Goal: Transaction & Acquisition: Purchase product/service

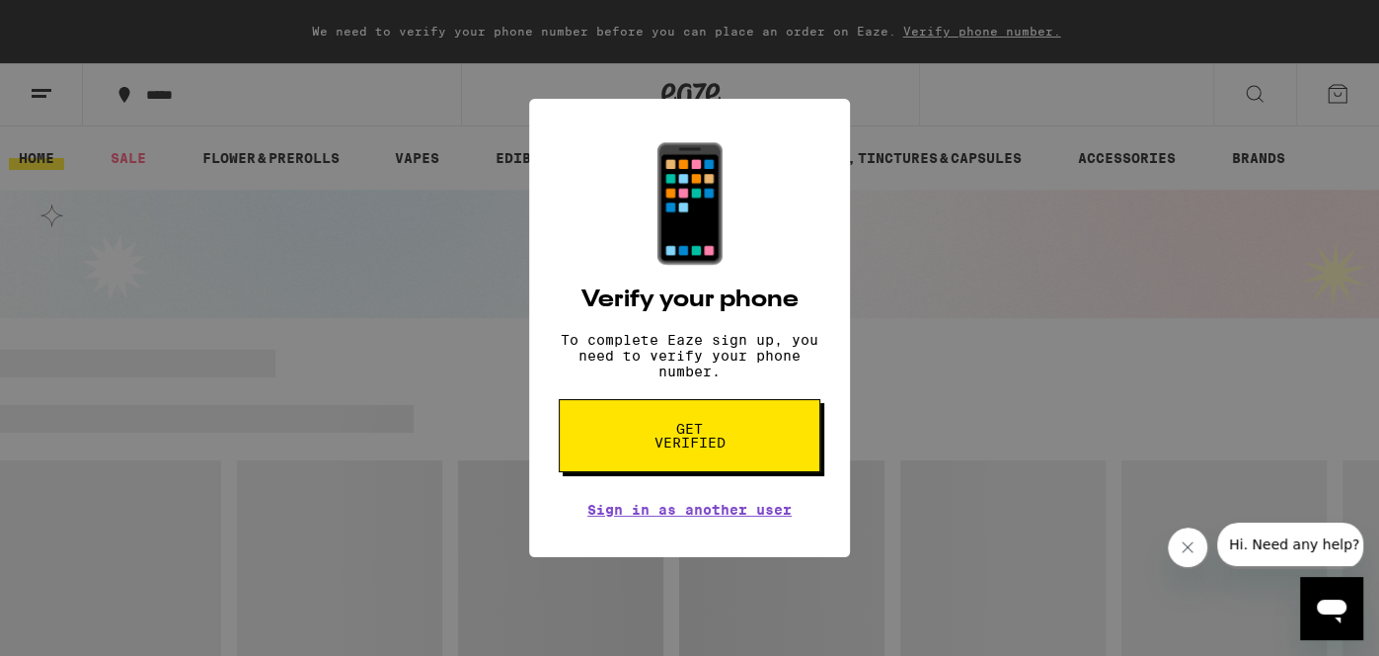
click at [476, 510] on div "📱 Verify your phone To complete Eaze sign up, you need to verify your phone num…" at bounding box center [689, 328] width 1379 height 656
click at [1336, 101] on div "📱 Verify your phone To complete Eaze sign up, you need to verify your phone num…" at bounding box center [689, 328] width 1379 height 656
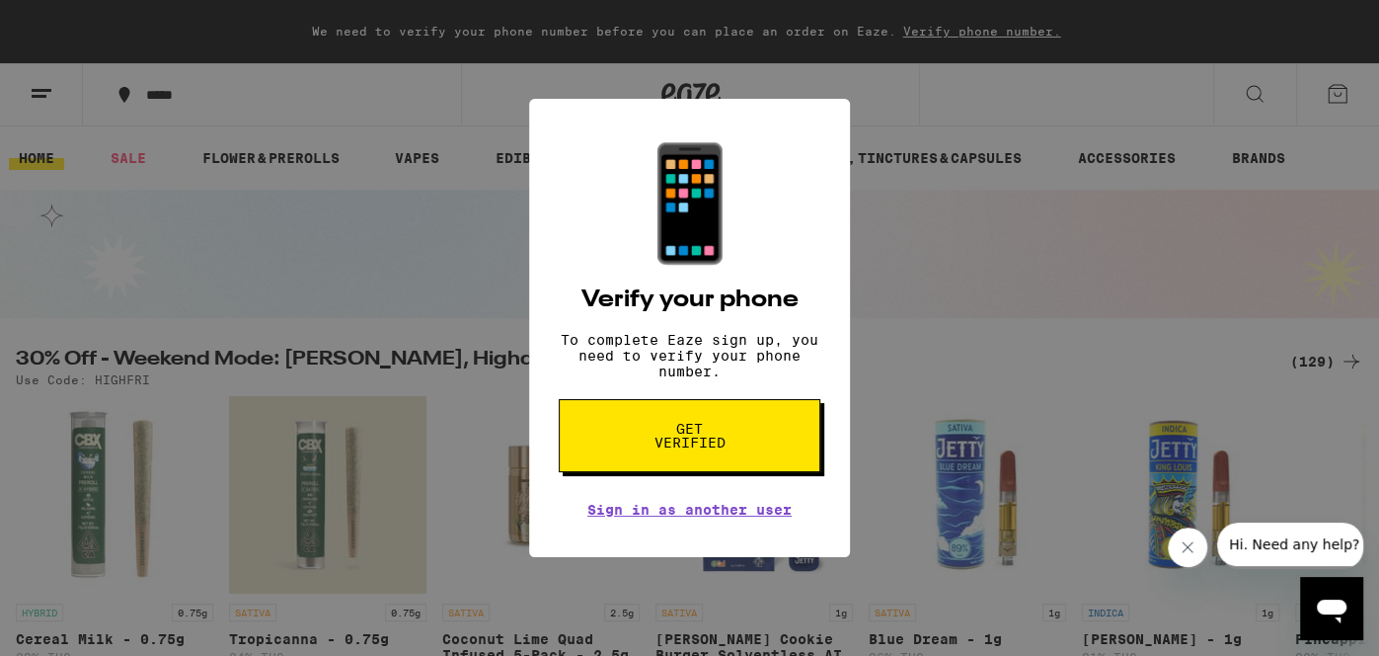
click at [104, 170] on div "📱 Verify your phone To complete Eaze sign up, you need to verify your phone num…" at bounding box center [689, 328] width 1379 height 656
click at [51, 161] on div "📱 Verify your phone To complete Eaze sign up, you need to verify your phone num…" at bounding box center [689, 328] width 1379 height 656
click at [714, 442] on span "Get verified" at bounding box center [690, 436] width 102 height 28
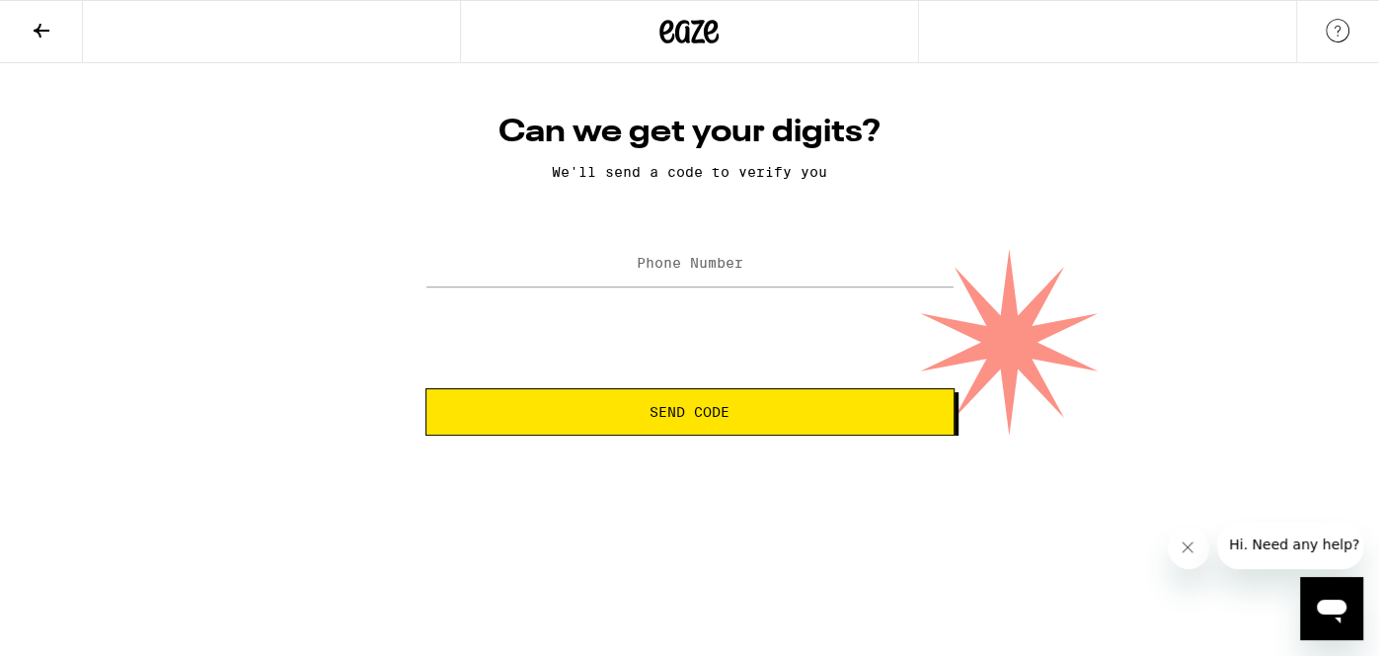
click at [41, 27] on icon at bounding box center [42, 31] width 24 height 24
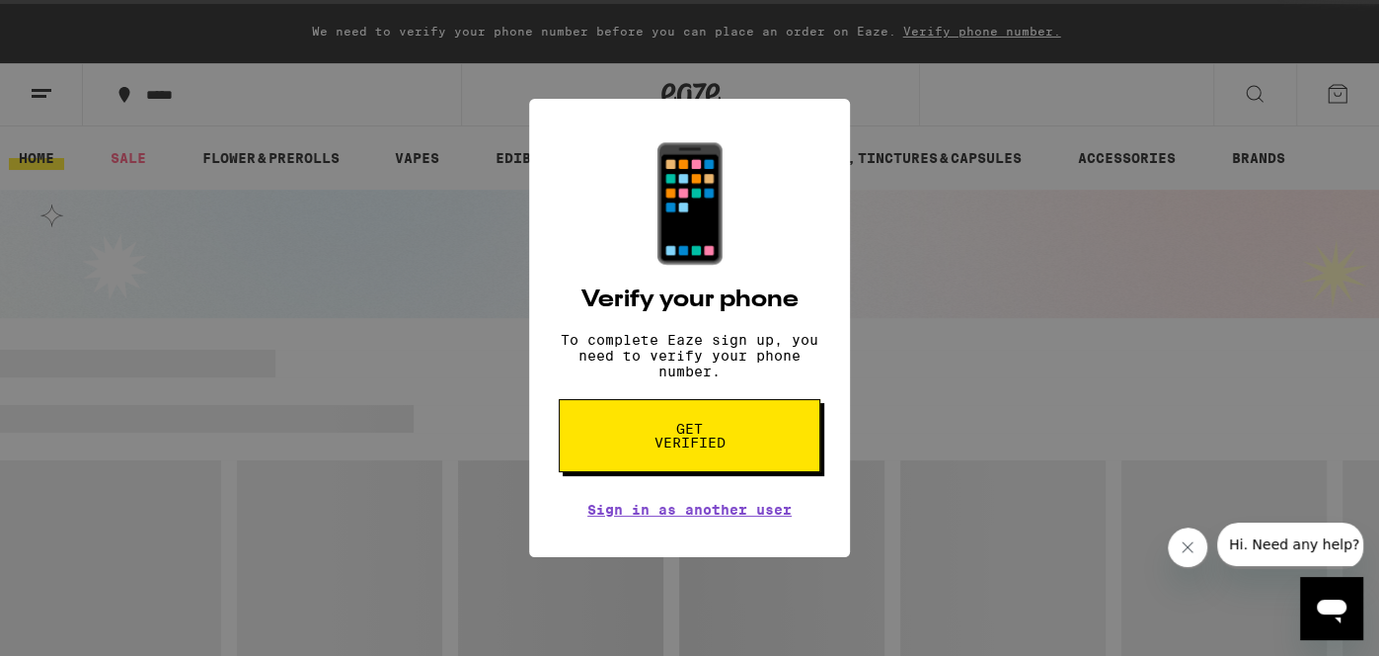
click at [40, 87] on div "📱 Verify your phone To complete Eaze sign up, you need to verify your phone num…" at bounding box center [689, 328] width 1379 height 656
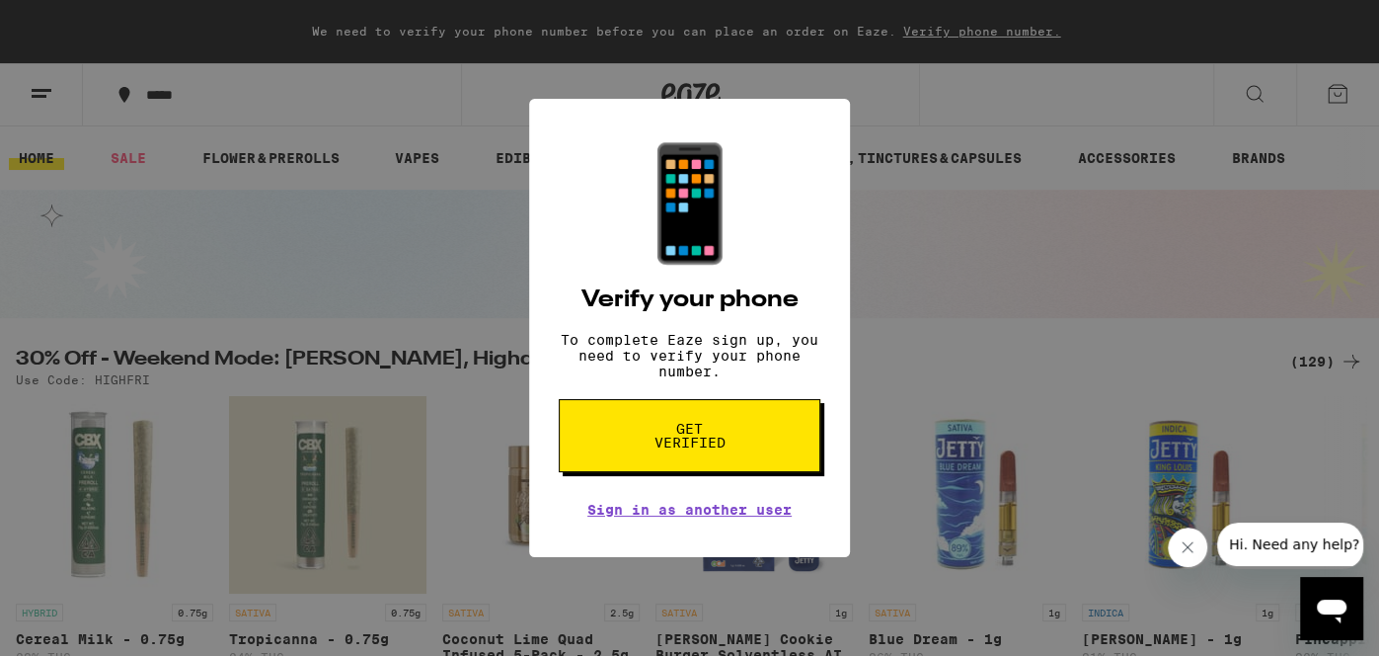
click at [1335, 100] on div "📱 Verify your phone To complete Eaze sign up, you need to verify your phone num…" at bounding box center [689, 328] width 1379 height 656
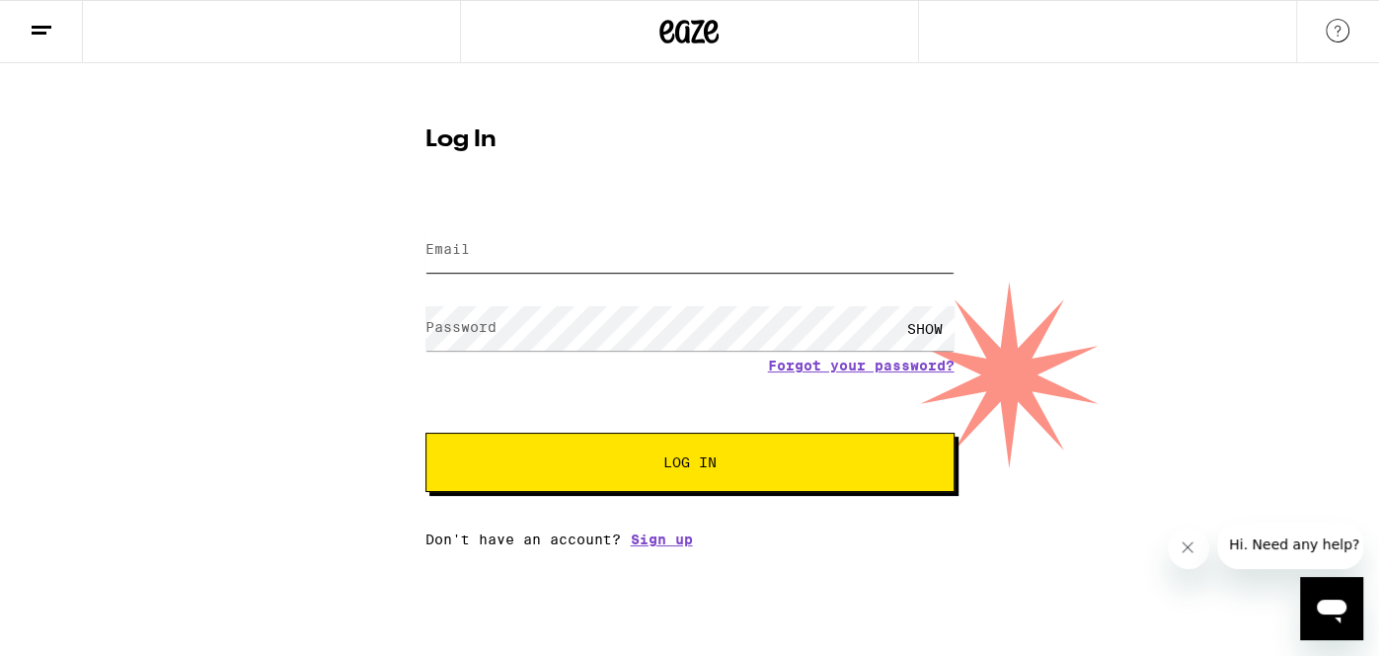
click at [587, 256] on input "Email" at bounding box center [690, 250] width 529 height 44
type input "[EMAIL_ADDRESS][DOMAIN_NAME]"
click at [426, 432] on button "Log In" at bounding box center [690, 461] width 529 height 59
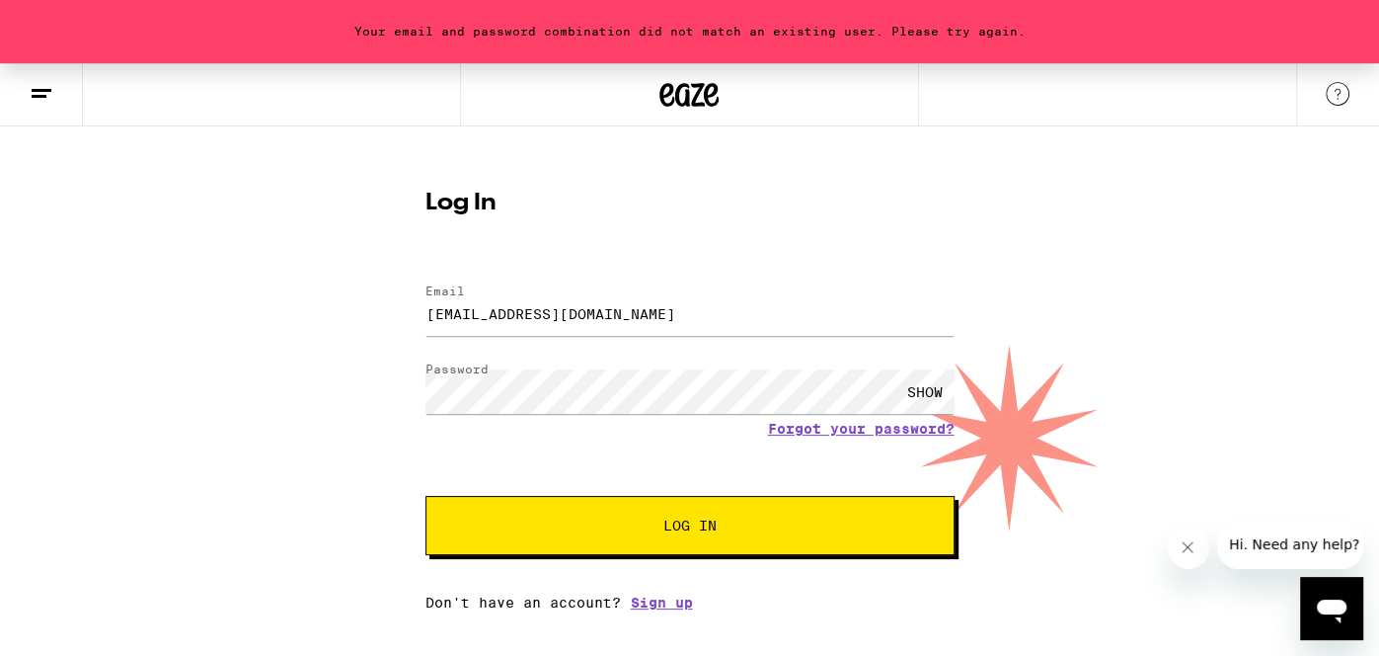
click at [931, 393] on div "SHOW" at bounding box center [925, 391] width 59 height 44
click at [426, 496] on button "Log In" at bounding box center [690, 525] width 529 height 59
click at [846, 423] on link "Forgot your password?" at bounding box center [861, 429] width 187 height 16
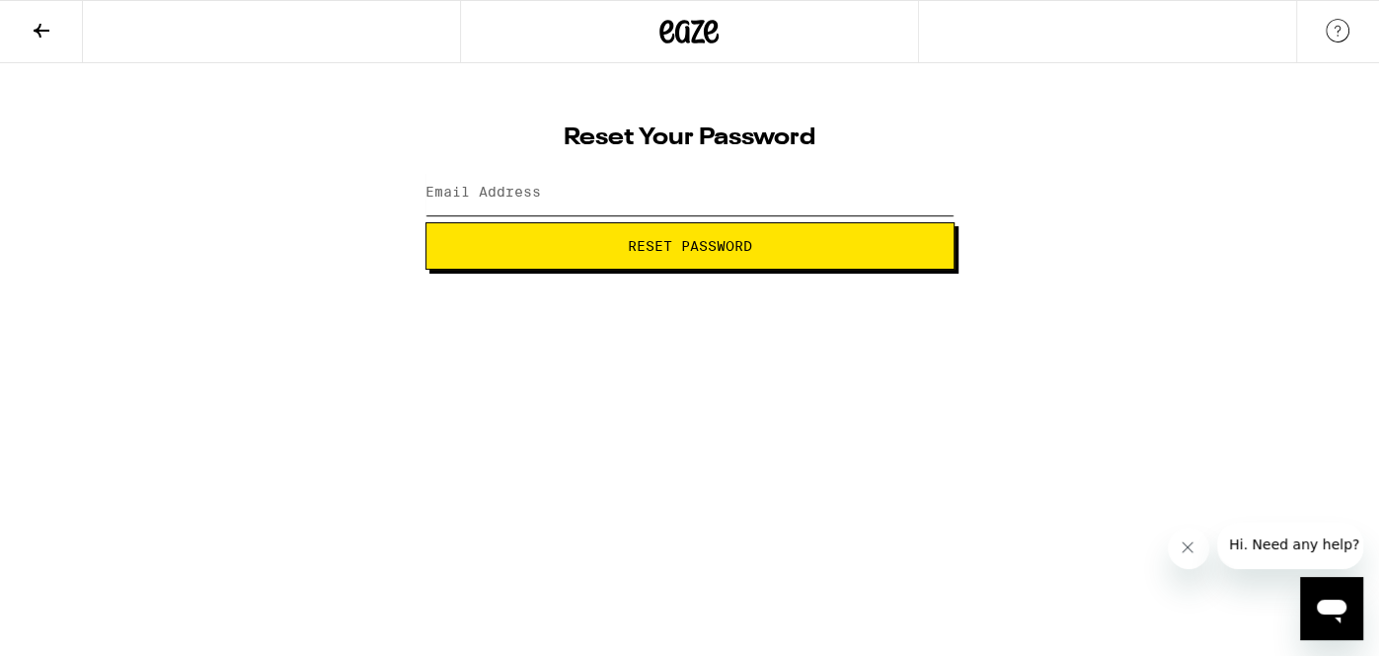
click at [543, 193] on input "Email Address" at bounding box center [690, 193] width 529 height 44
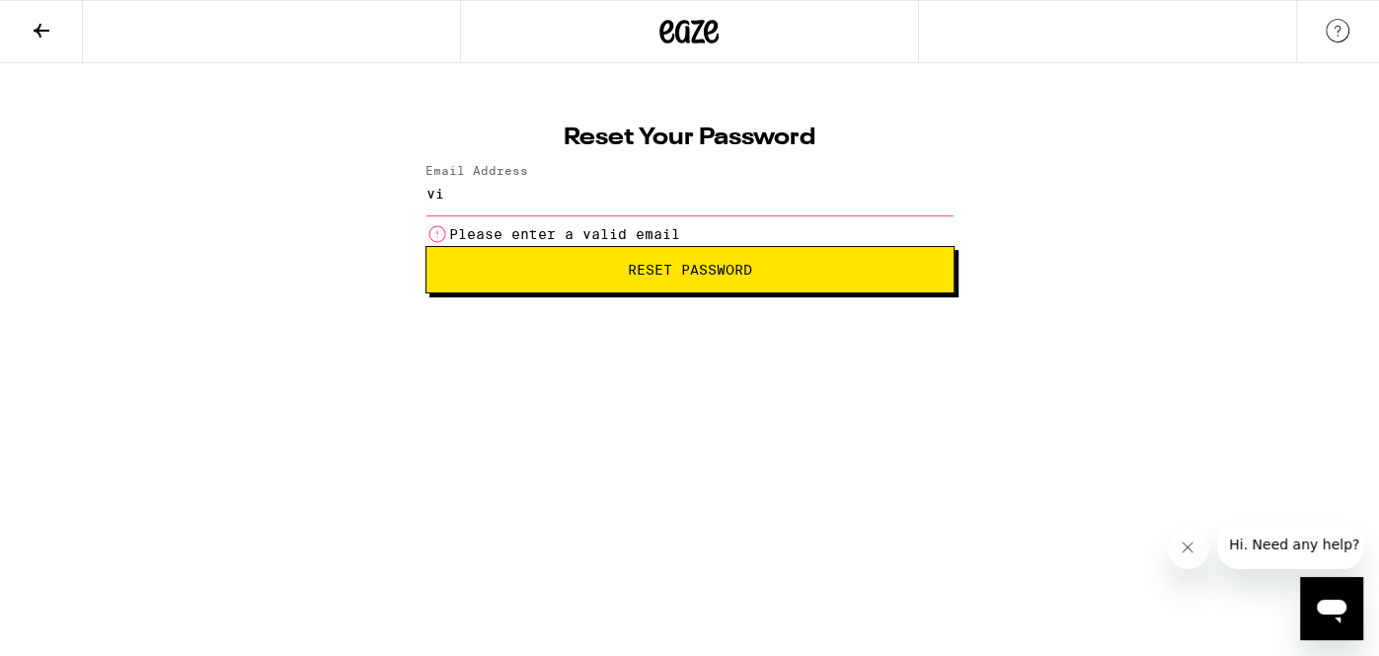
type input "[EMAIL_ADDRESS][DOMAIN_NAME]"
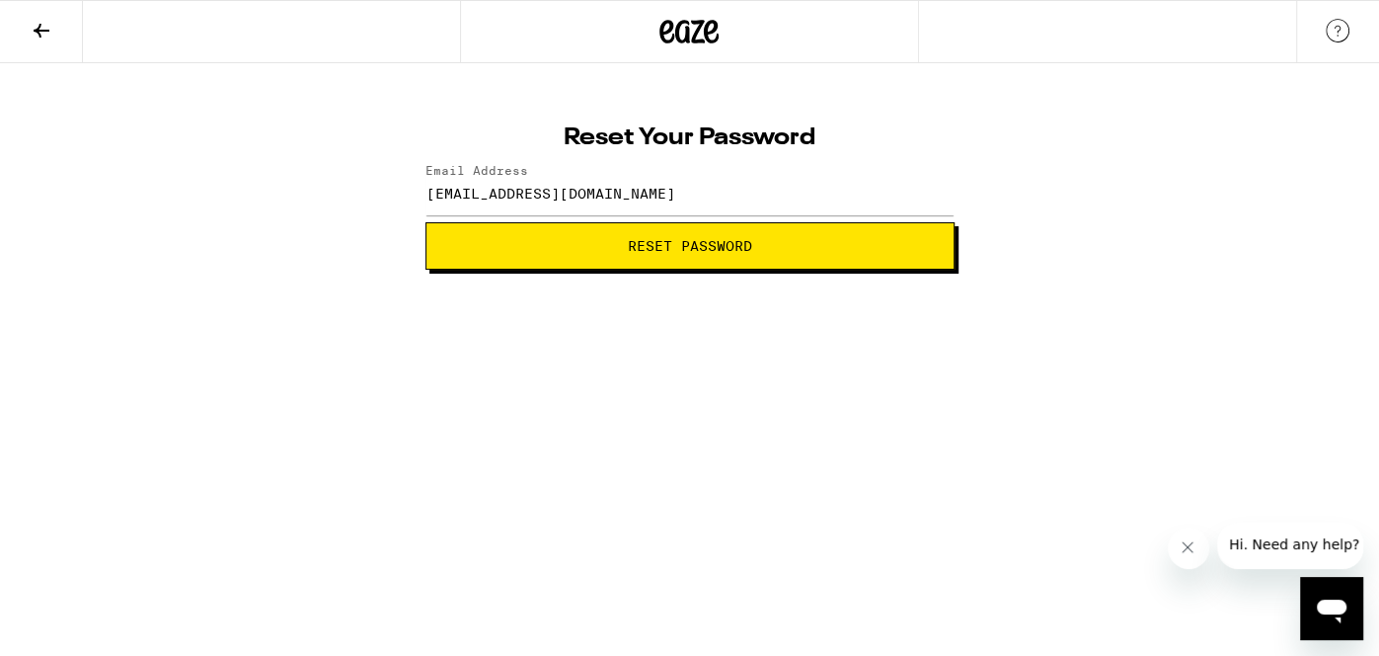
click at [613, 254] on button "Reset Password" at bounding box center [690, 245] width 529 height 47
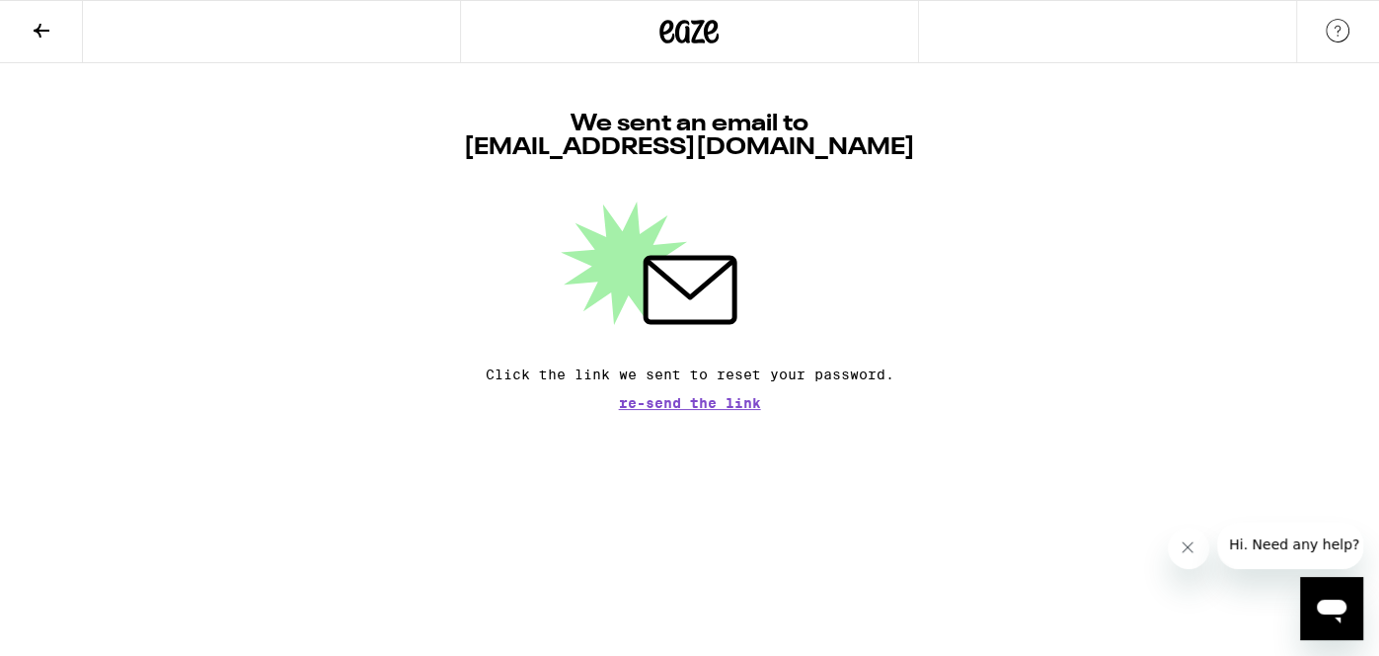
click at [48, 39] on icon at bounding box center [42, 31] width 24 height 24
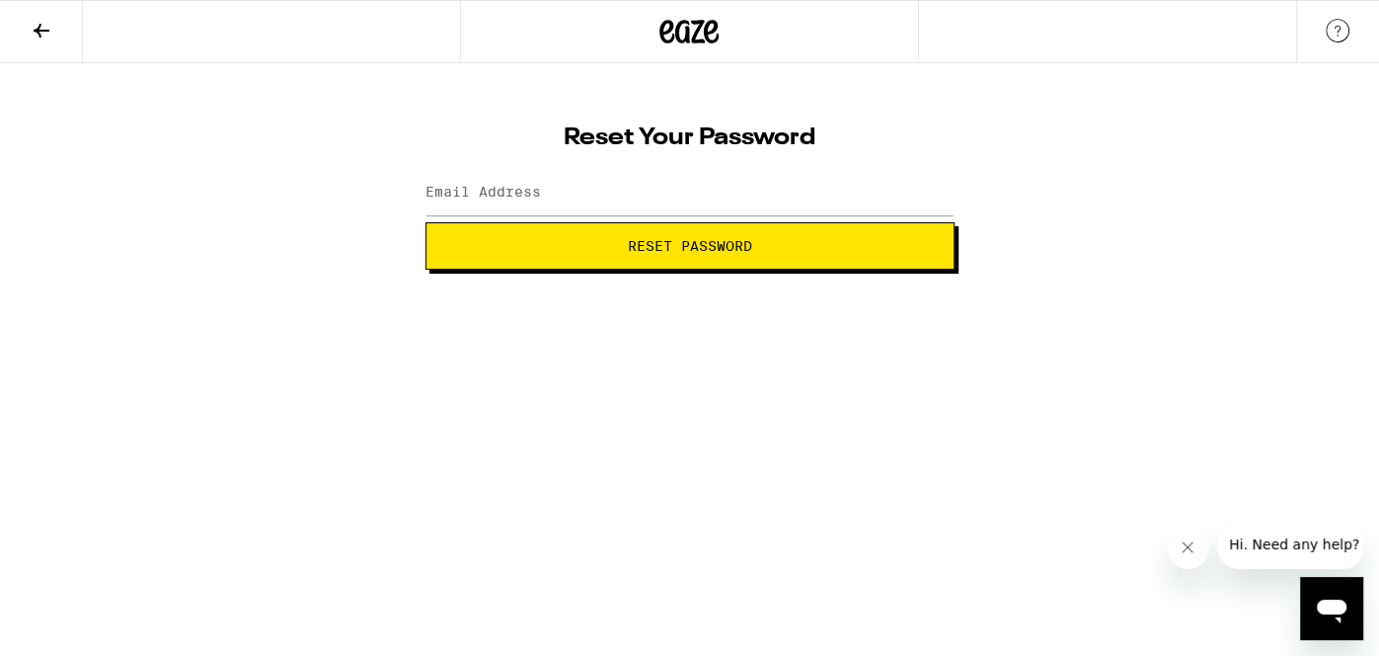
click at [14, 28] on button at bounding box center [41, 32] width 83 height 62
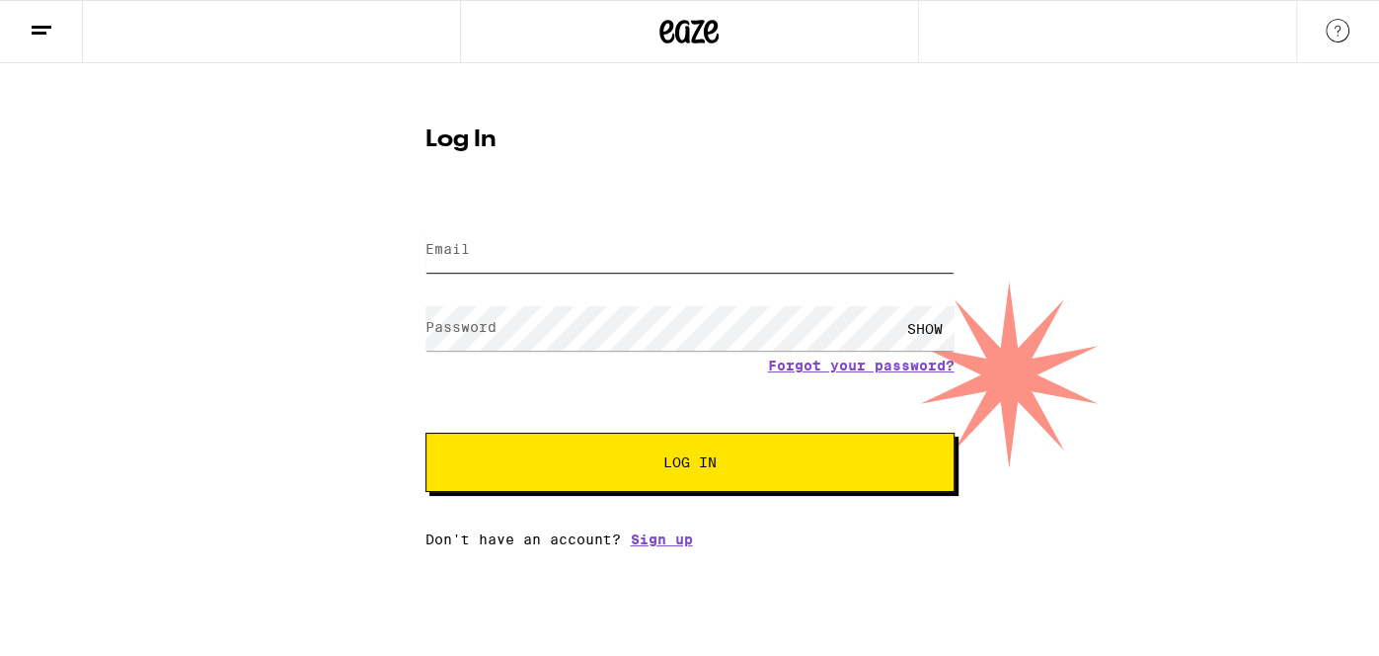
click at [615, 240] on input "Email" at bounding box center [690, 250] width 529 height 44
type input "Ohkayimreloaded@gmail.com"
click at [426, 432] on button "Log In" at bounding box center [690, 461] width 529 height 59
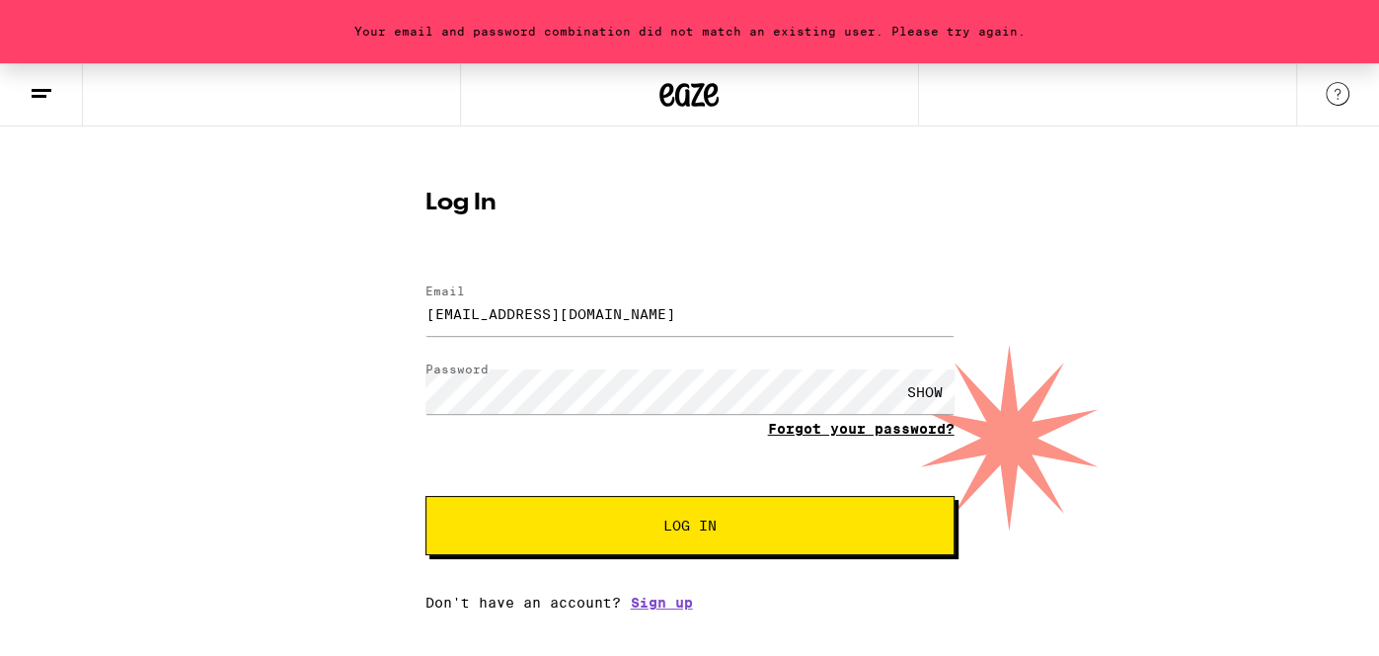
click at [814, 423] on link "Forgot your password?" at bounding box center [861, 429] width 187 height 16
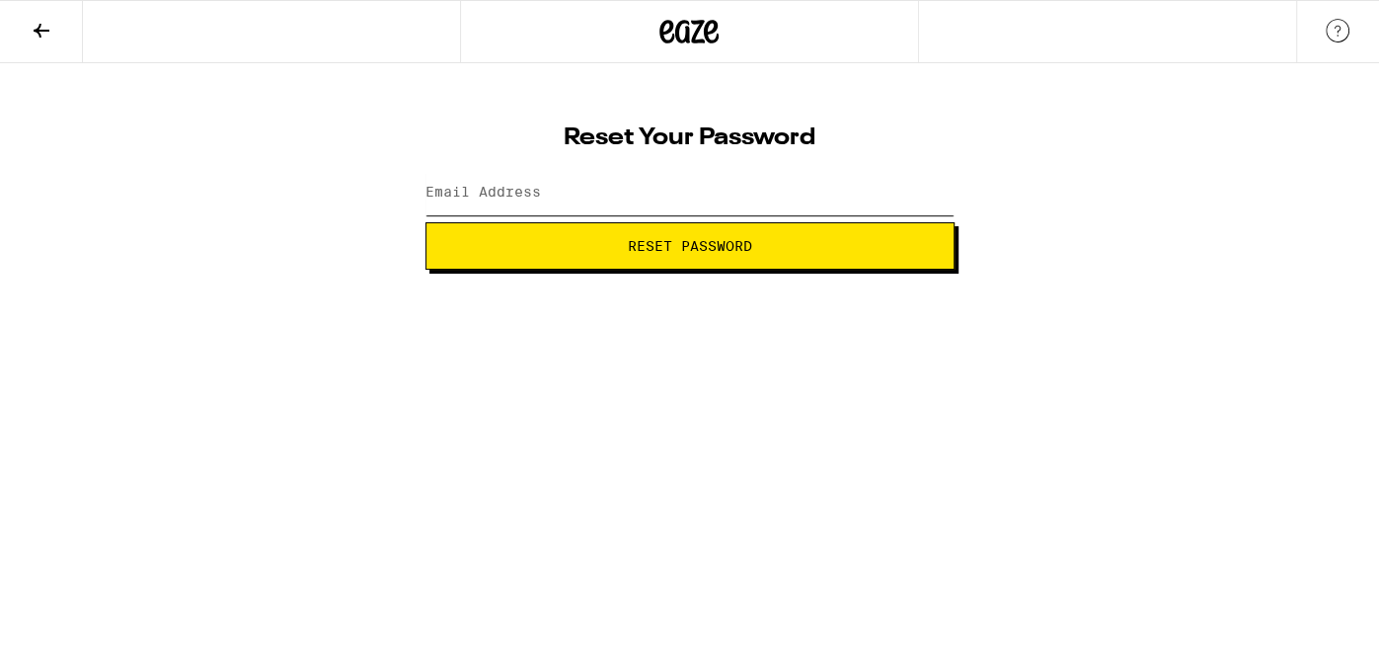
click at [657, 181] on input "Email Address" at bounding box center [690, 193] width 529 height 44
type input "Ohkayimreloaded@gmail.com"
click at [426, 222] on button "Reset Password" at bounding box center [690, 245] width 529 height 47
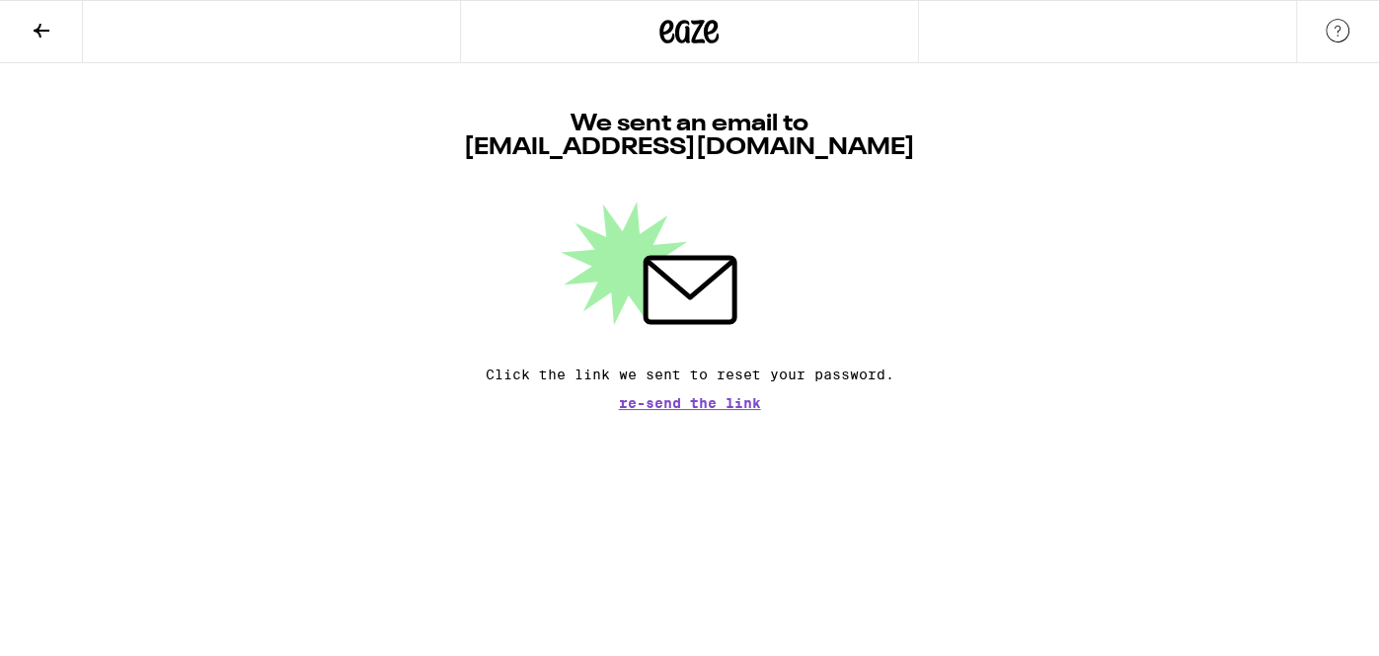
click at [59, 43] on button at bounding box center [41, 32] width 83 height 62
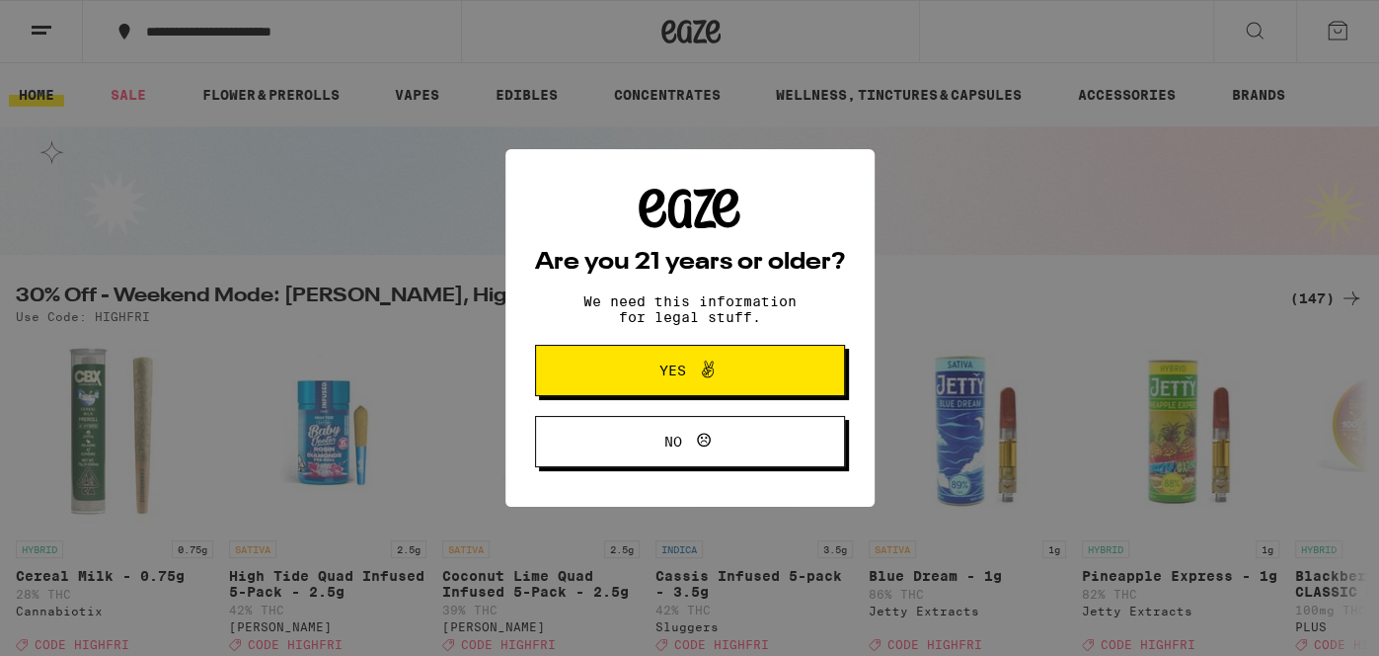
click at [767, 355] on button "Yes" at bounding box center [690, 370] width 310 height 51
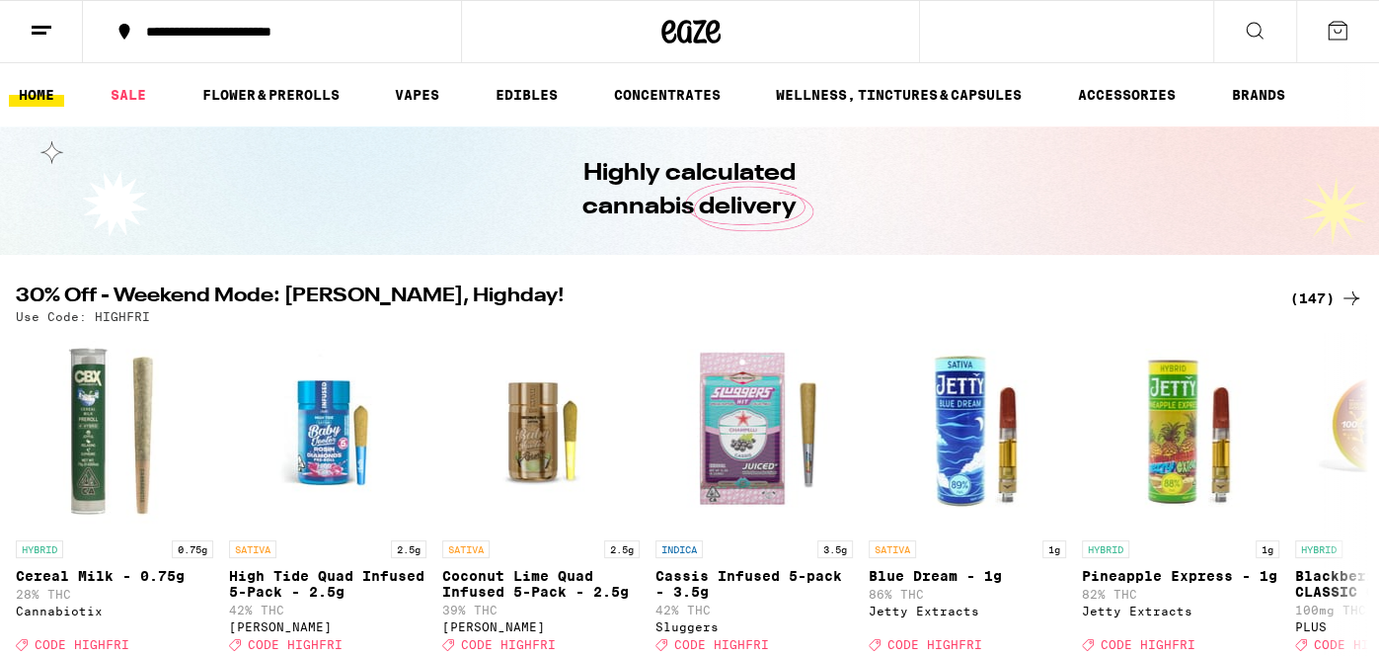
click at [1341, 24] on icon at bounding box center [1338, 31] width 24 height 24
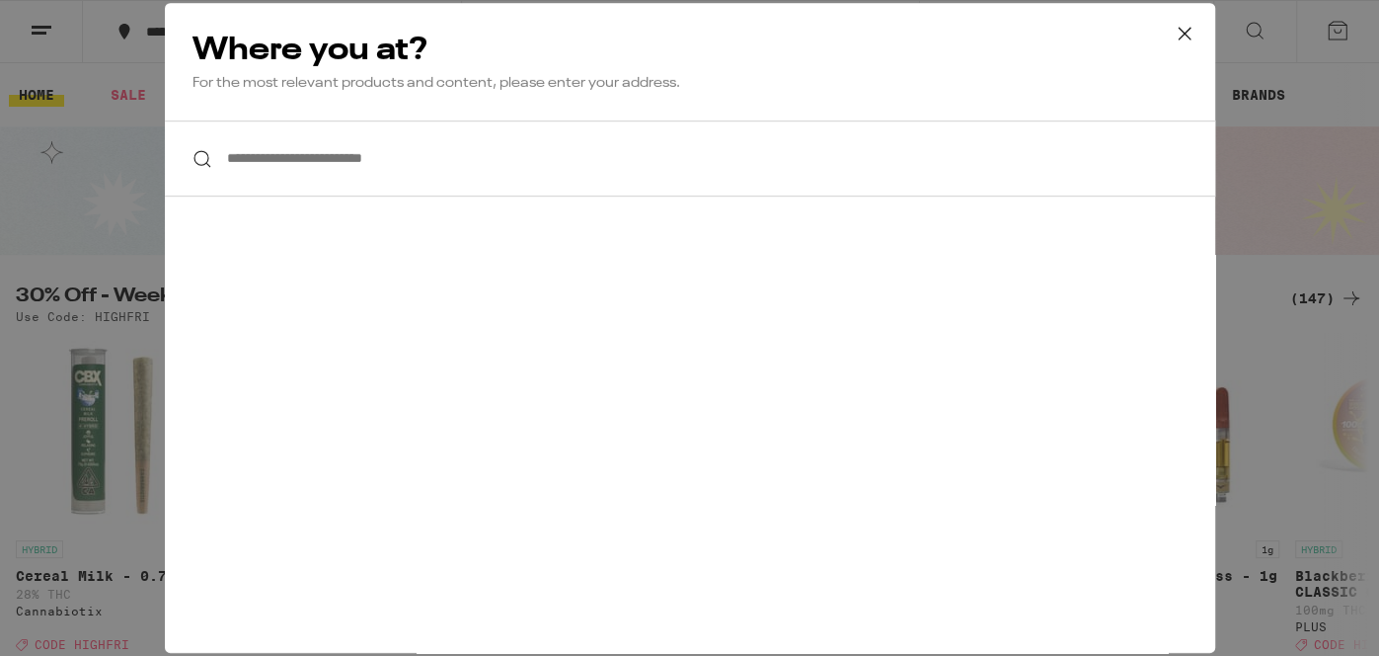
click at [1176, 41] on icon at bounding box center [1185, 34] width 30 height 30
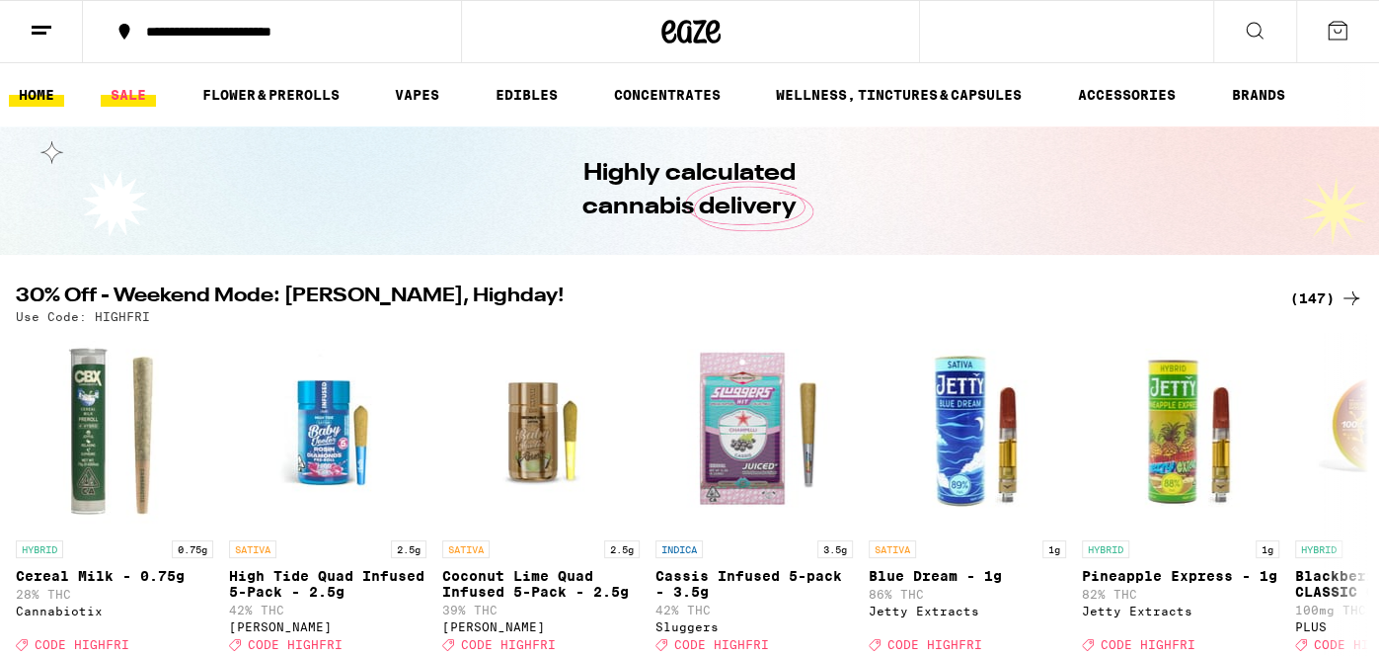
click at [133, 83] on link "SALE" at bounding box center [128, 95] width 55 height 24
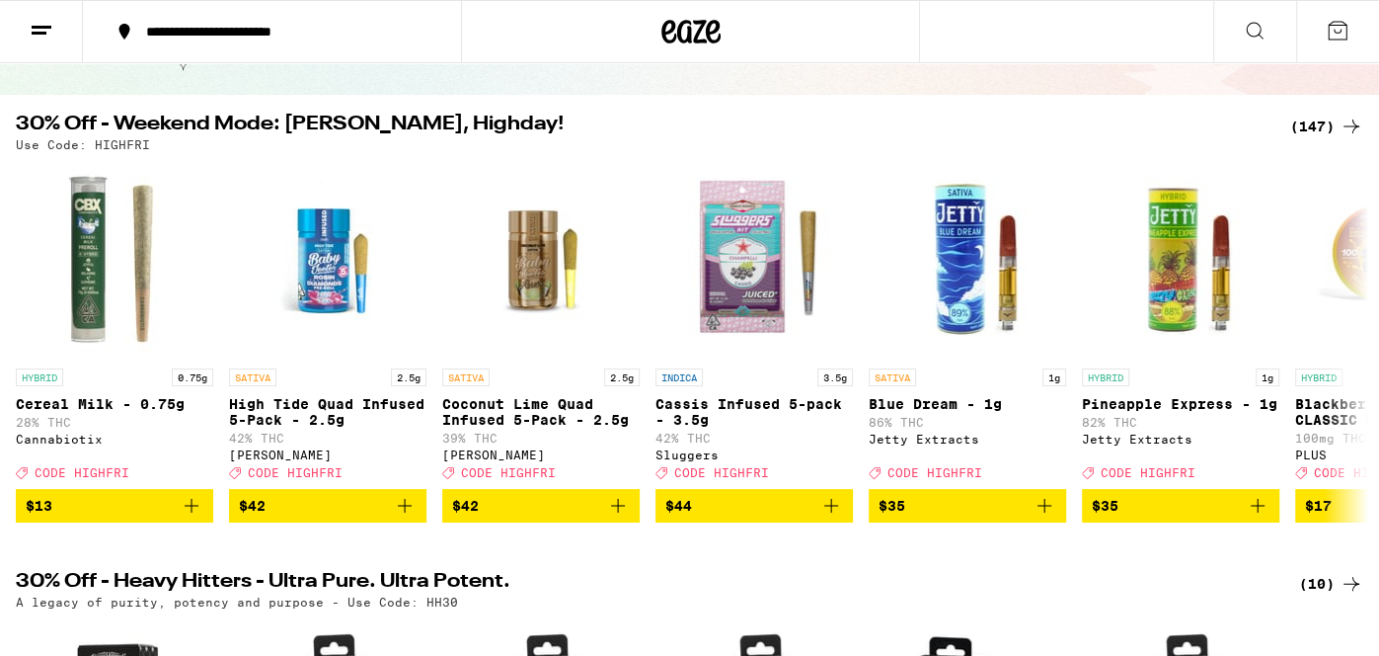
scroll to position [196, 0]
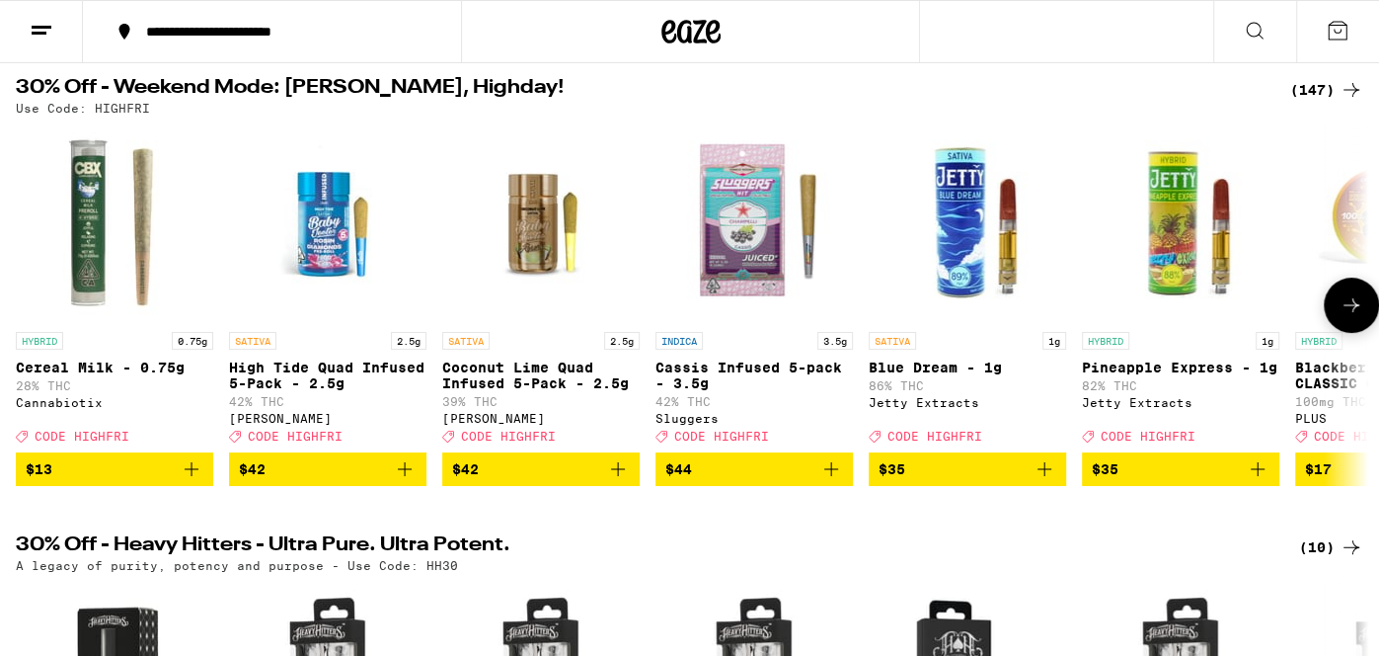
click at [1357, 311] on icon at bounding box center [1352, 305] width 16 height 14
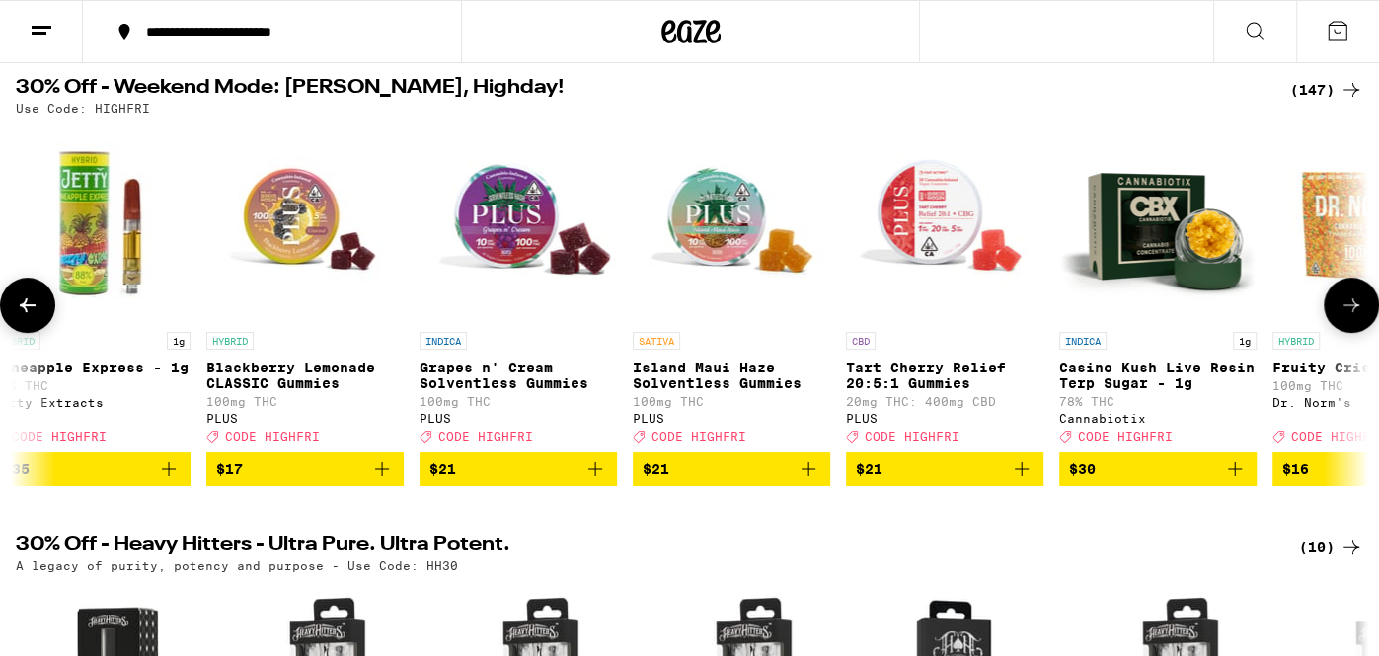
scroll to position [0, 1133]
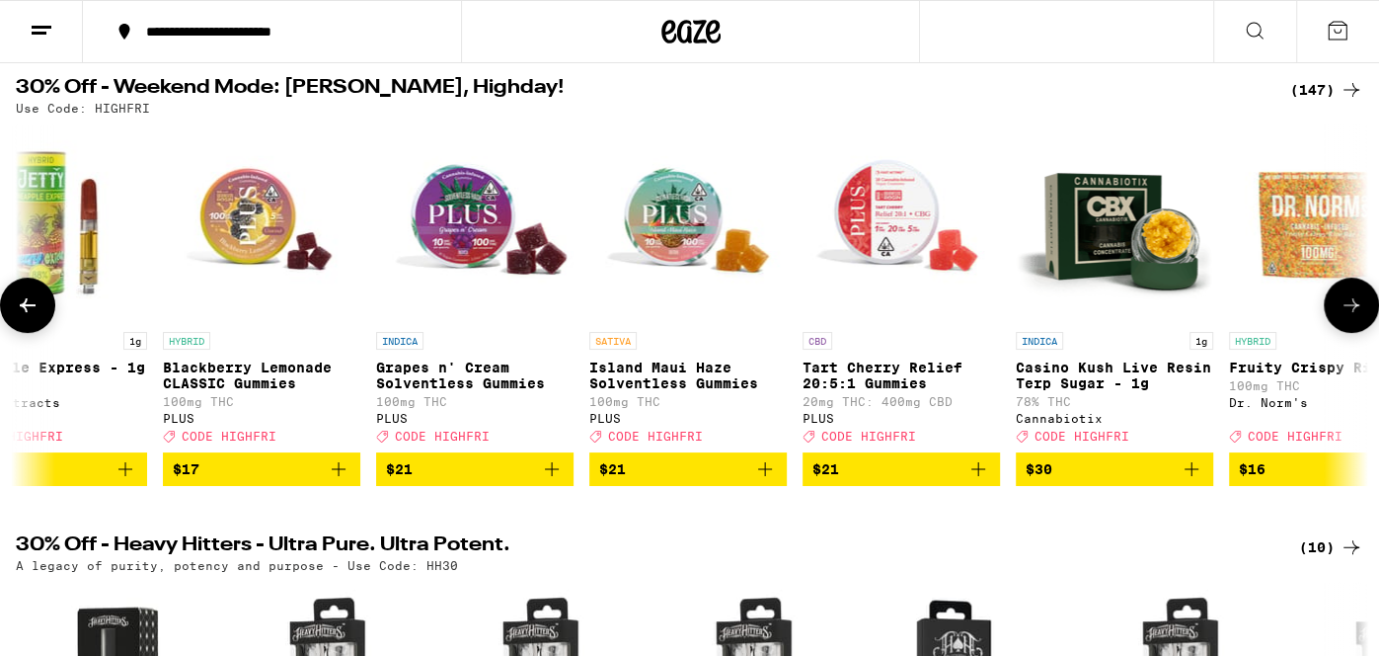
click at [1357, 311] on icon at bounding box center [1352, 305] width 16 height 14
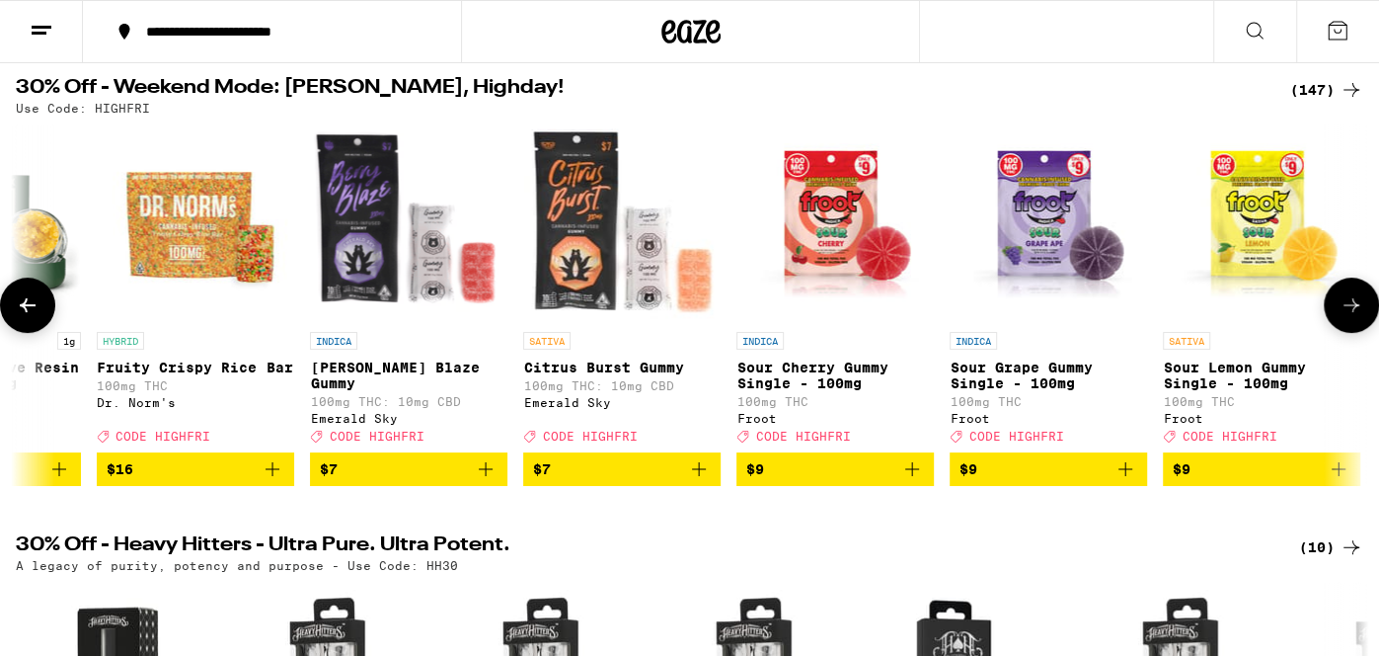
click at [1357, 311] on icon at bounding box center [1352, 305] width 16 height 14
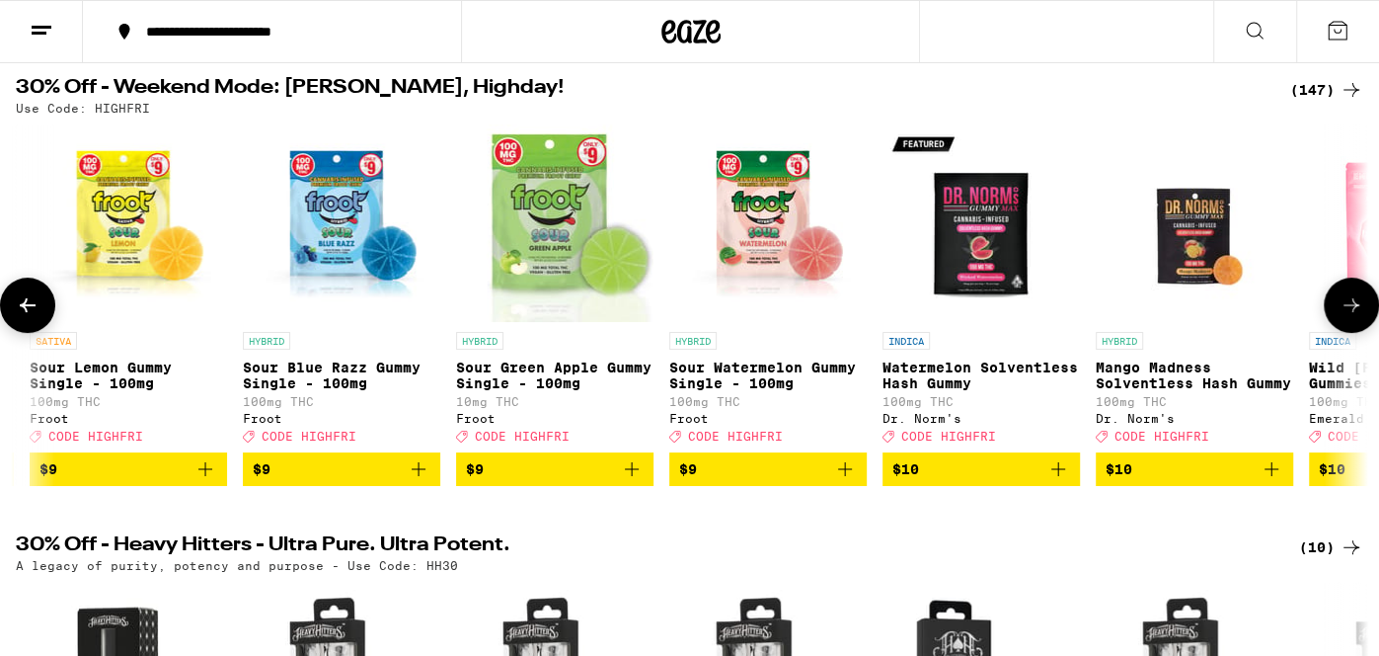
click at [1357, 311] on icon at bounding box center [1352, 305] width 16 height 14
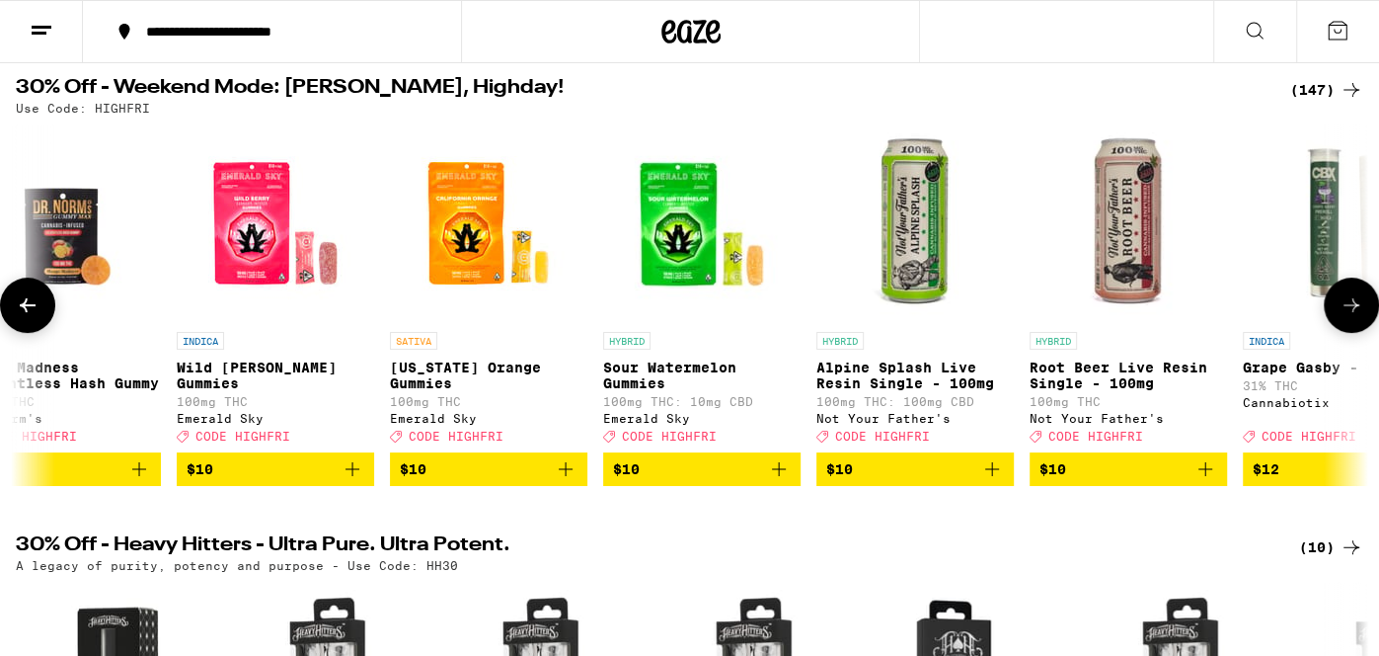
click at [1357, 311] on icon at bounding box center [1352, 305] width 16 height 14
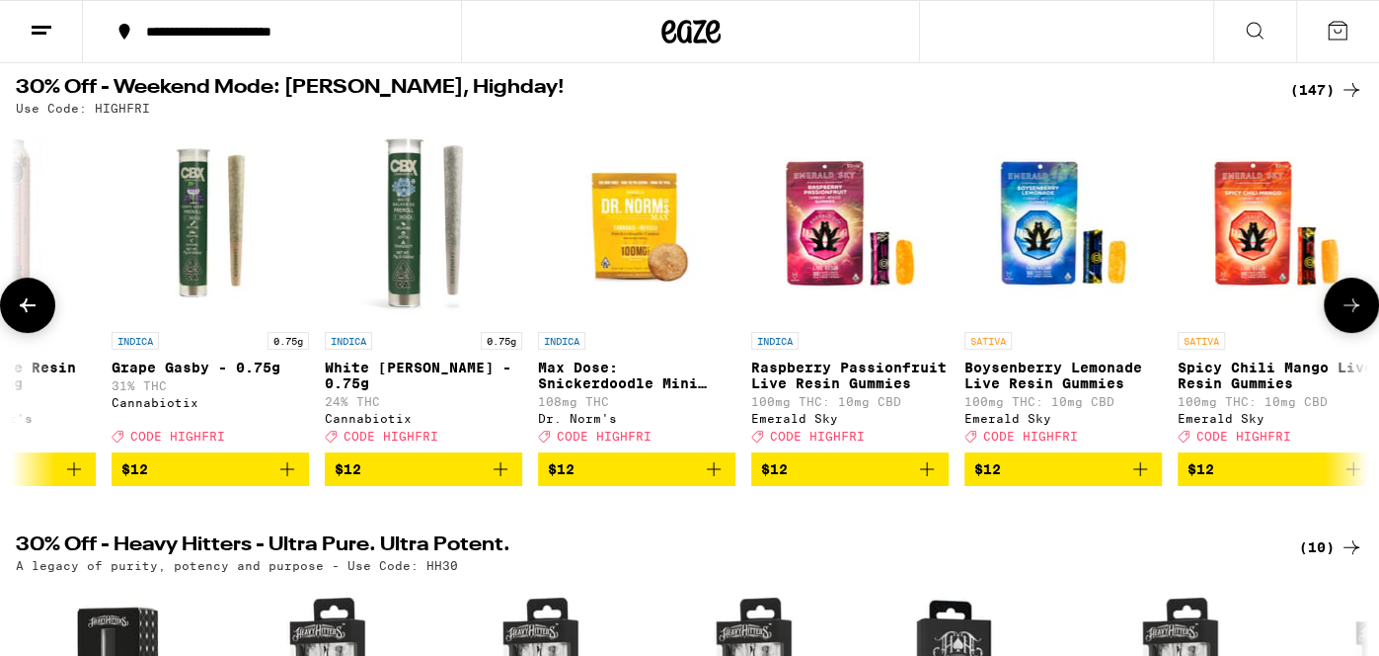
scroll to position [0, 5664]
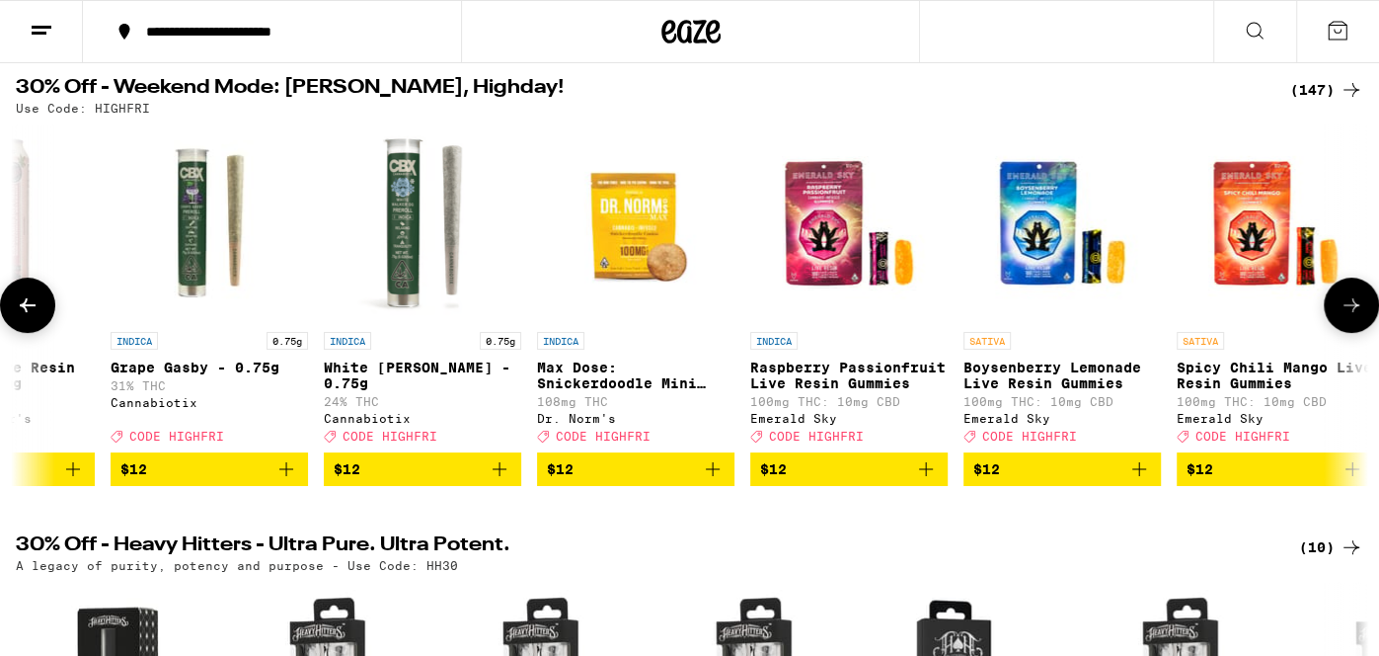
click at [1357, 311] on icon at bounding box center [1352, 305] width 16 height 14
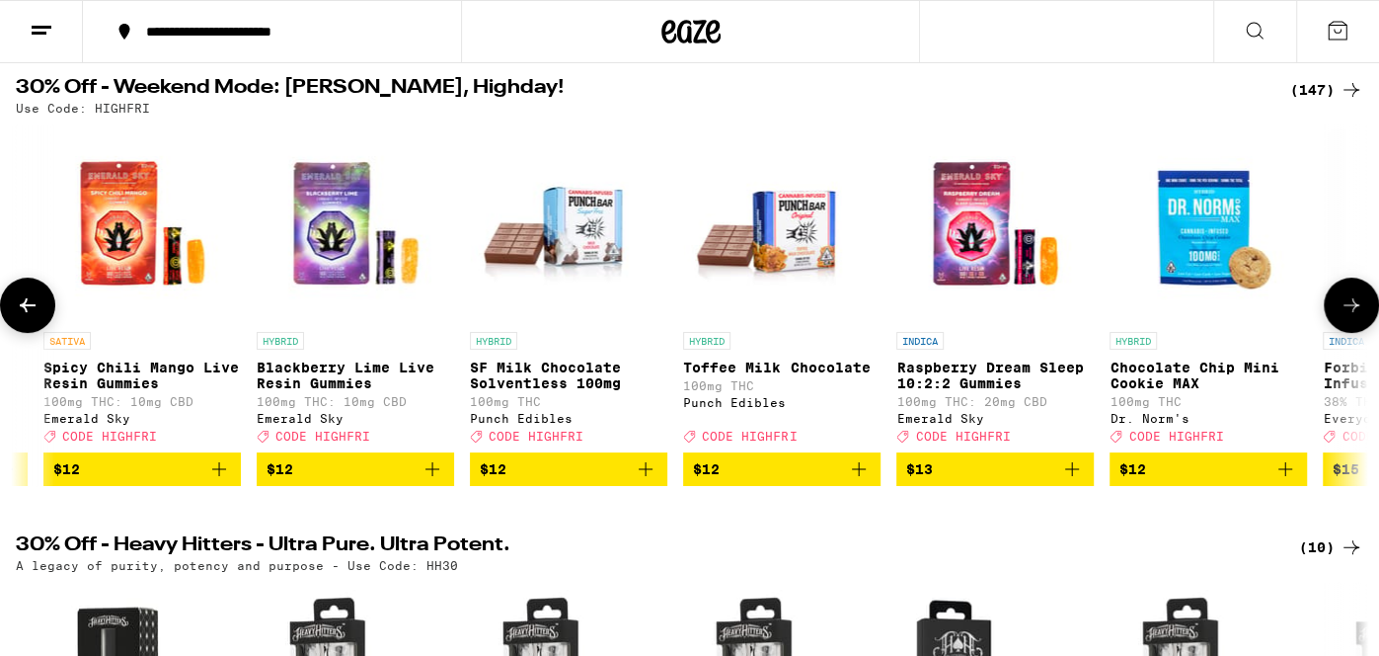
click at [1357, 311] on icon at bounding box center [1352, 305] width 16 height 14
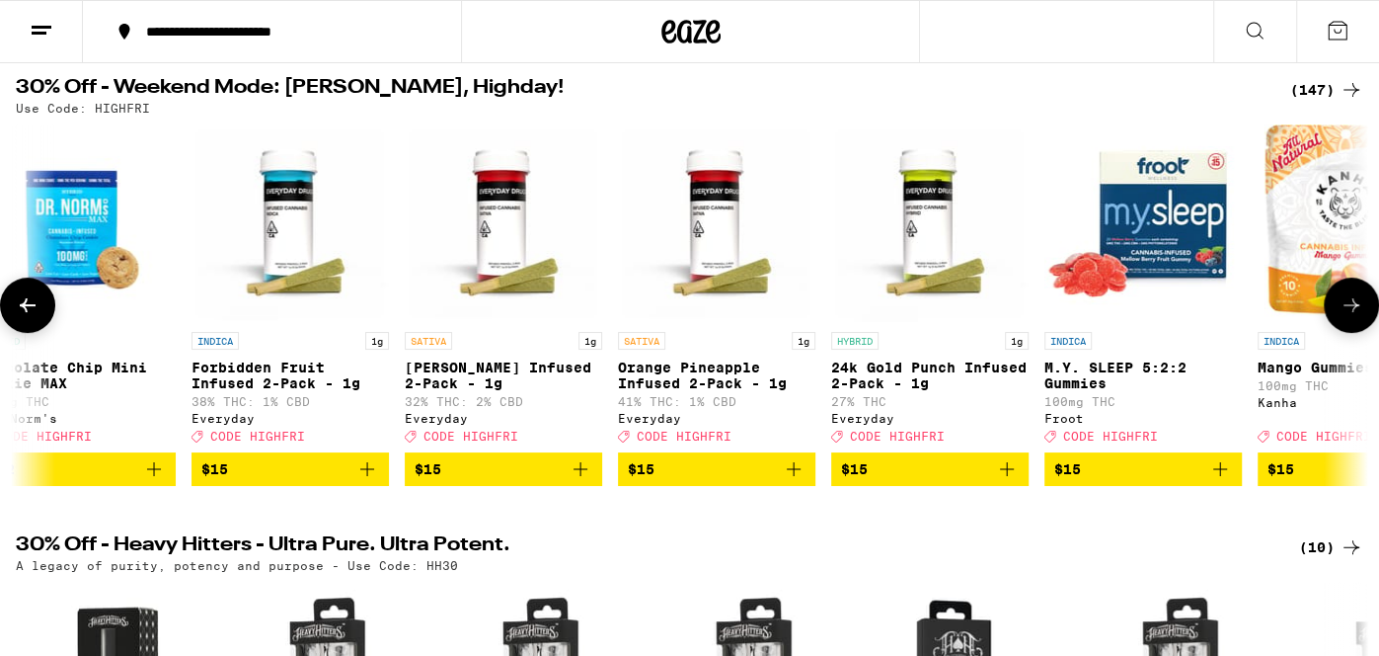
scroll to position [0, 7930]
click at [1357, 311] on icon at bounding box center [1352, 305] width 16 height 14
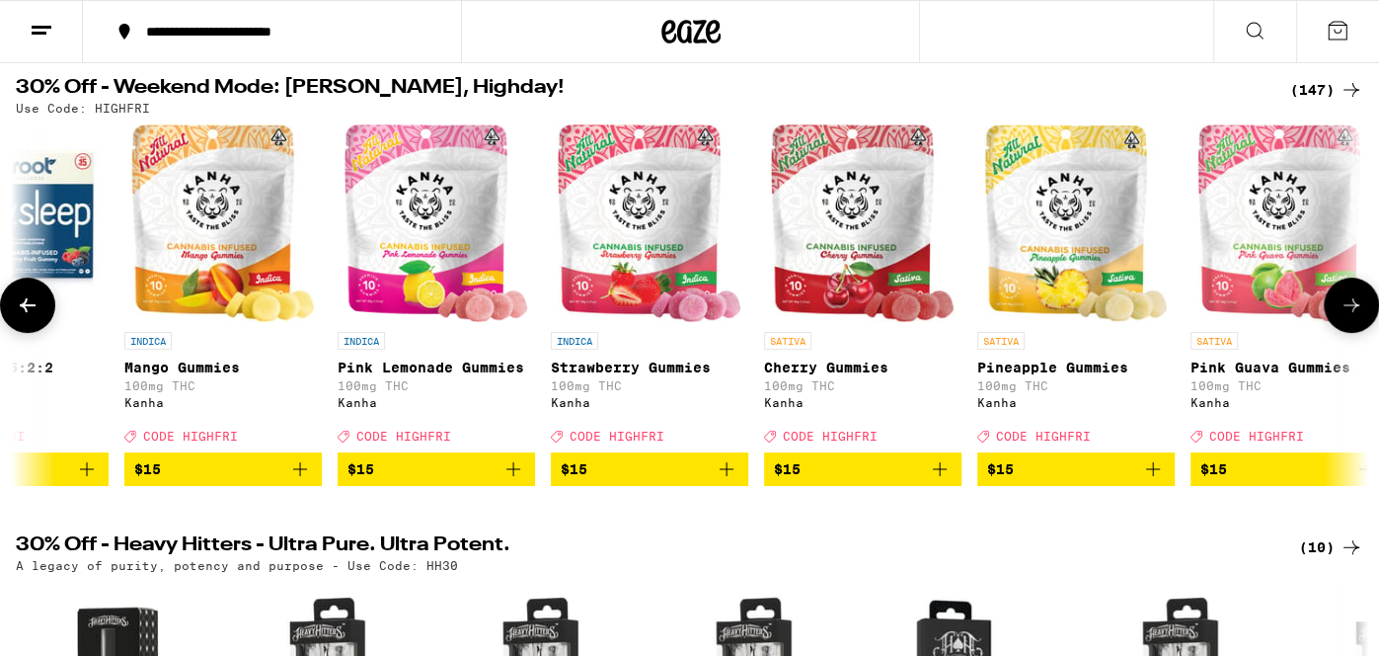
click at [1357, 311] on icon at bounding box center [1352, 305] width 16 height 14
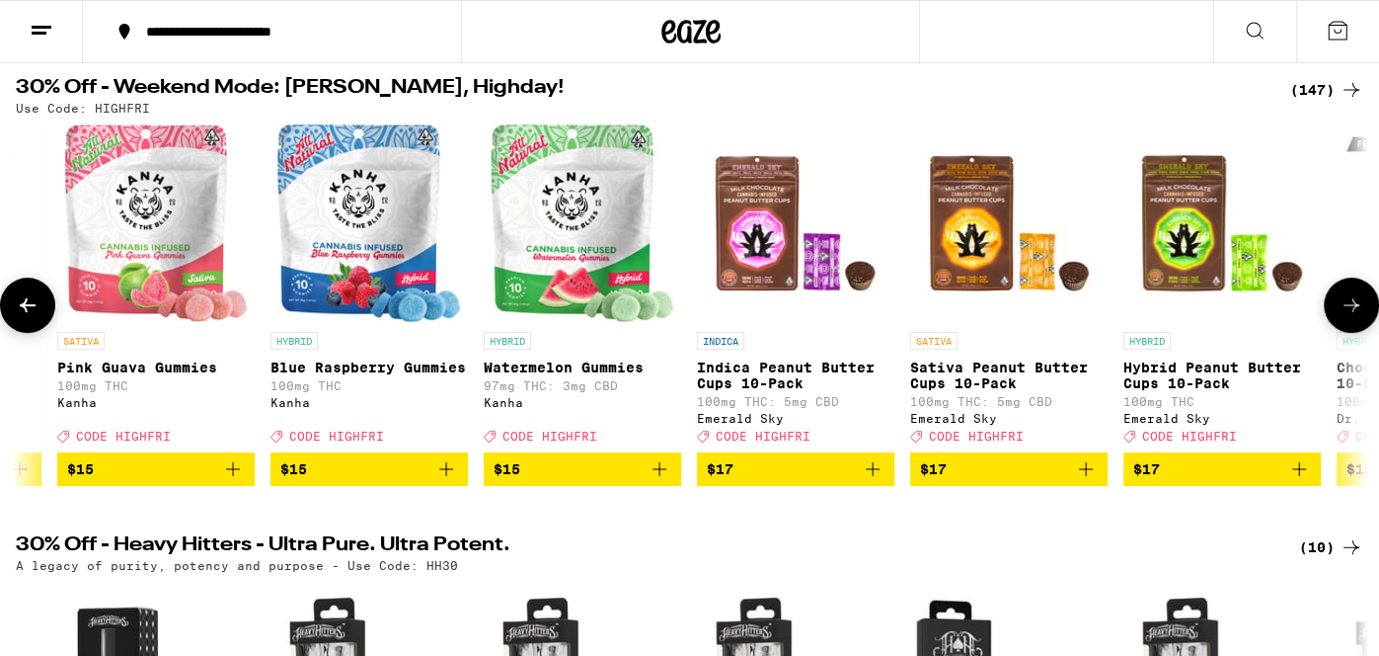
click at [1357, 311] on icon at bounding box center [1352, 305] width 16 height 14
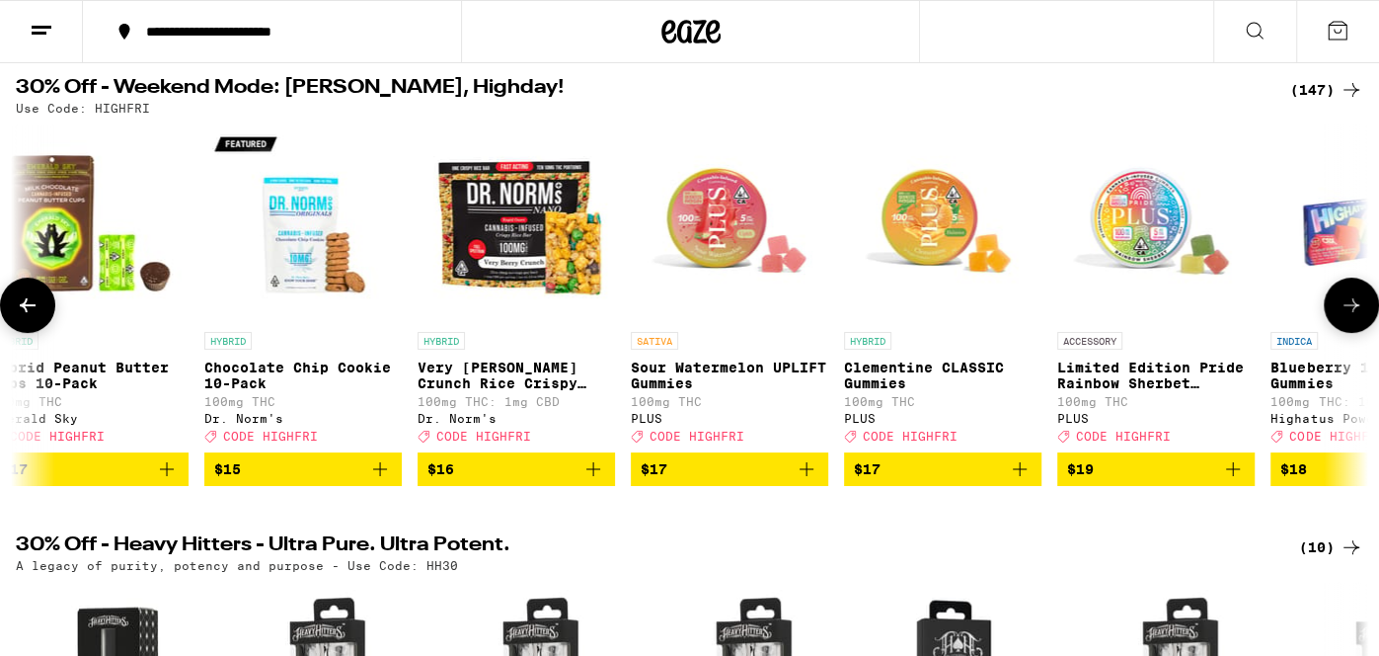
click at [1357, 311] on icon at bounding box center [1352, 305] width 16 height 14
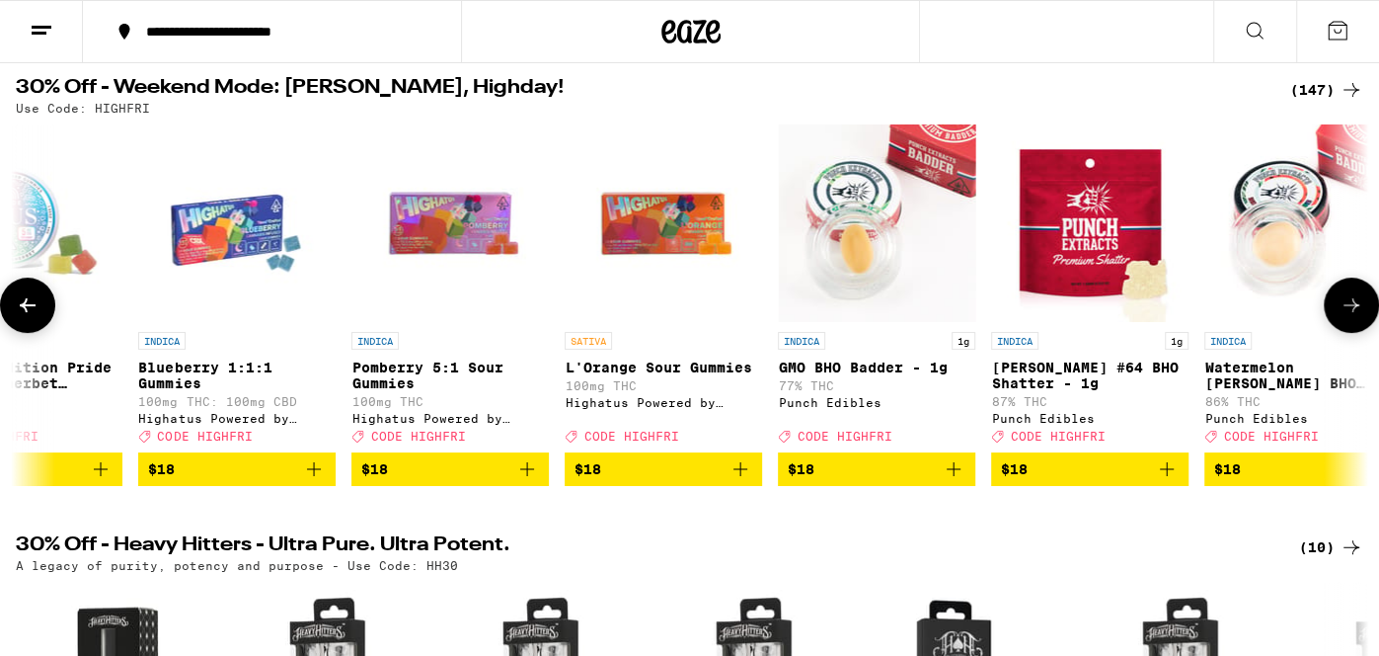
click at [1357, 311] on icon at bounding box center [1352, 305] width 16 height 14
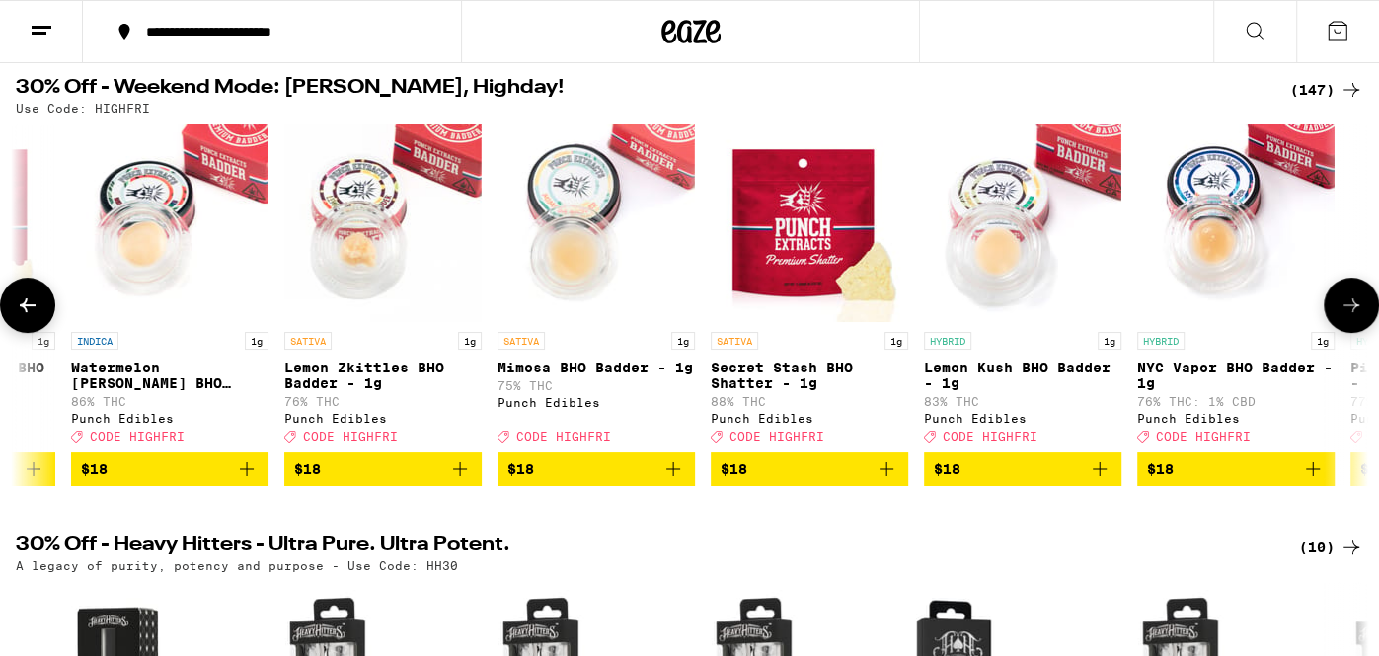
click at [1357, 311] on icon at bounding box center [1352, 305] width 16 height 14
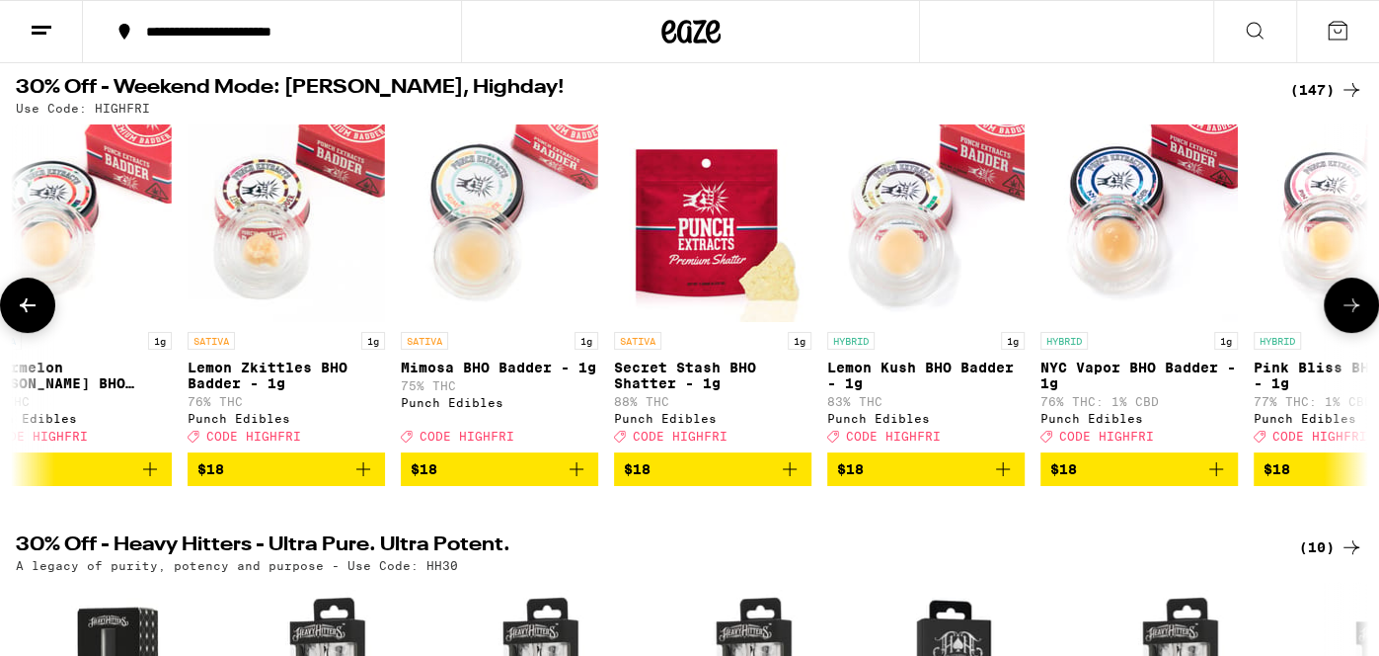
click at [1357, 311] on icon at bounding box center [1352, 305] width 16 height 14
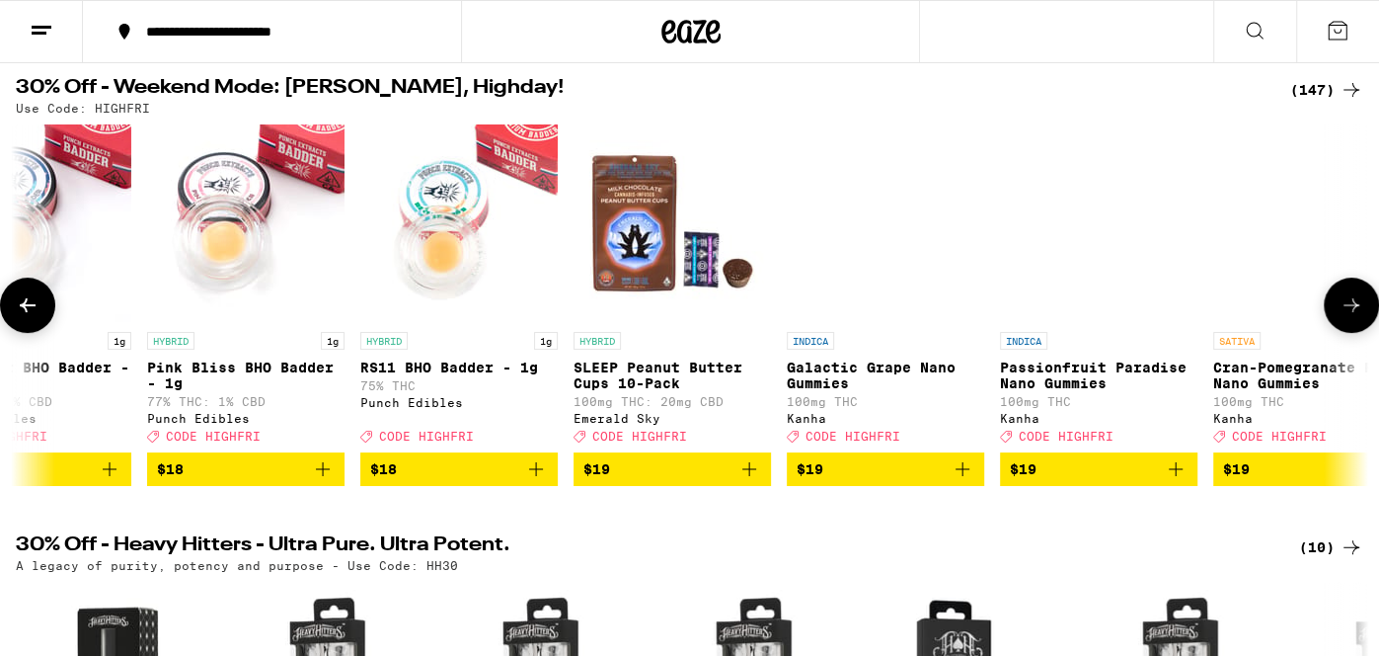
click at [1357, 311] on icon at bounding box center [1352, 305] width 16 height 14
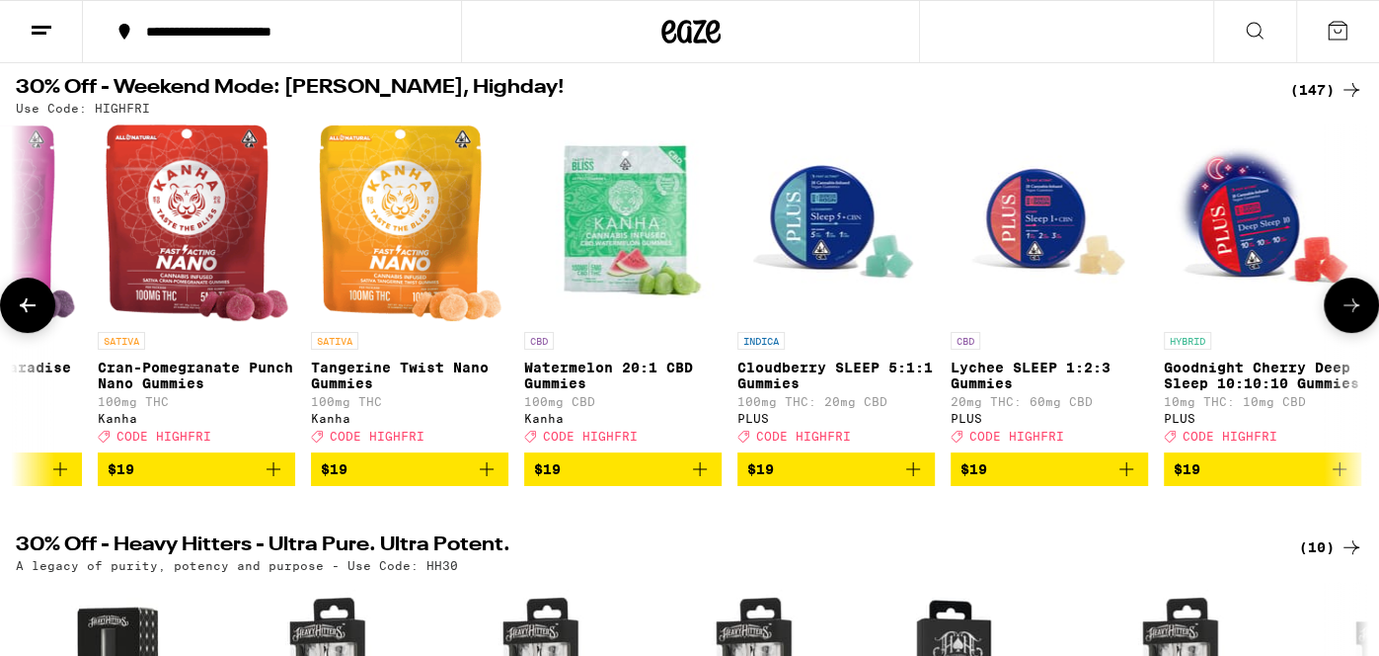
click at [1357, 311] on icon at bounding box center [1352, 305] width 16 height 14
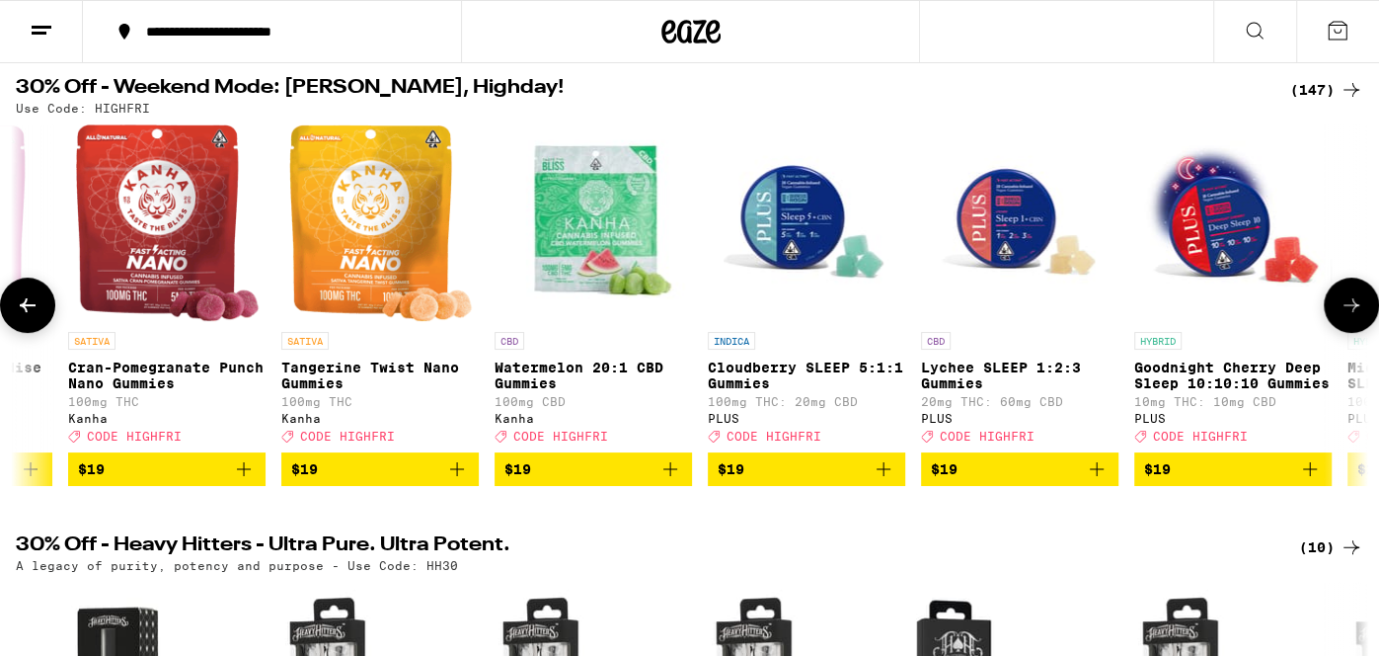
click at [1357, 311] on icon at bounding box center [1352, 305] width 16 height 14
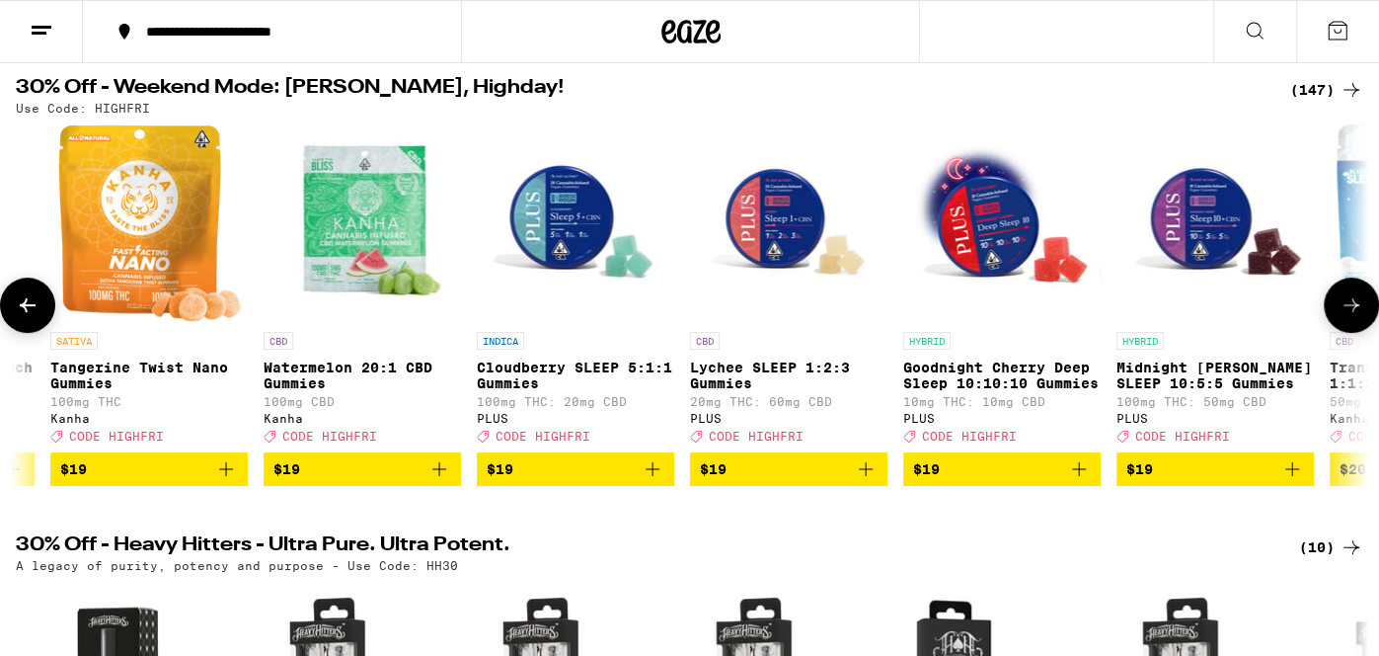
click at [1357, 311] on icon at bounding box center [1352, 305] width 16 height 14
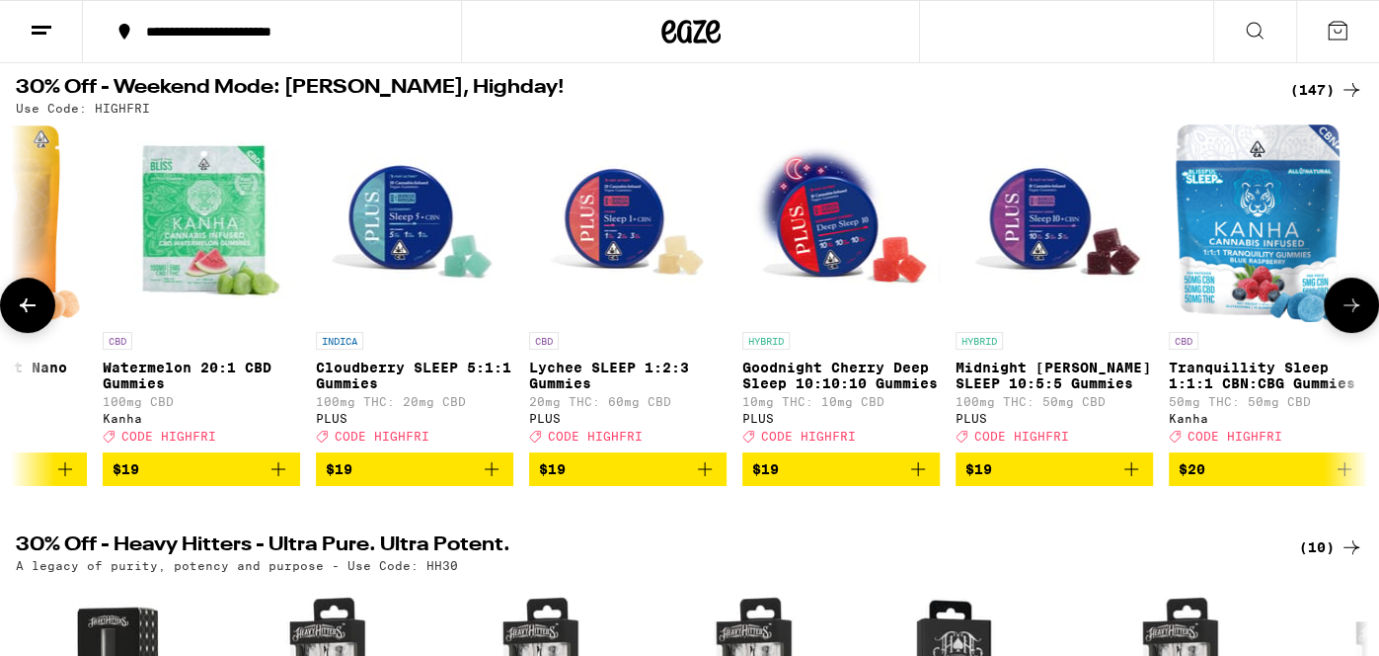
click at [1357, 311] on icon at bounding box center [1352, 305] width 16 height 14
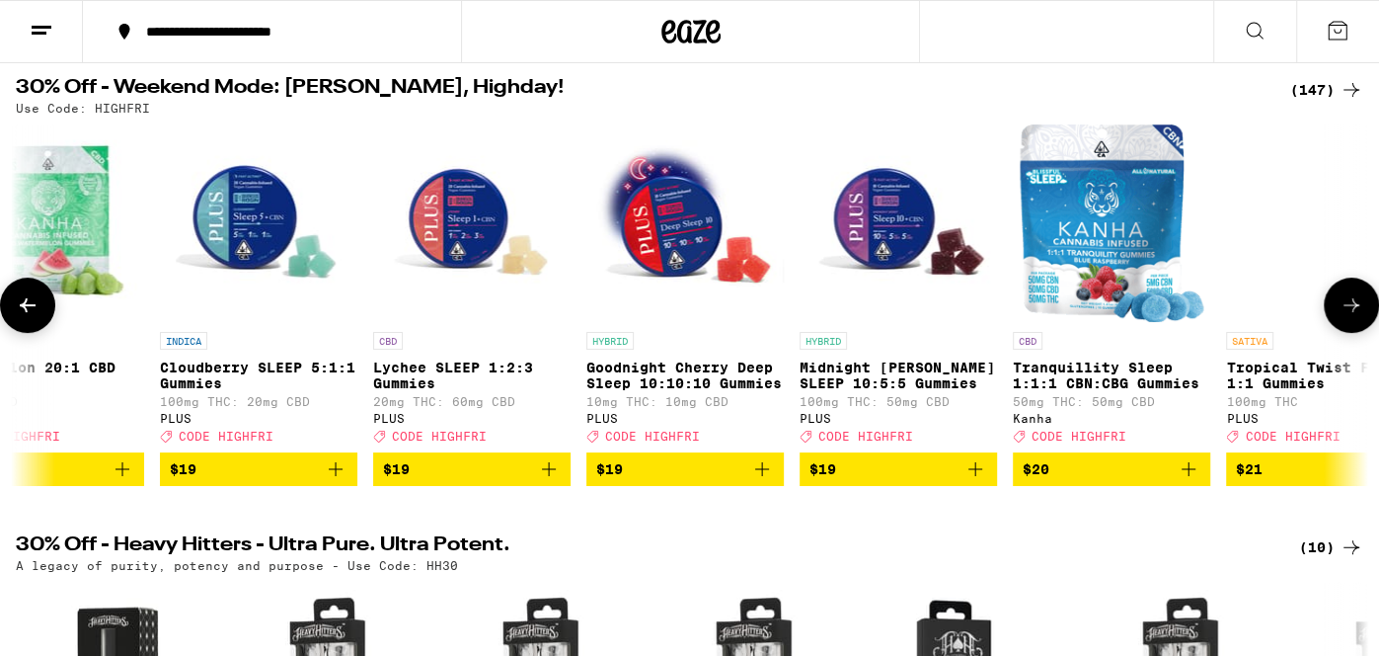
click at [1357, 311] on icon at bounding box center [1352, 305] width 16 height 14
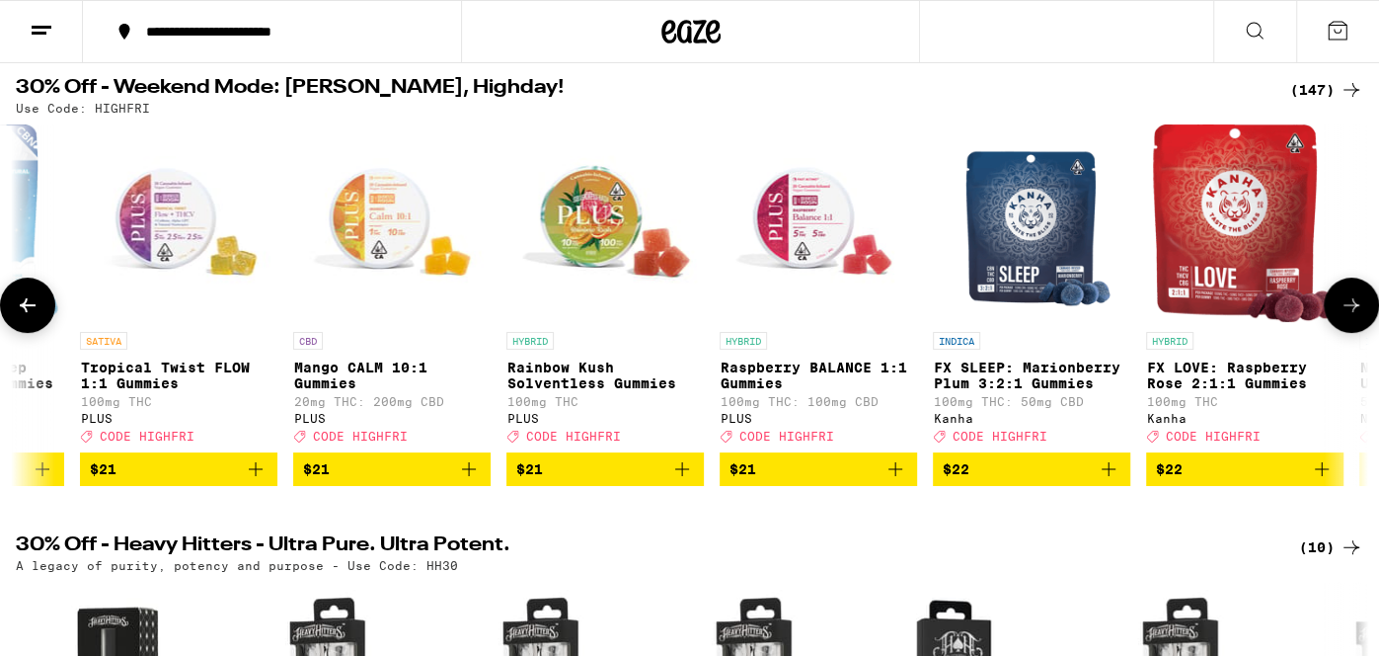
click at [1357, 311] on icon at bounding box center [1352, 305] width 16 height 14
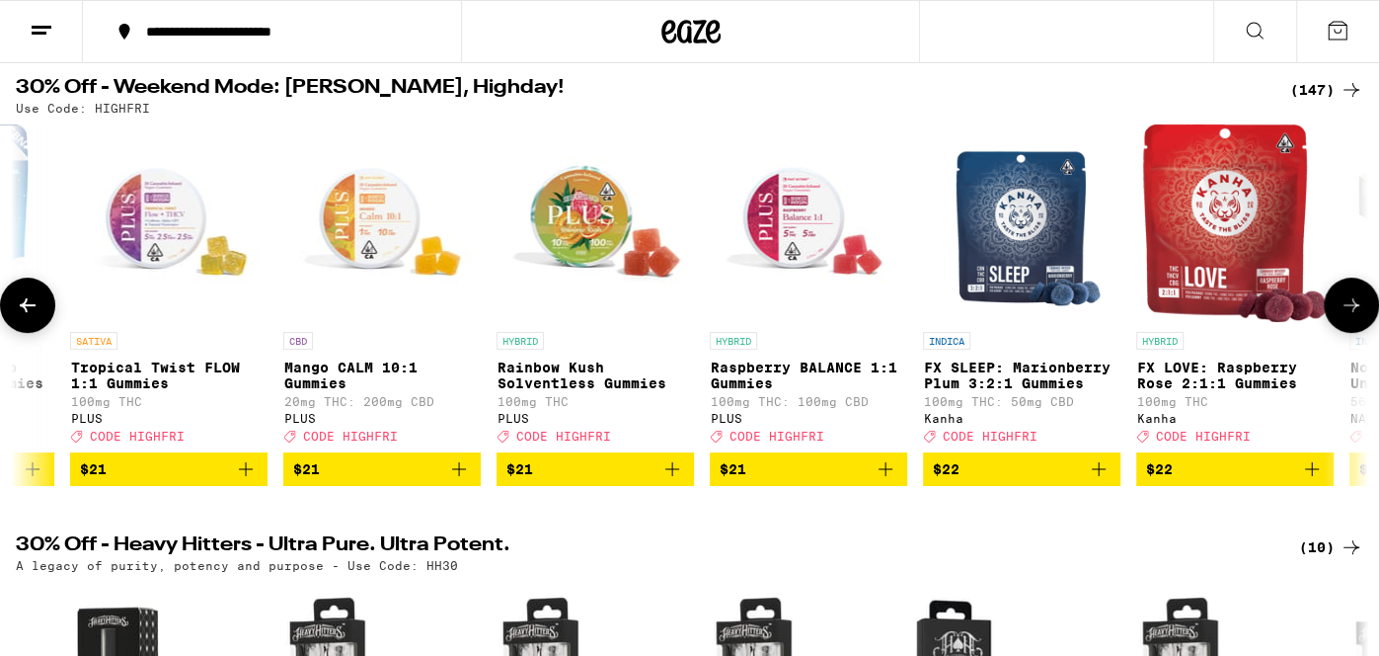
click at [1357, 311] on icon at bounding box center [1352, 305] width 16 height 14
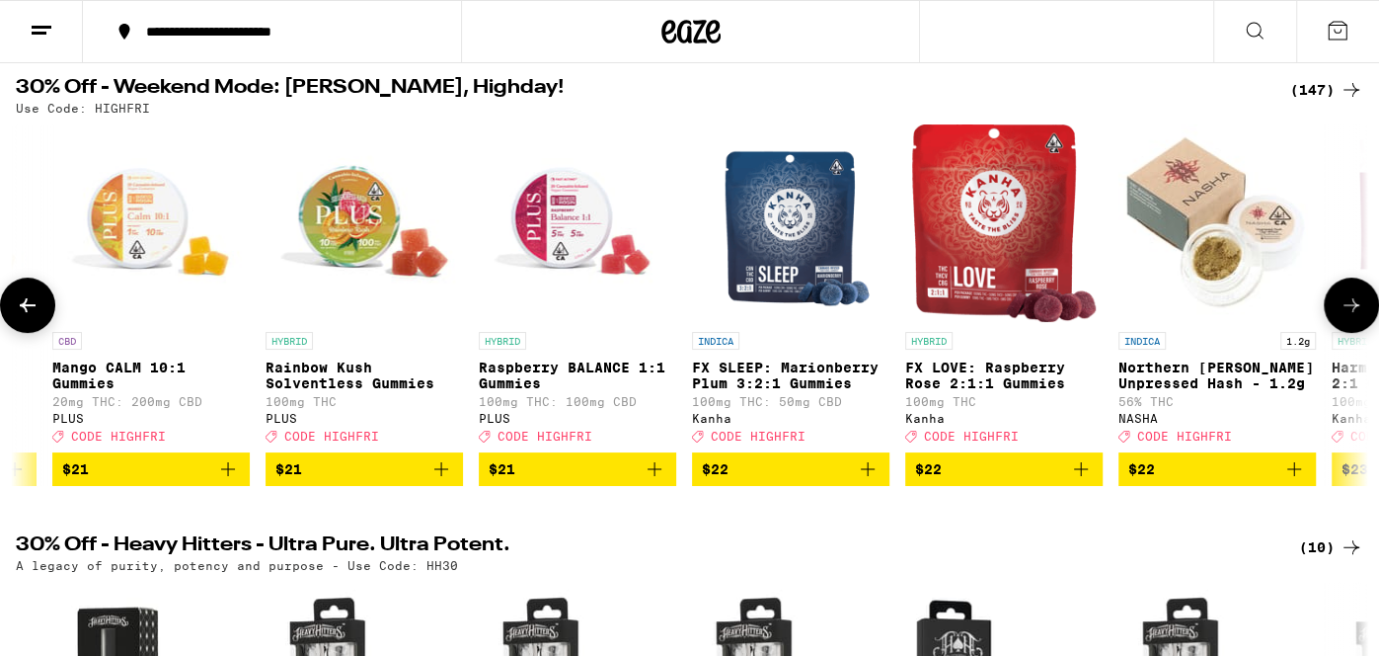
click at [1357, 311] on icon at bounding box center [1352, 305] width 16 height 14
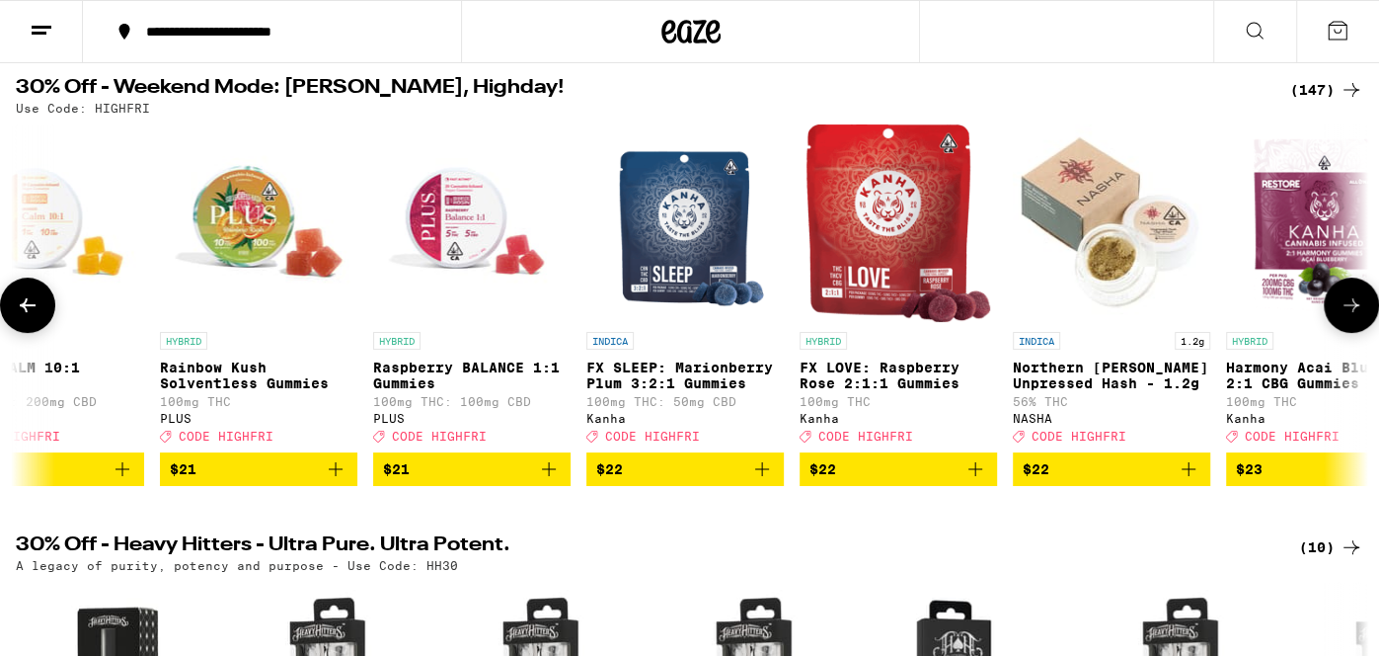
click at [1357, 311] on icon at bounding box center [1352, 305] width 16 height 14
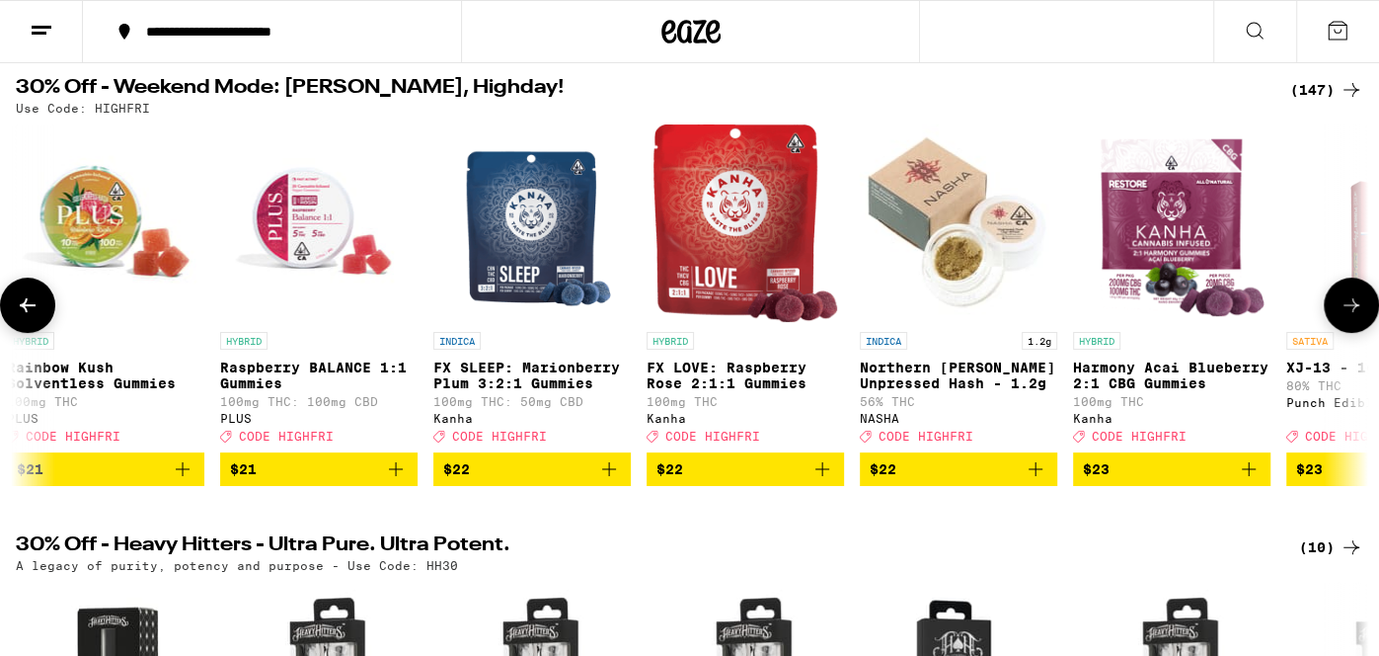
click at [1357, 311] on icon at bounding box center [1352, 305] width 16 height 14
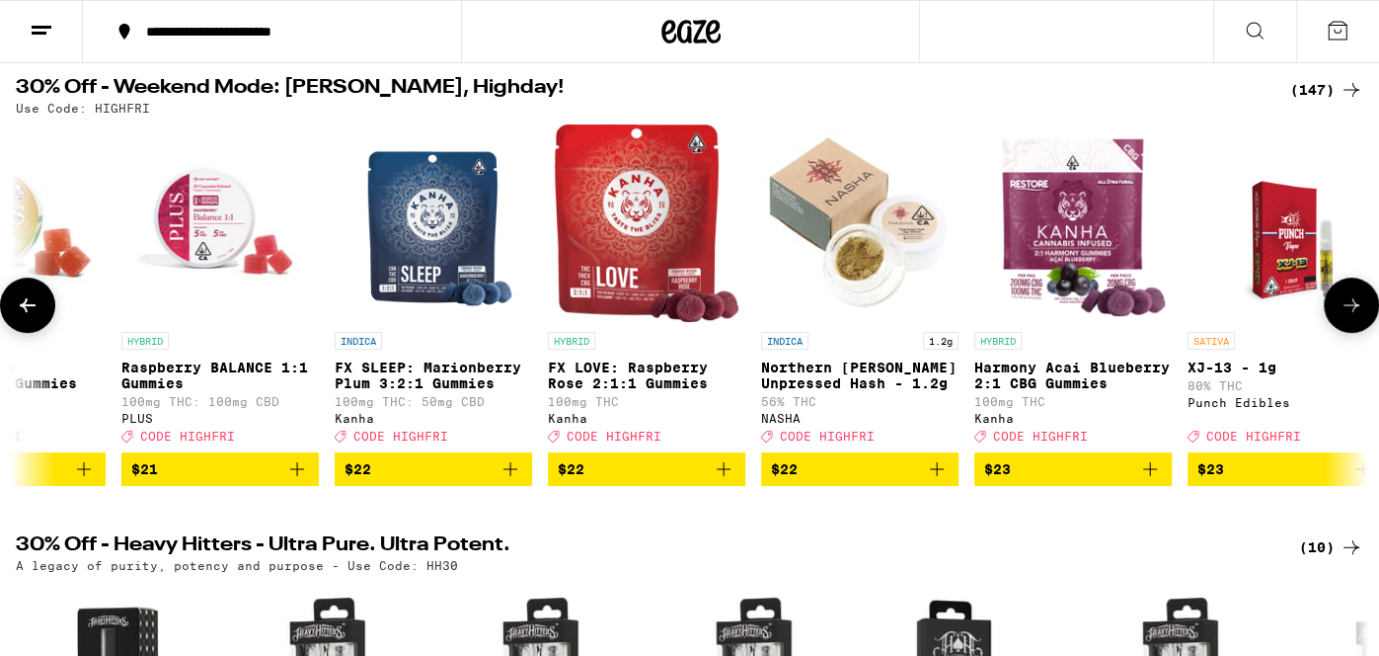
click at [1357, 311] on icon at bounding box center [1352, 305] width 16 height 14
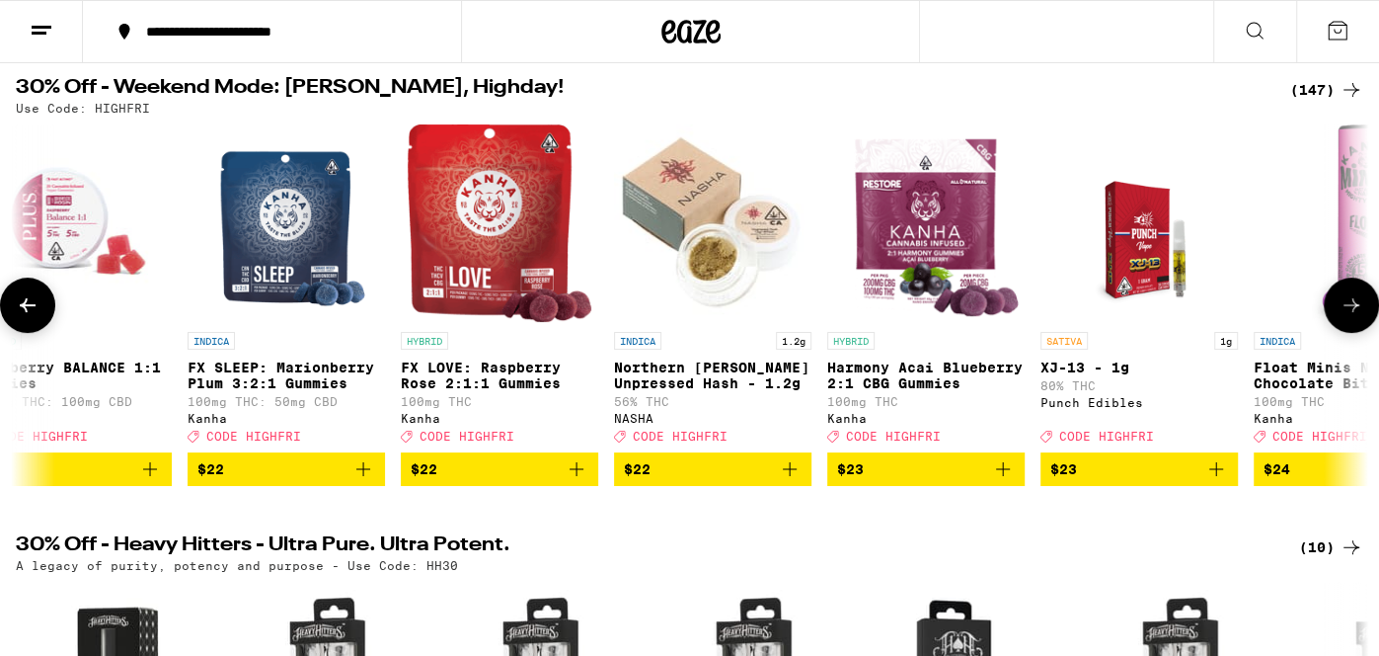
click at [1357, 311] on icon at bounding box center [1352, 305] width 16 height 14
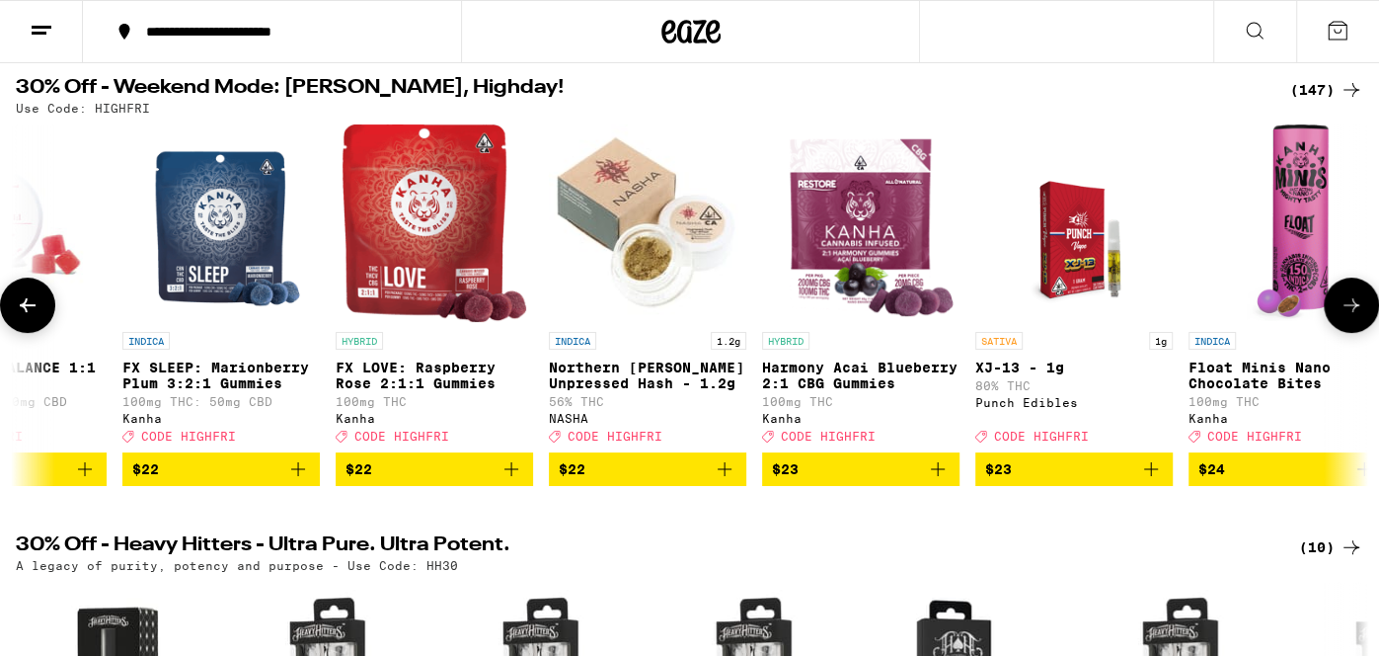
click at [1357, 311] on icon at bounding box center [1352, 305] width 16 height 14
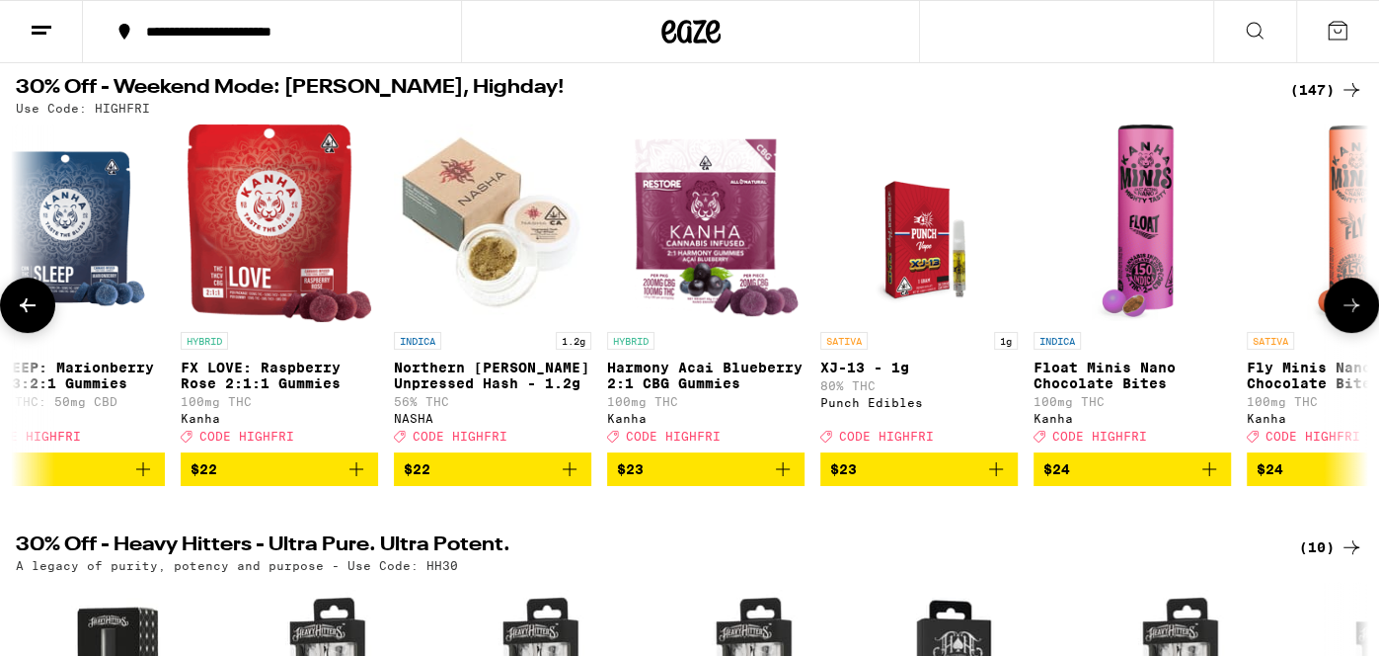
click at [1357, 311] on icon at bounding box center [1352, 305] width 16 height 14
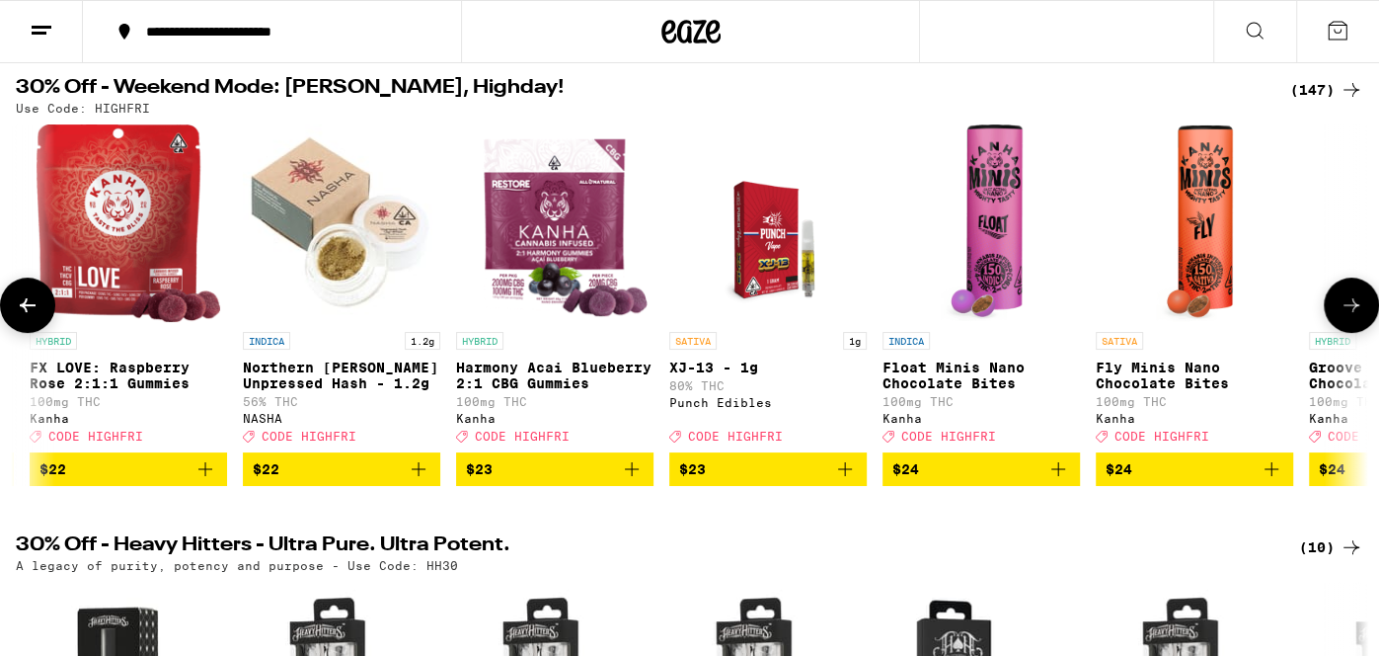
click at [1357, 311] on icon at bounding box center [1352, 305] width 16 height 14
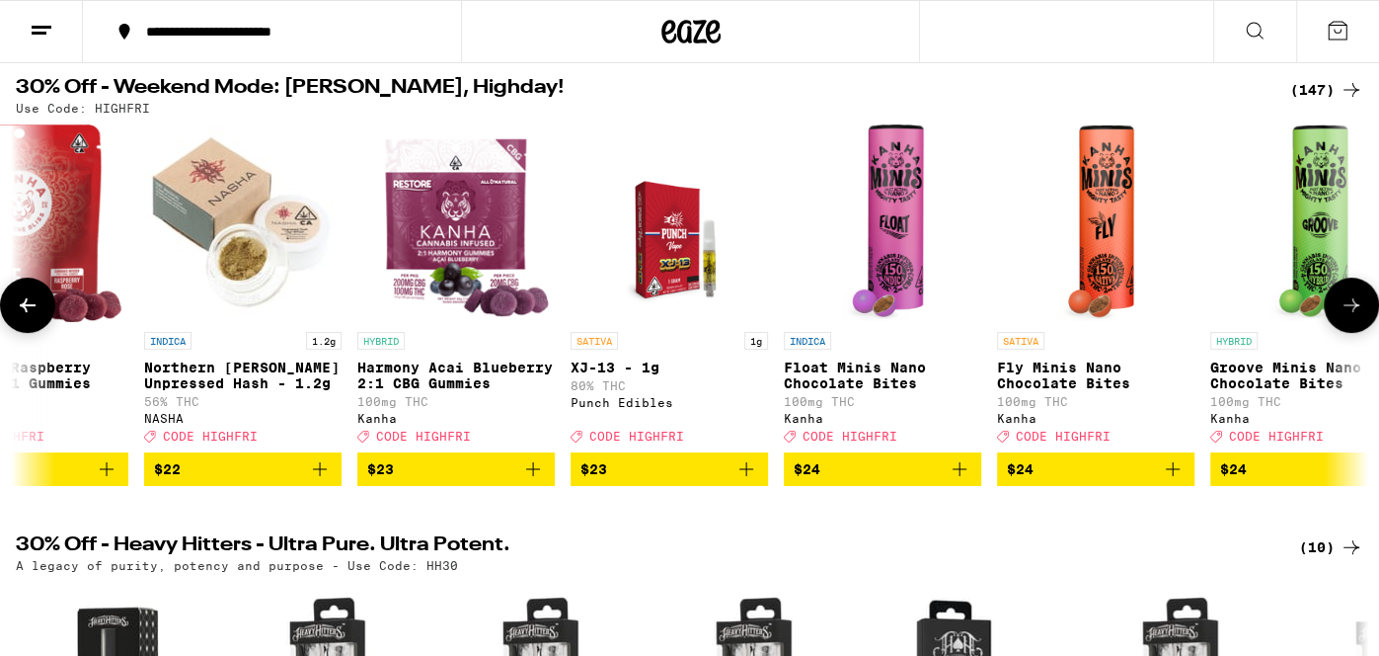
click at [1357, 311] on icon at bounding box center [1352, 305] width 16 height 14
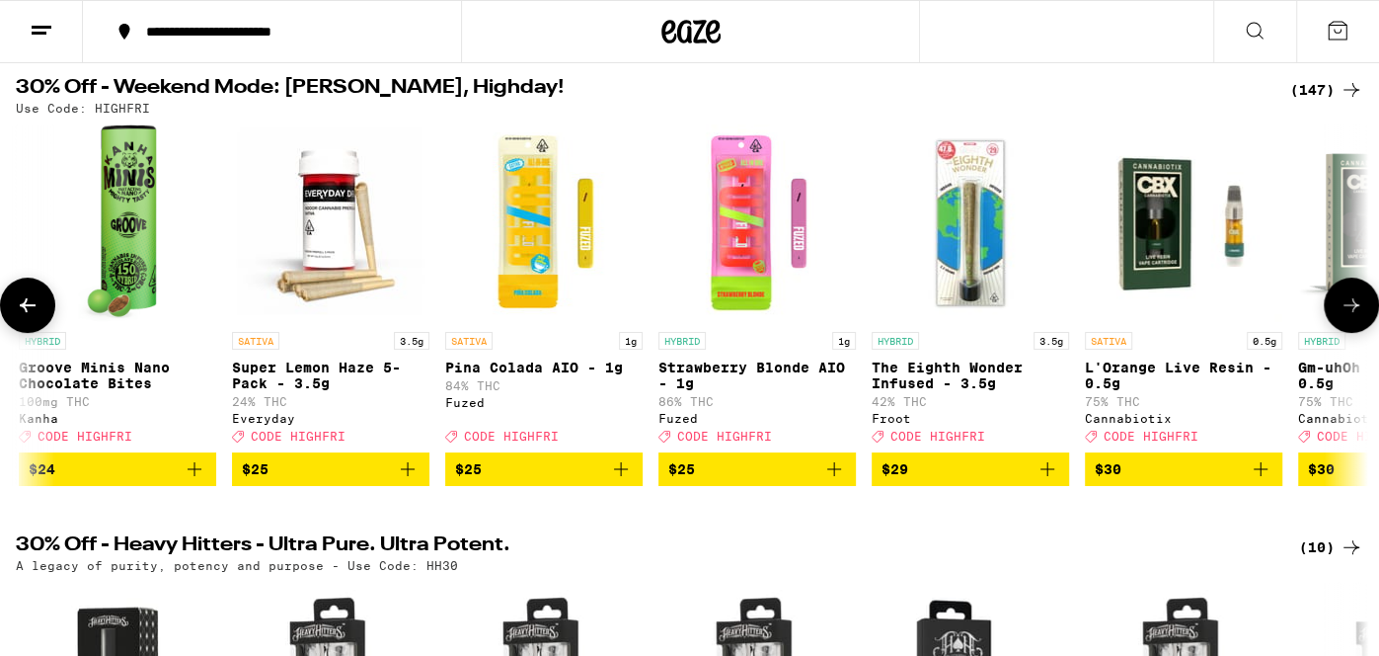
click at [1357, 311] on icon at bounding box center [1352, 305] width 16 height 14
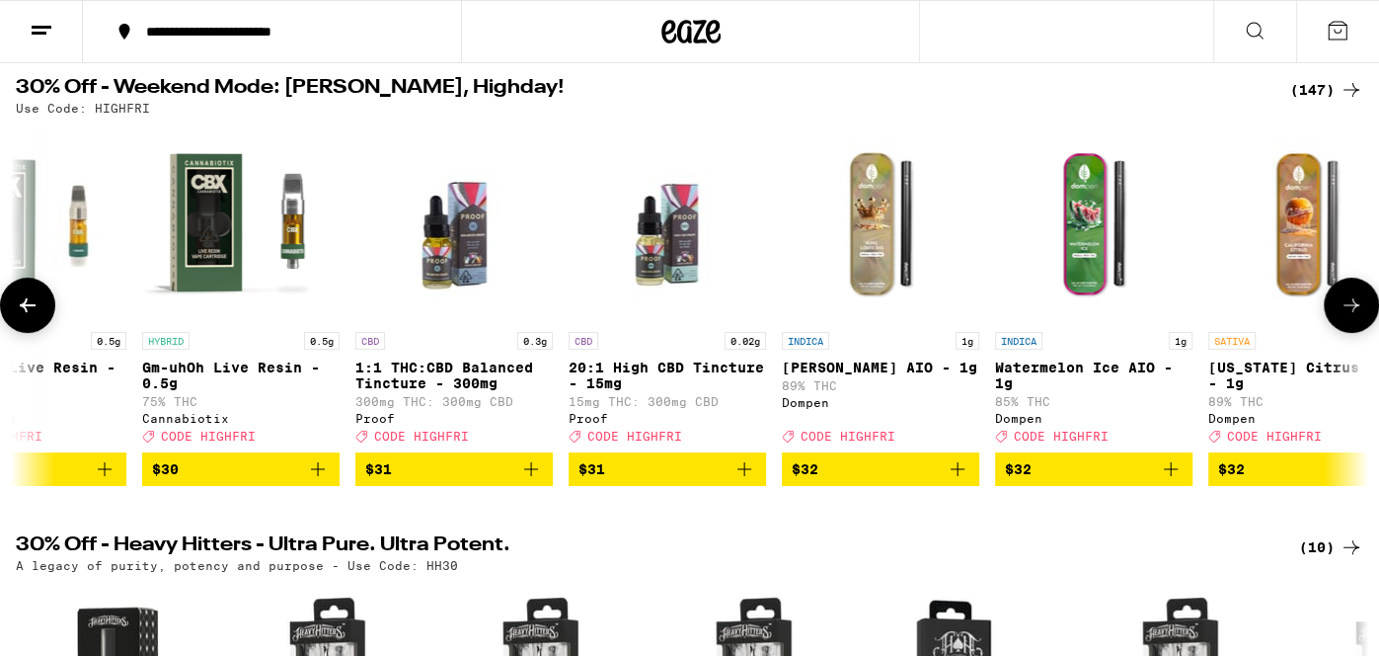
scroll to position [0, 21213]
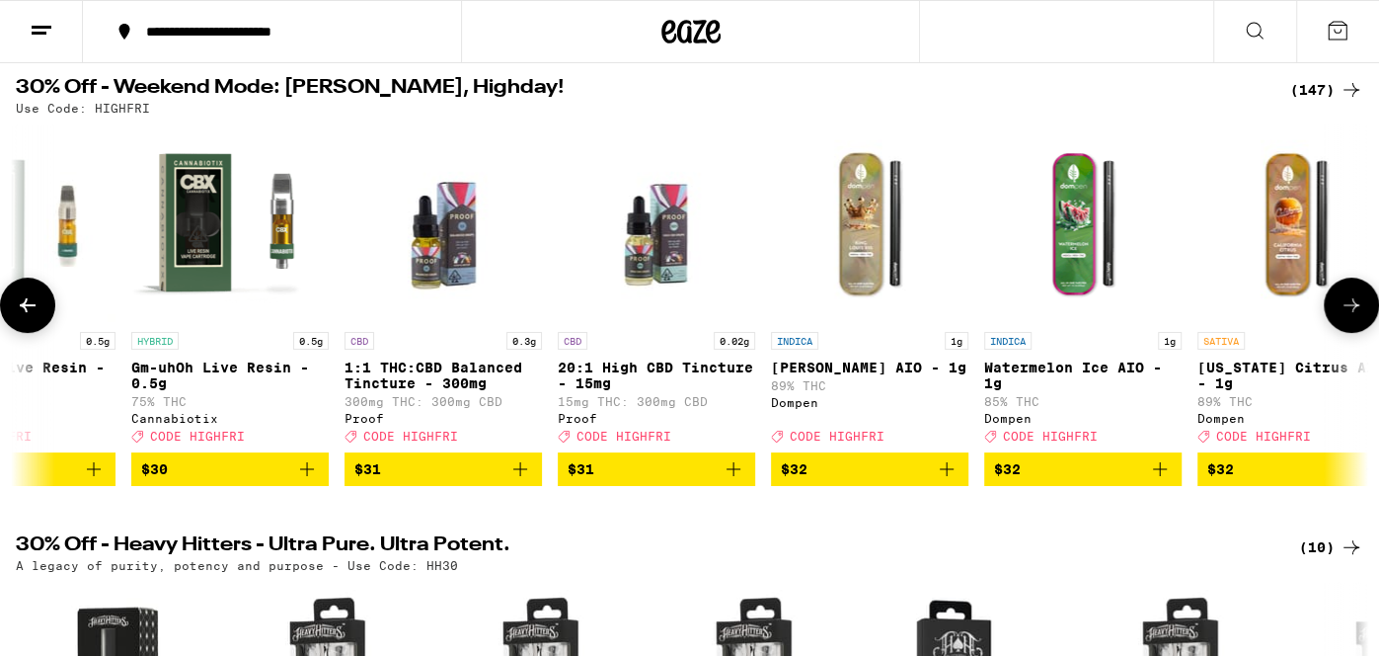
click at [1349, 303] on icon at bounding box center [1352, 305] width 24 height 24
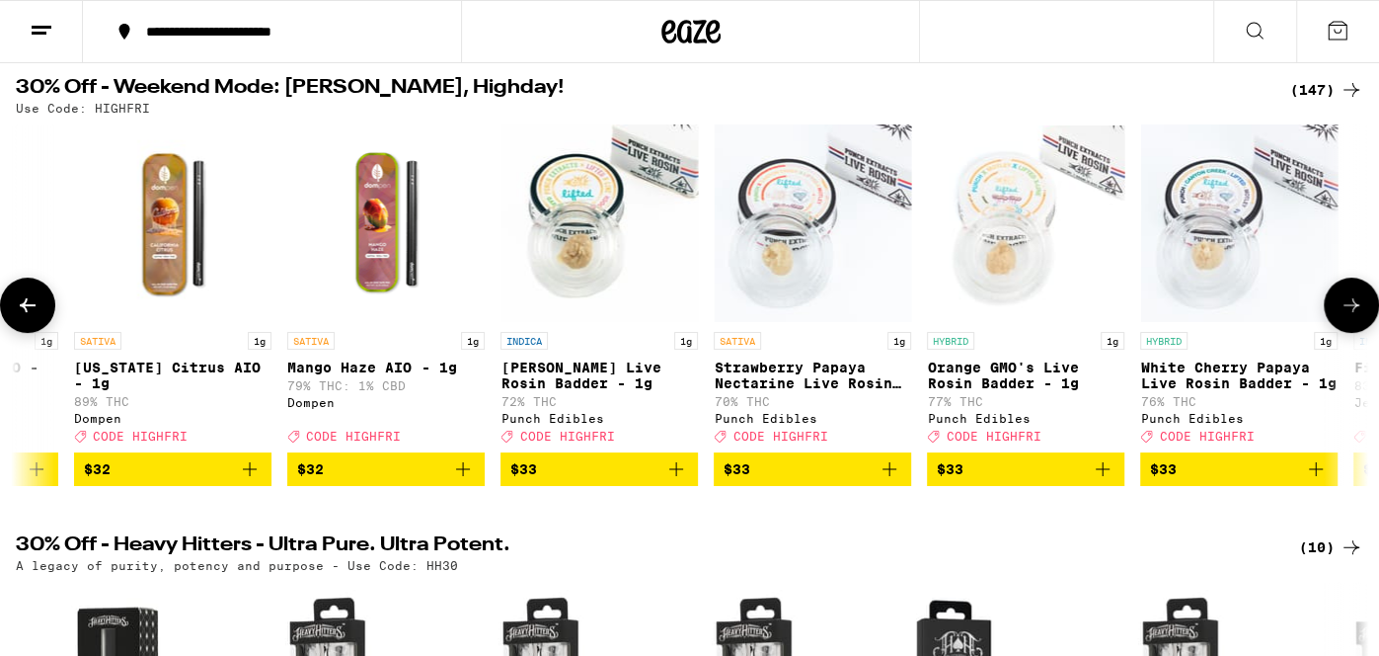
scroll to position [0, 22345]
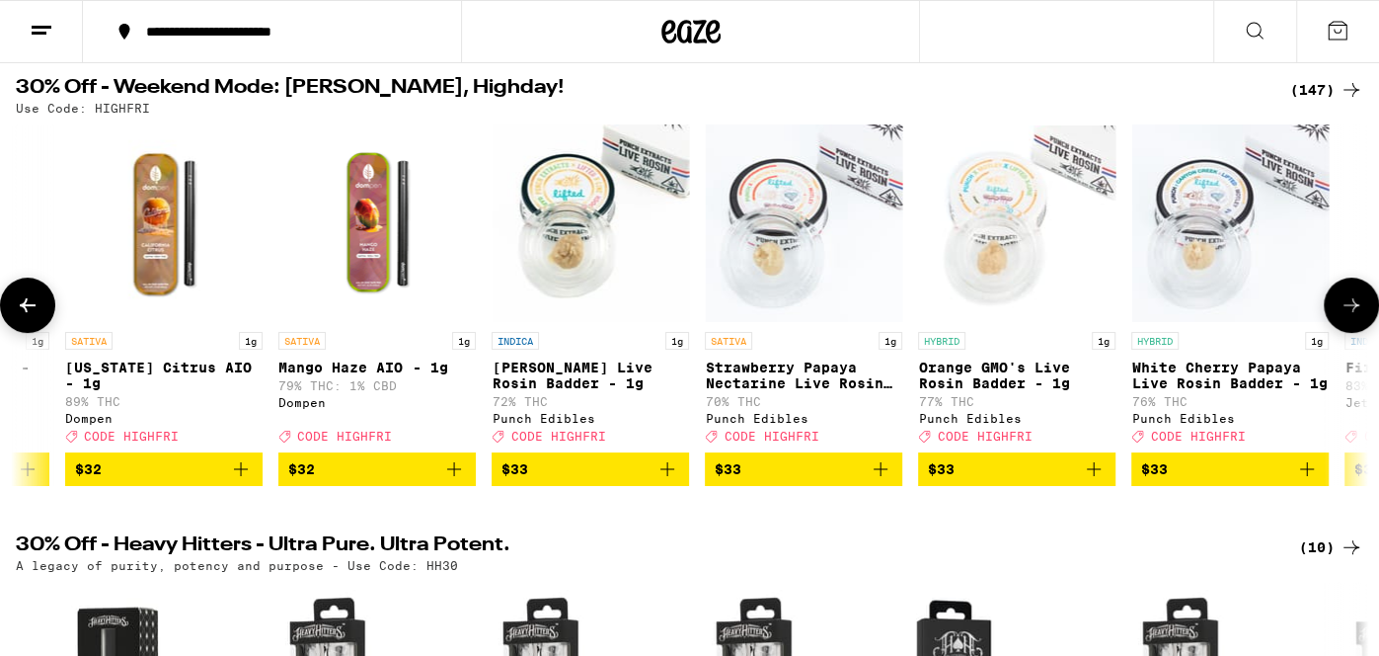
click at [37, 308] on icon at bounding box center [28, 305] width 24 height 24
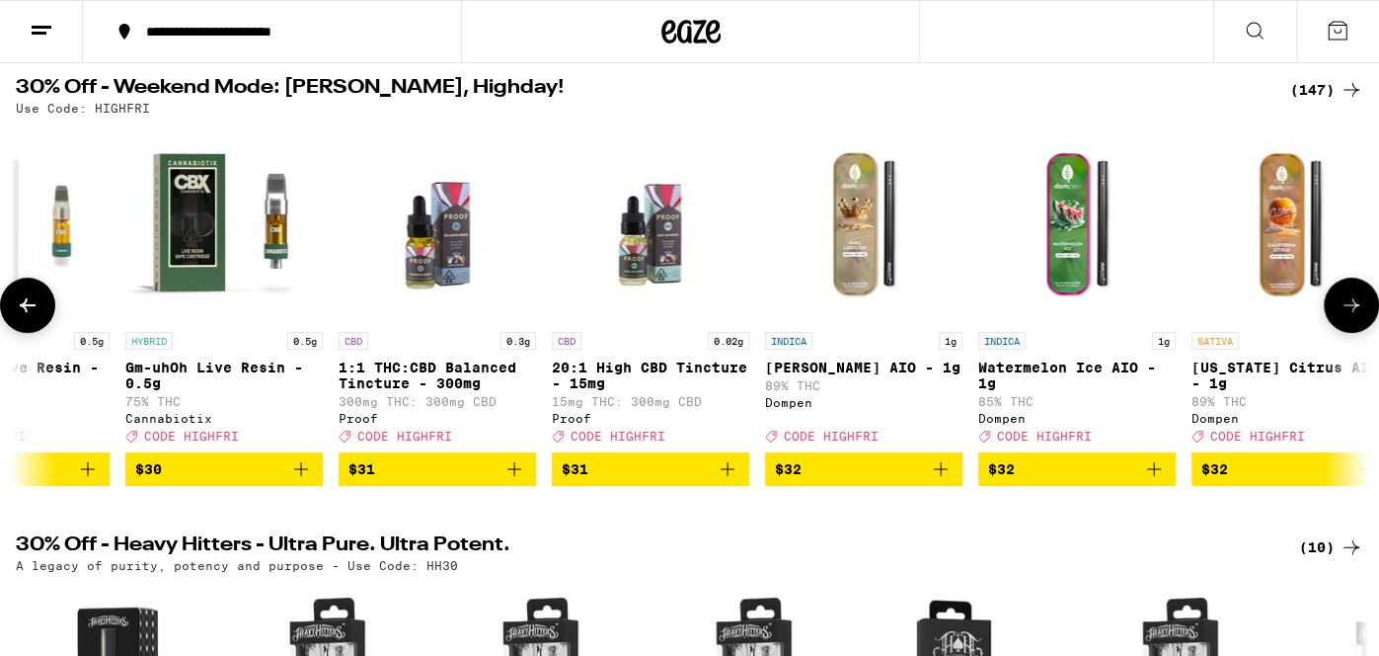
scroll to position [0, 21213]
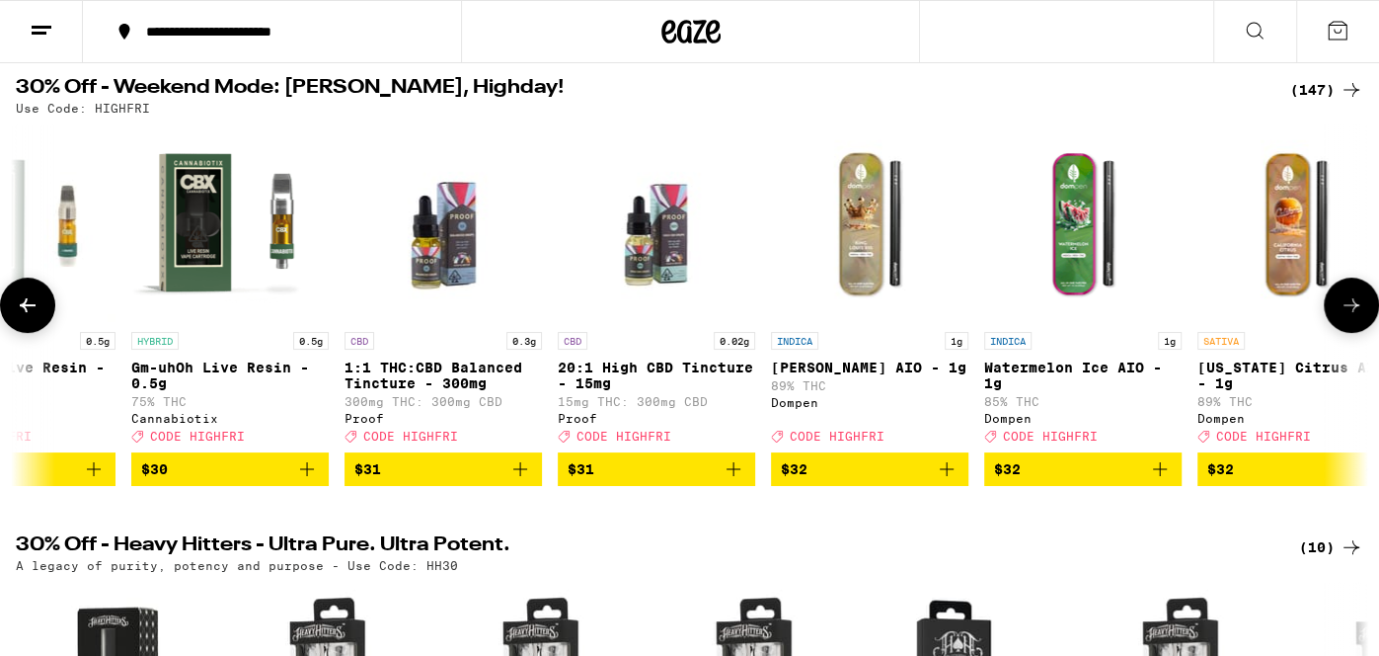
click at [1166, 474] on icon "Add to bag" at bounding box center [1160, 469] width 24 height 24
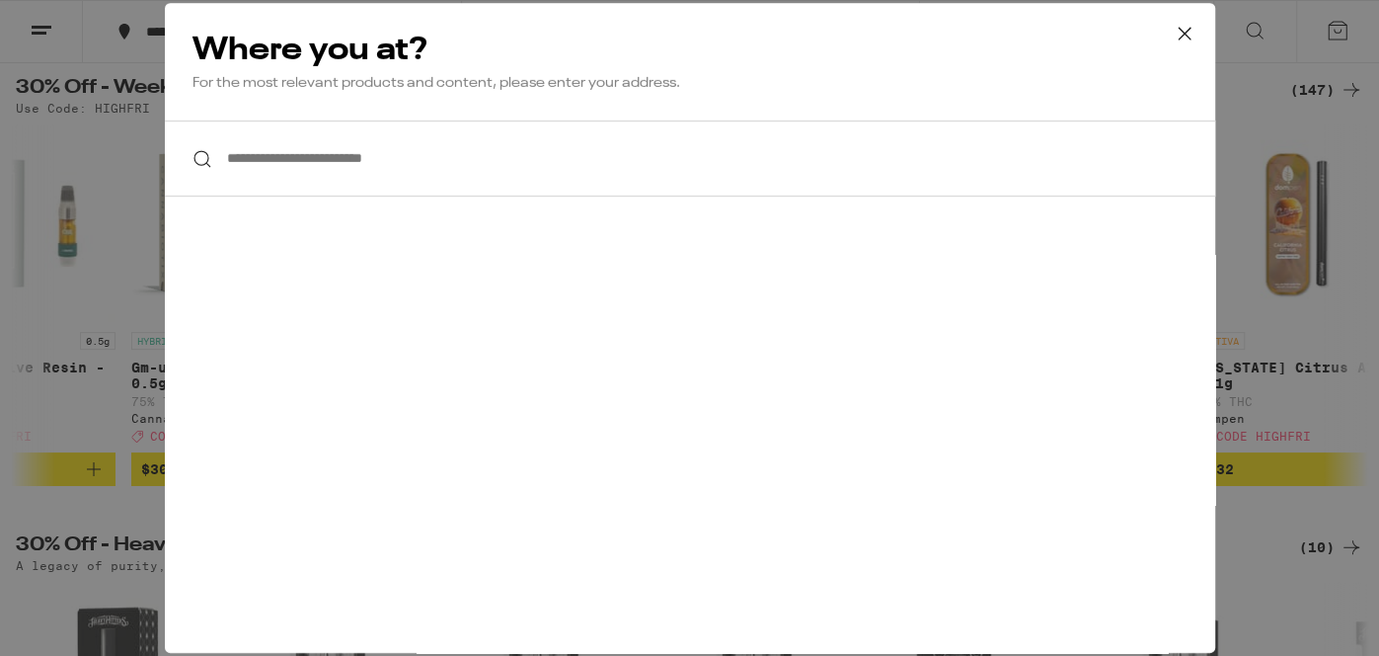
click at [829, 179] on input "**********" at bounding box center [690, 158] width 1051 height 76
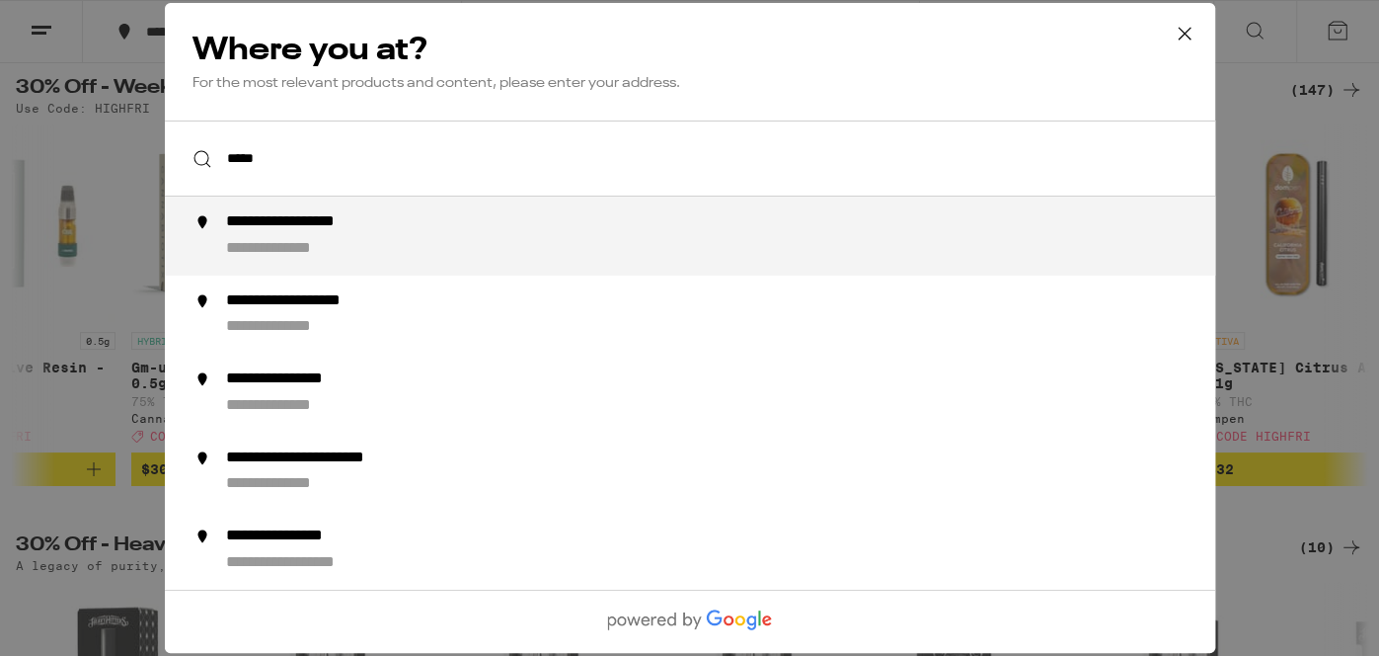
click at [821, 273] on li "**********" at bounding box center [690, 235] width 1051 height 79
type input "**********"
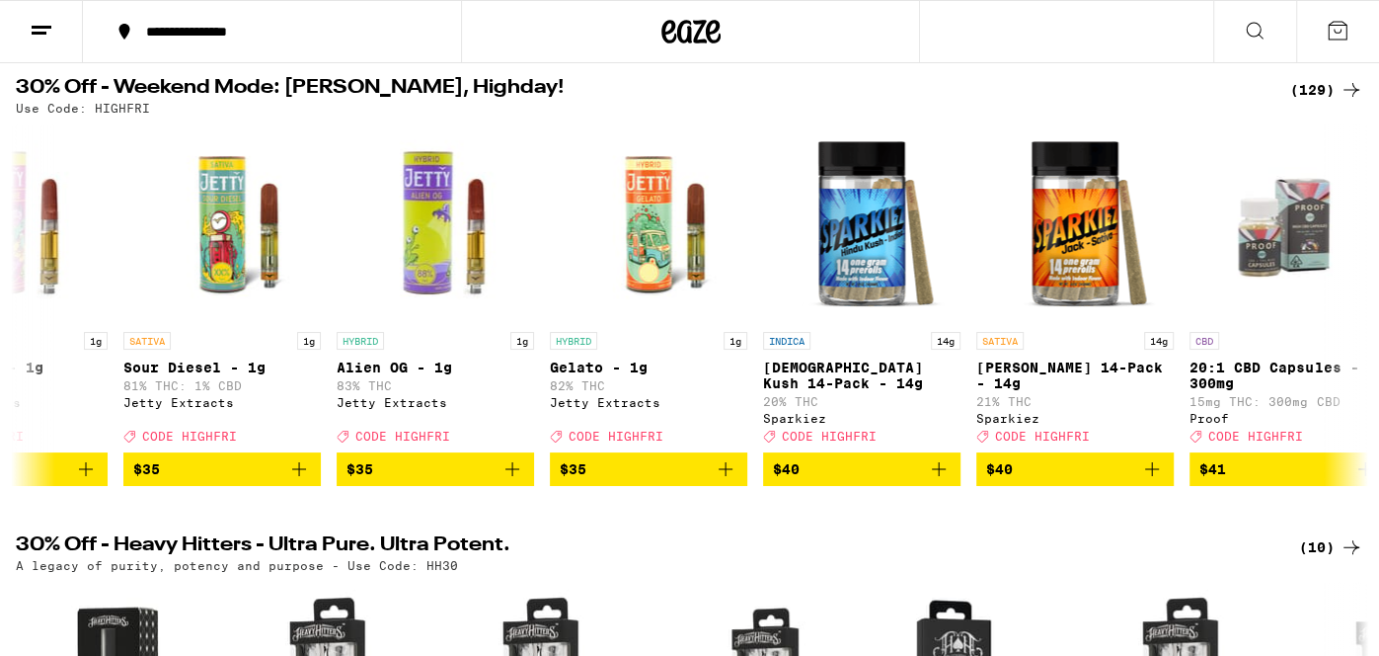
scroll to position [0, 21444]
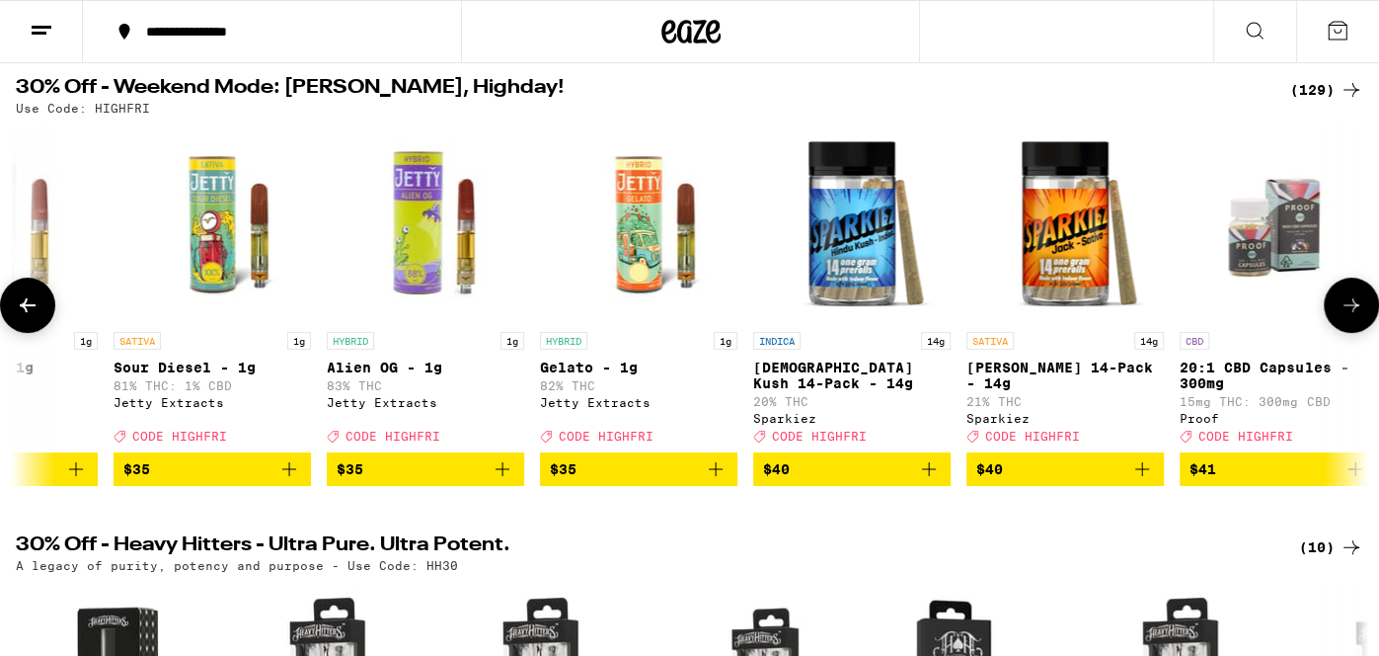
click at [285, 481] on icon "Add to bag" at bounding box center [289, 469] width 24 height 24
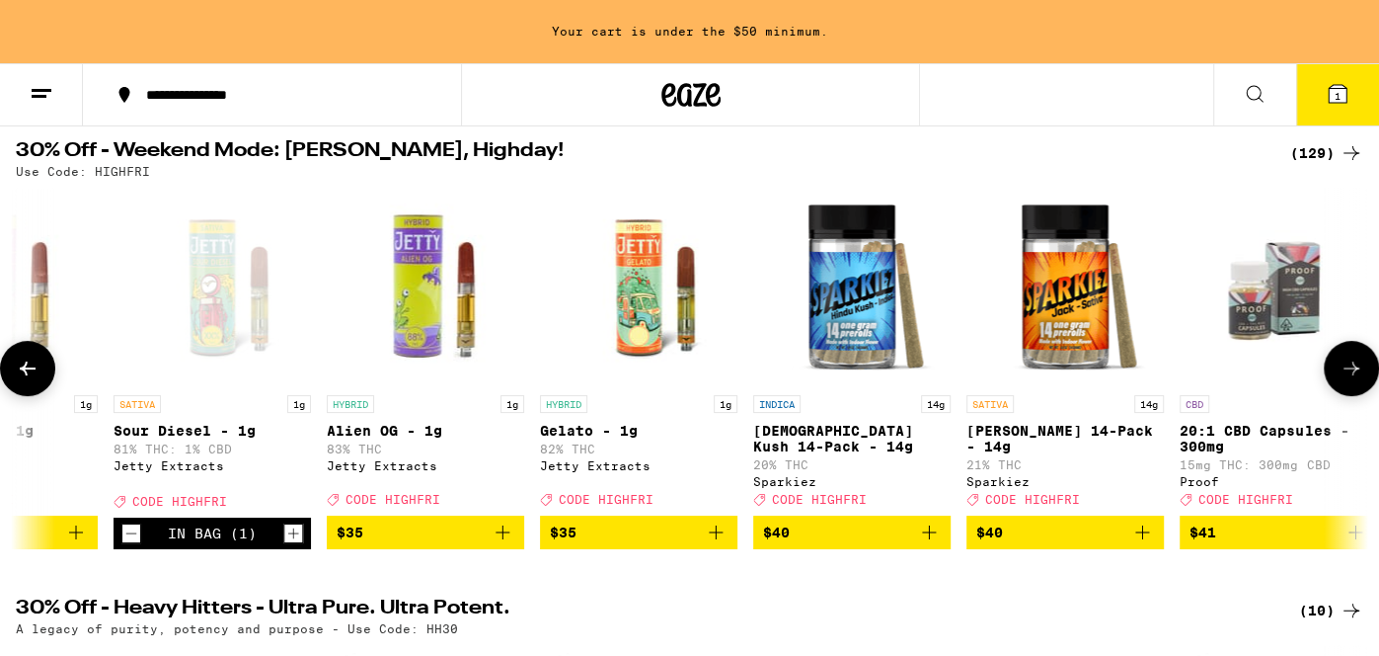
scroll to position [260, 0]
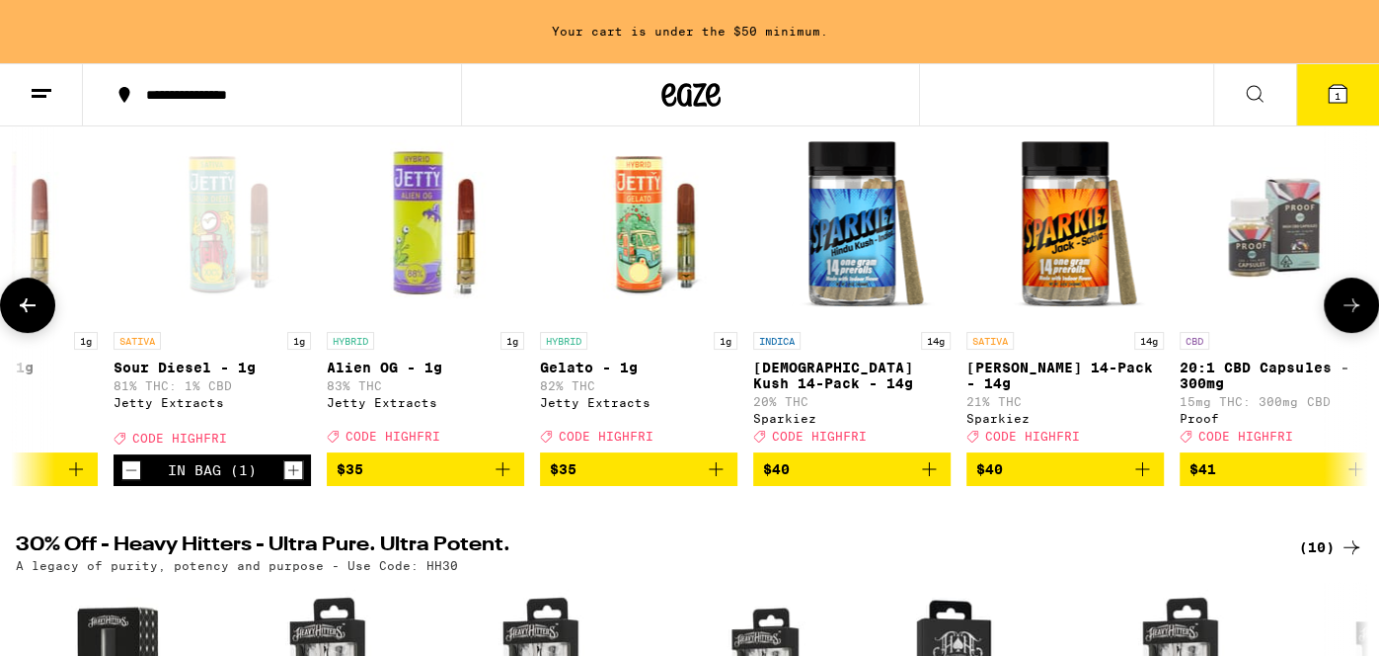
click at [26, 312] on icon at bounding box center [28, 305] width 16 height 14
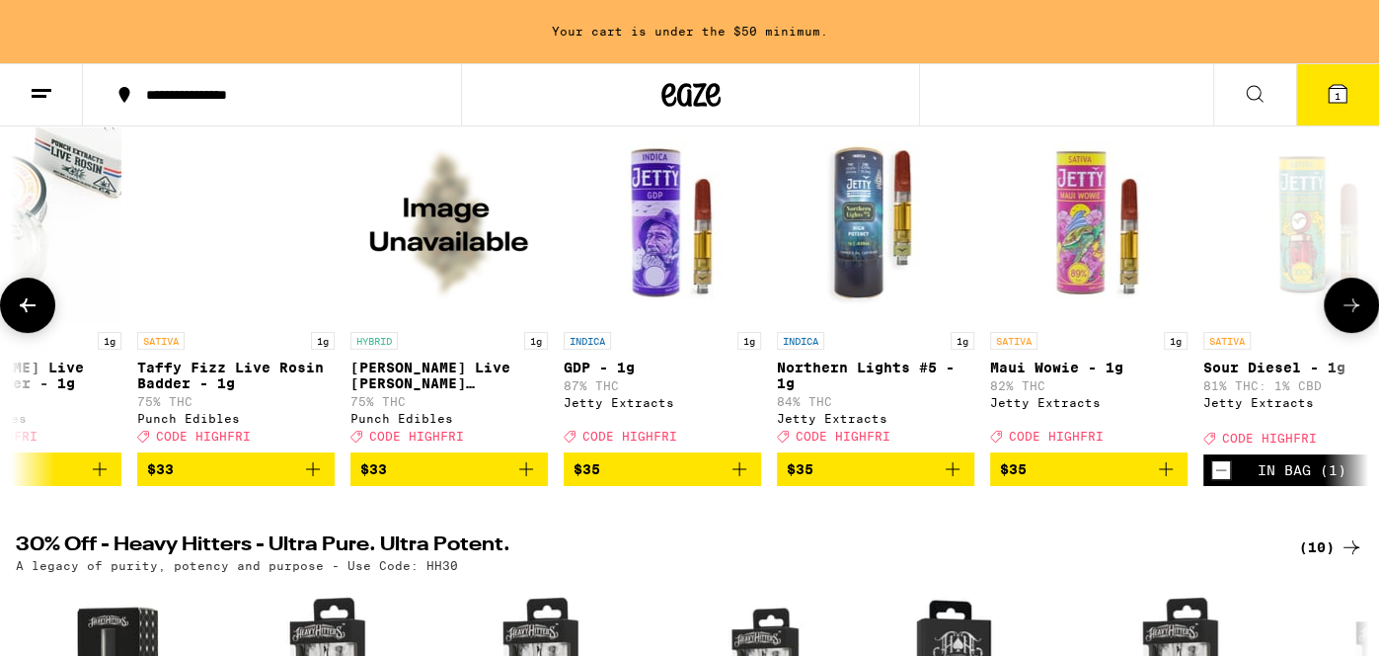
scroll to position [0, 20310]
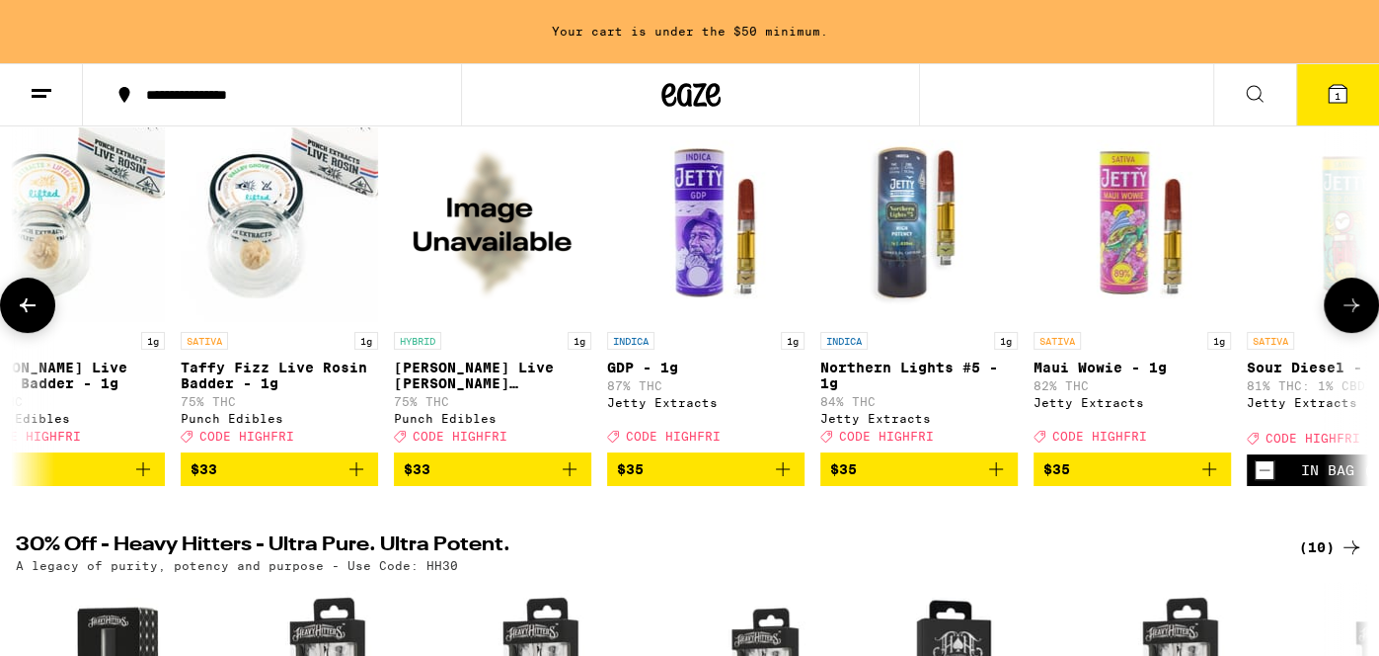
click at [26, 312] on icon at bounding box center [28, 305] width 16 height 14
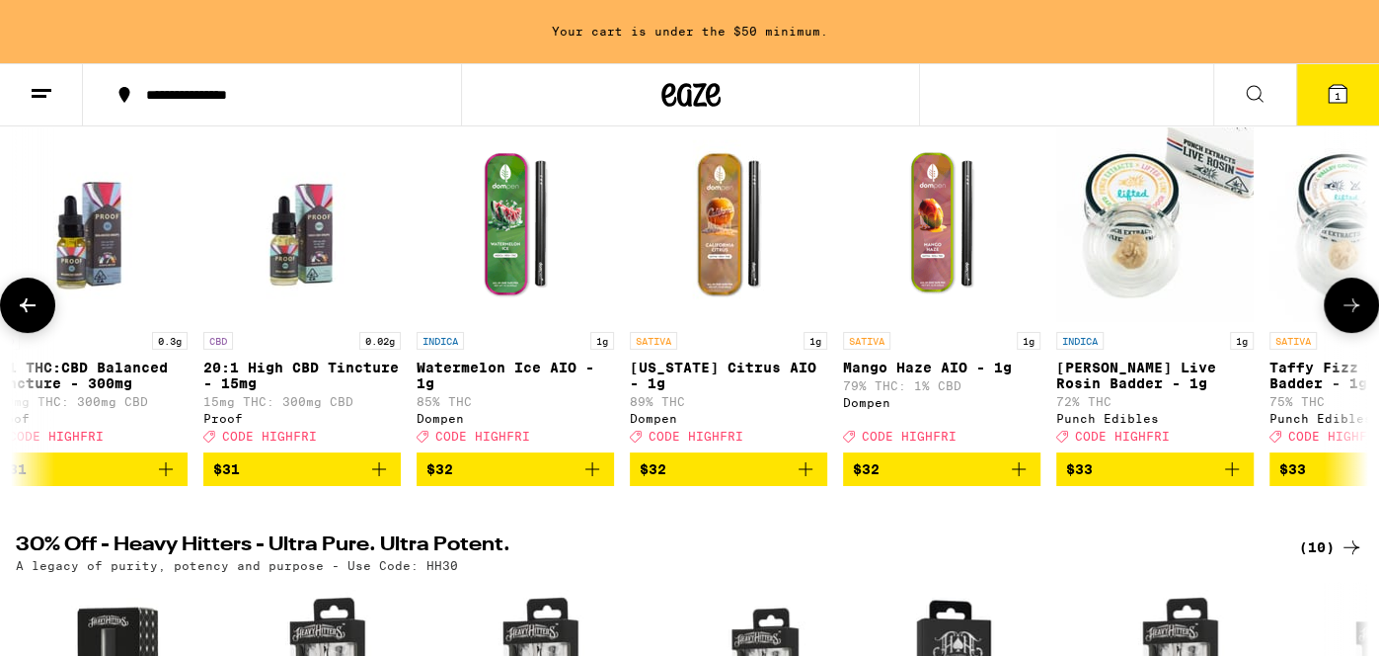
scroll to position [0, 19178]
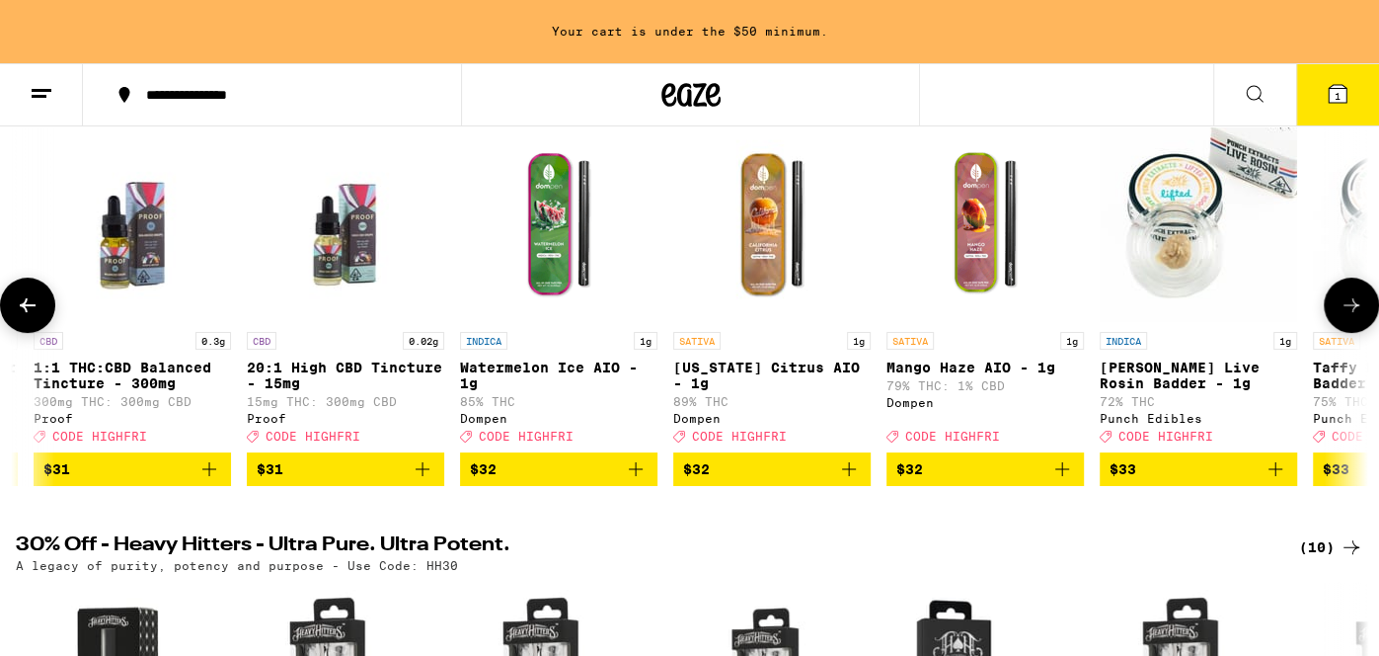
click at [26, 312] on icon at bounding box center [28, 305] width 16 height 14
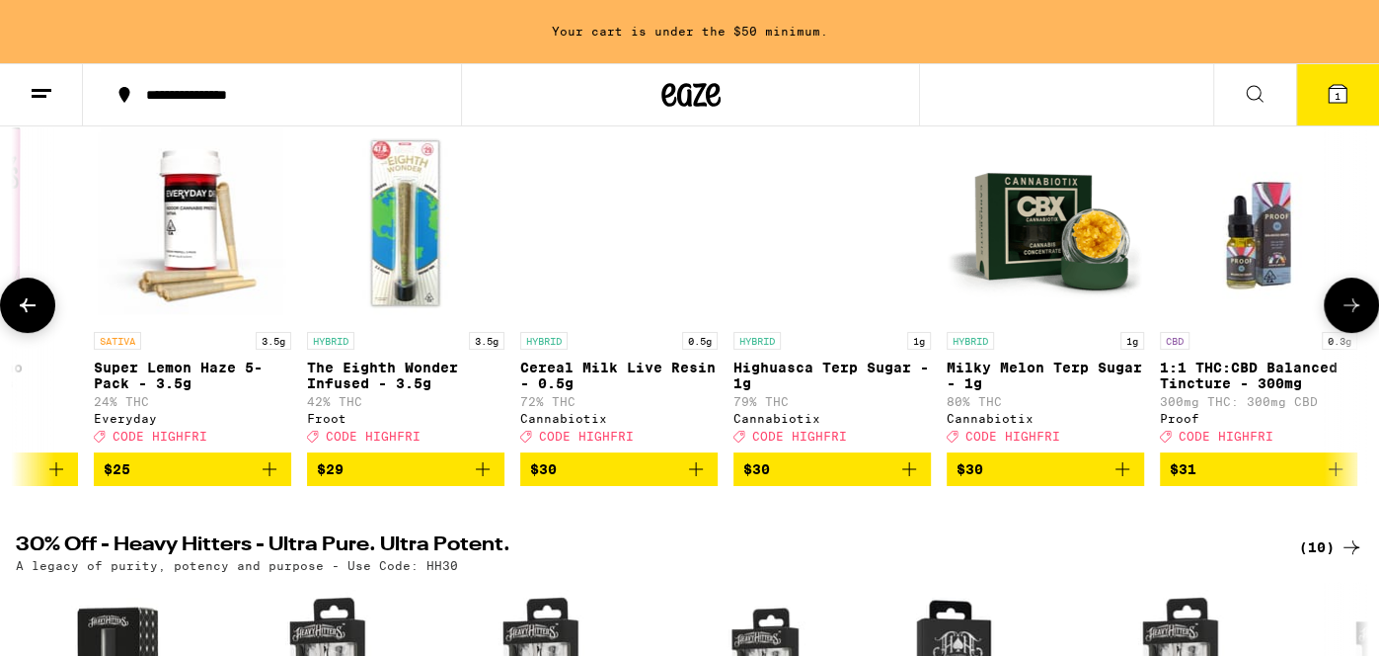
scroll to position [0, 18045]
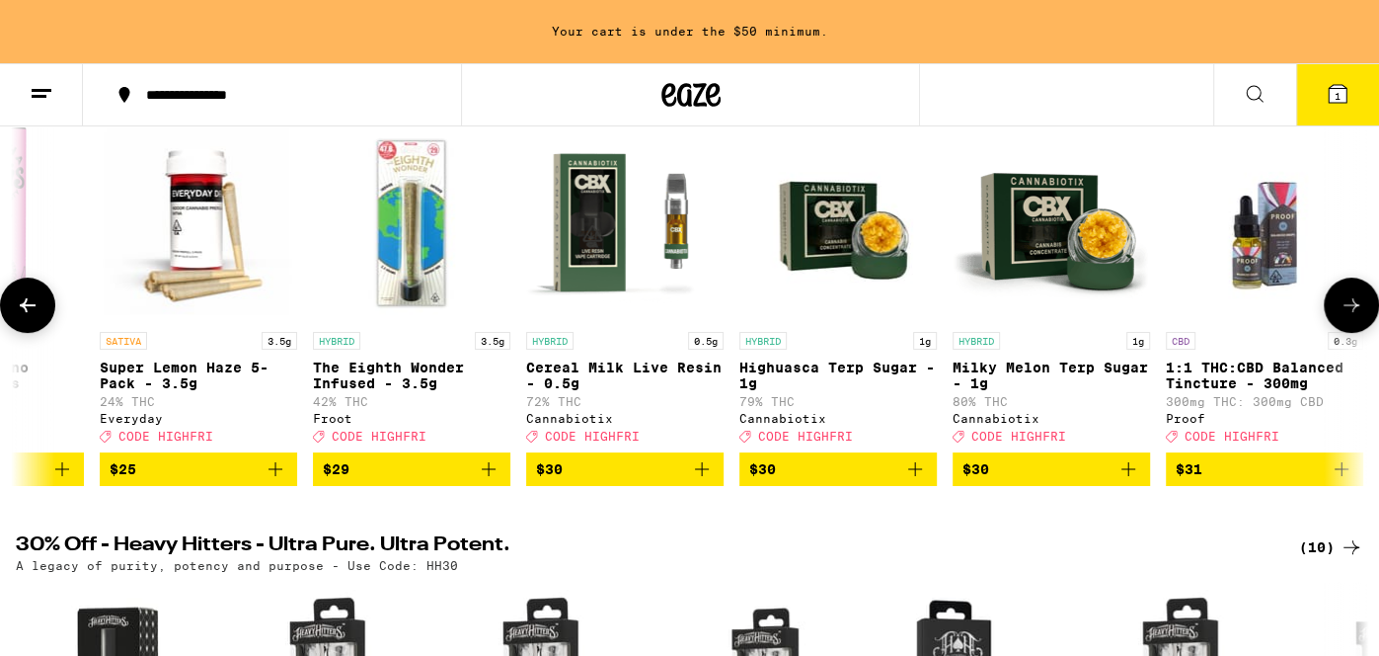
click at [276, 481] on icon "Add to bag" at bounding box center [276, 469] width 24 height 24
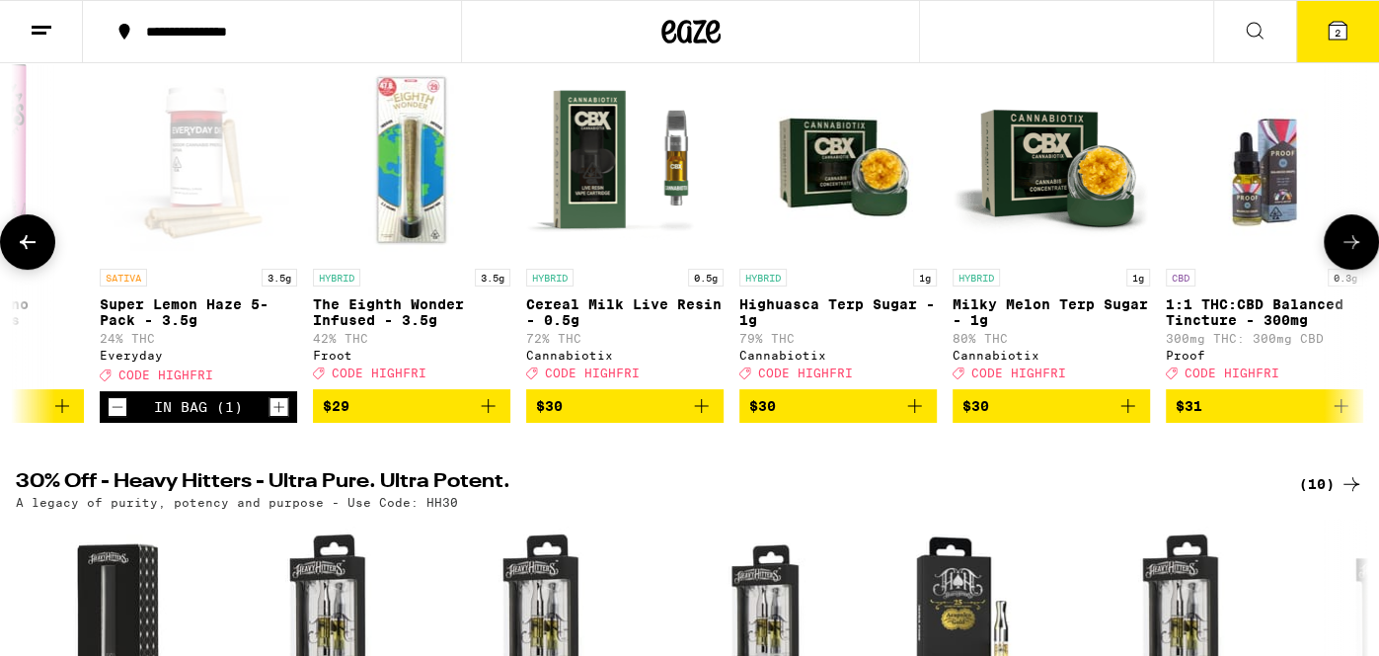
scroll to position [196, 0]
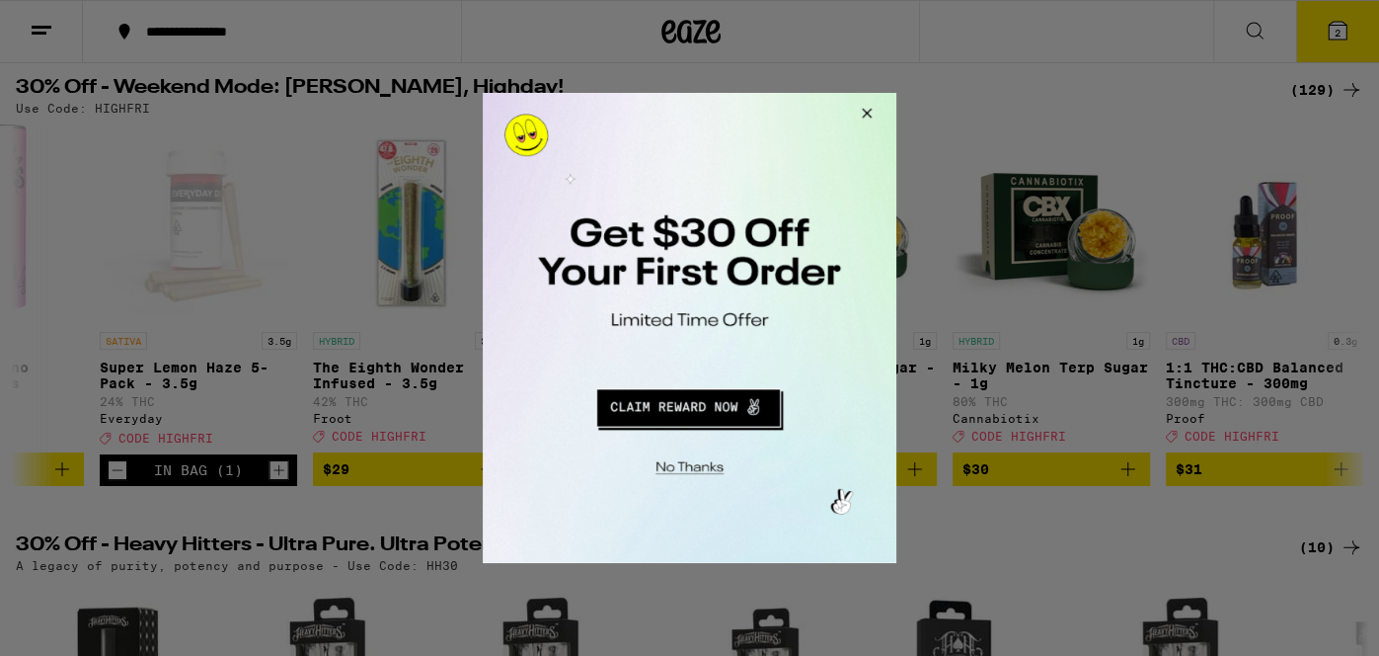
click at [688, 404] on button "Redirect to URL" at bounding box center [688, 404] width 344 height 47
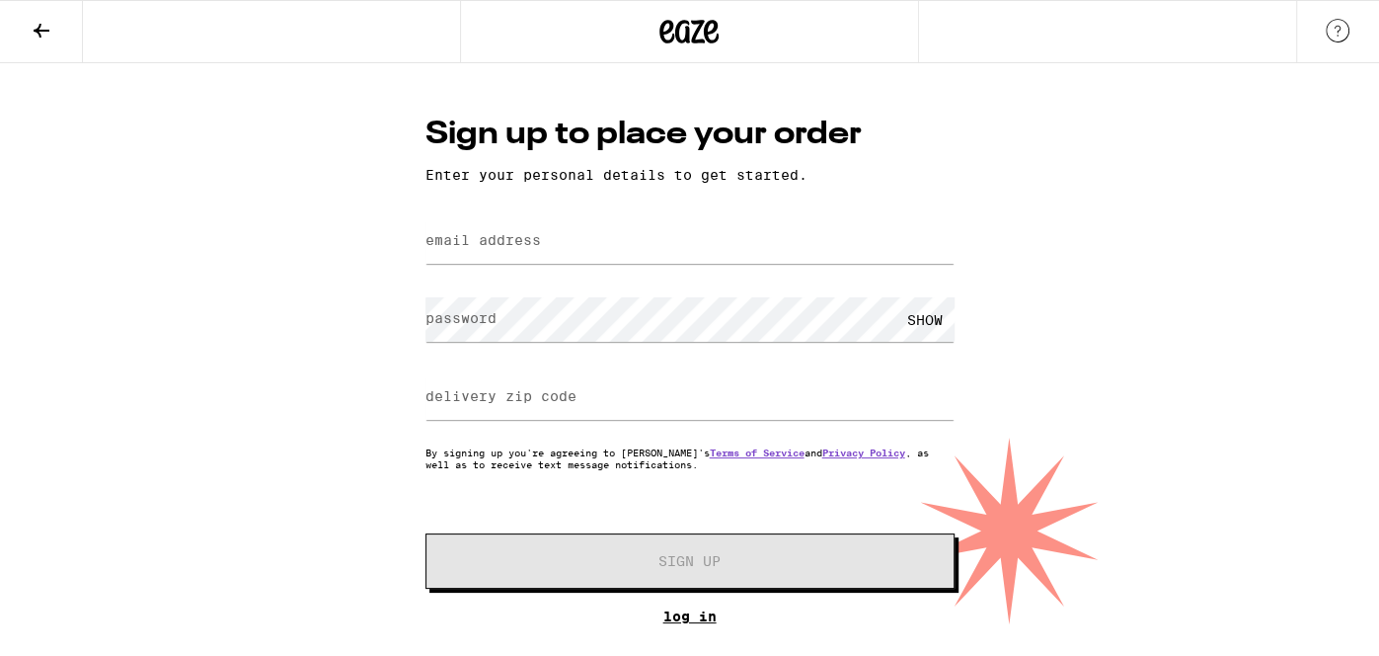
click at [683, 624] on link "Log In" at bounding box center [690, 616] width 529 height 16
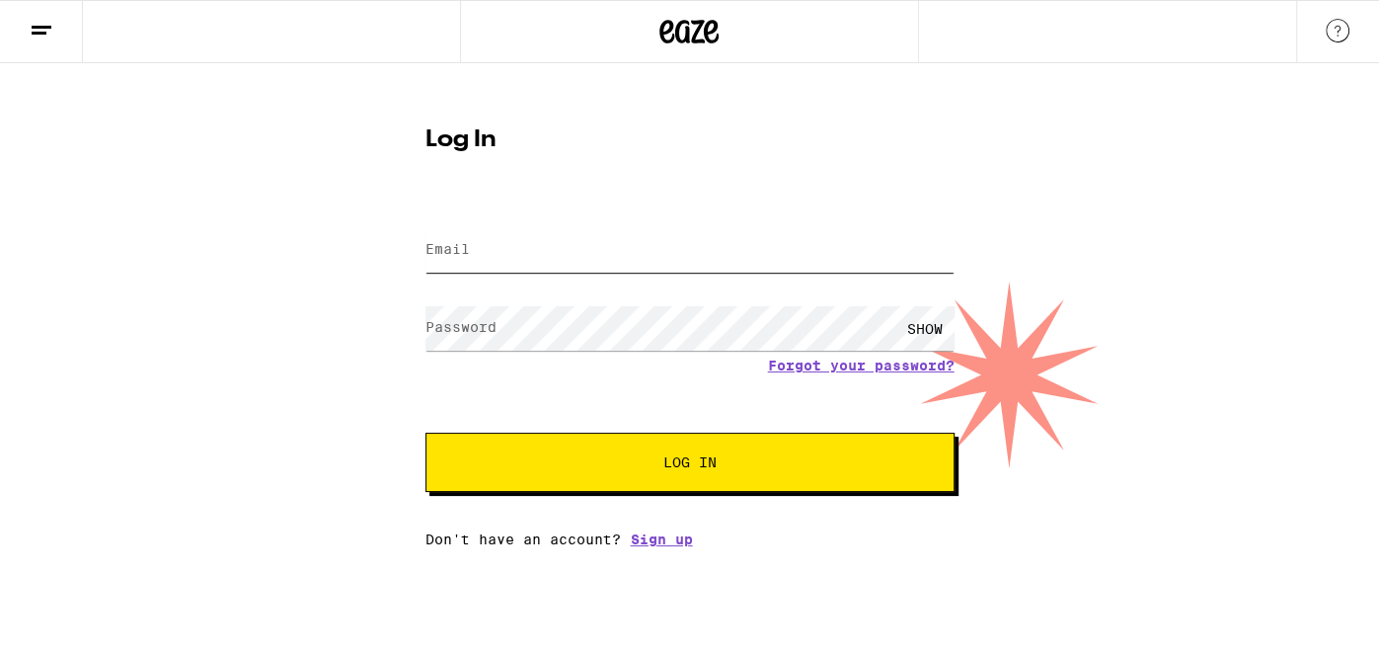
click at [660, 265] on input "Email" at bounding box center [690, 250] width 529 height 44
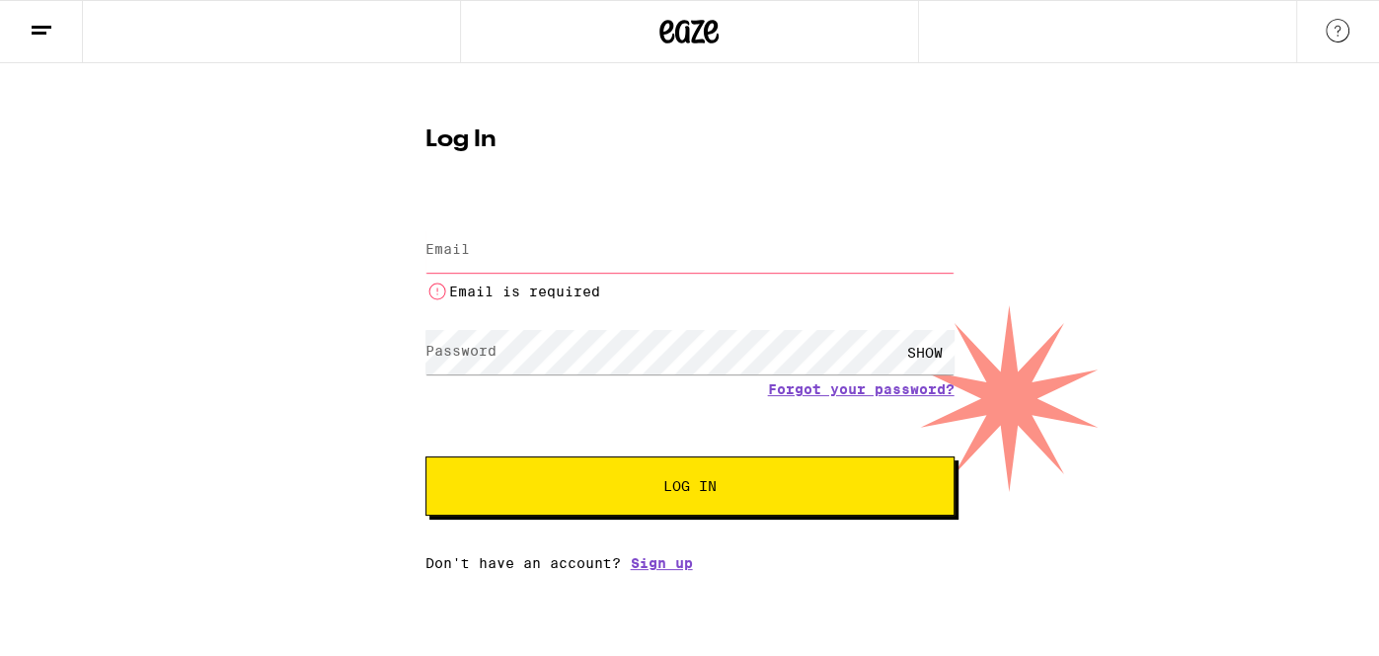
type input "kiwi_cali@yahoo.com"
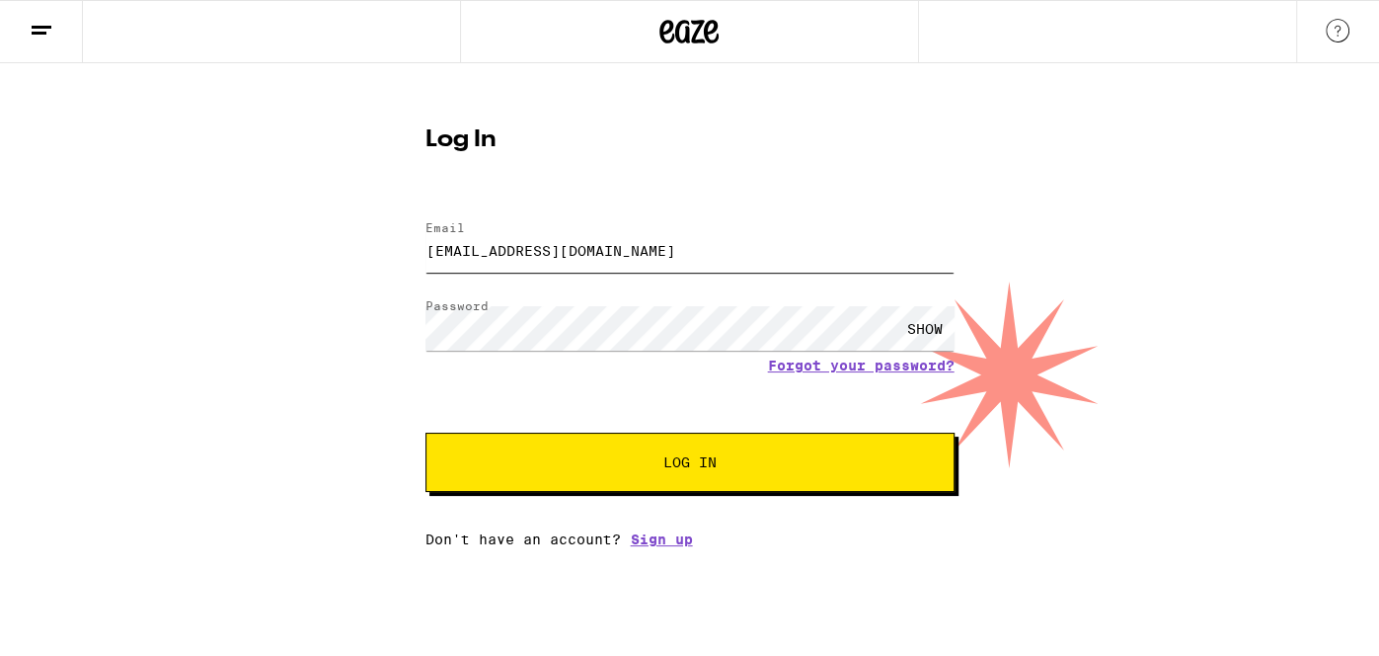
click at [426, 432] on button "Log In" at bounding box center [690, 461] width 529 height 59
